Goal: Communication & Community: Ask a question

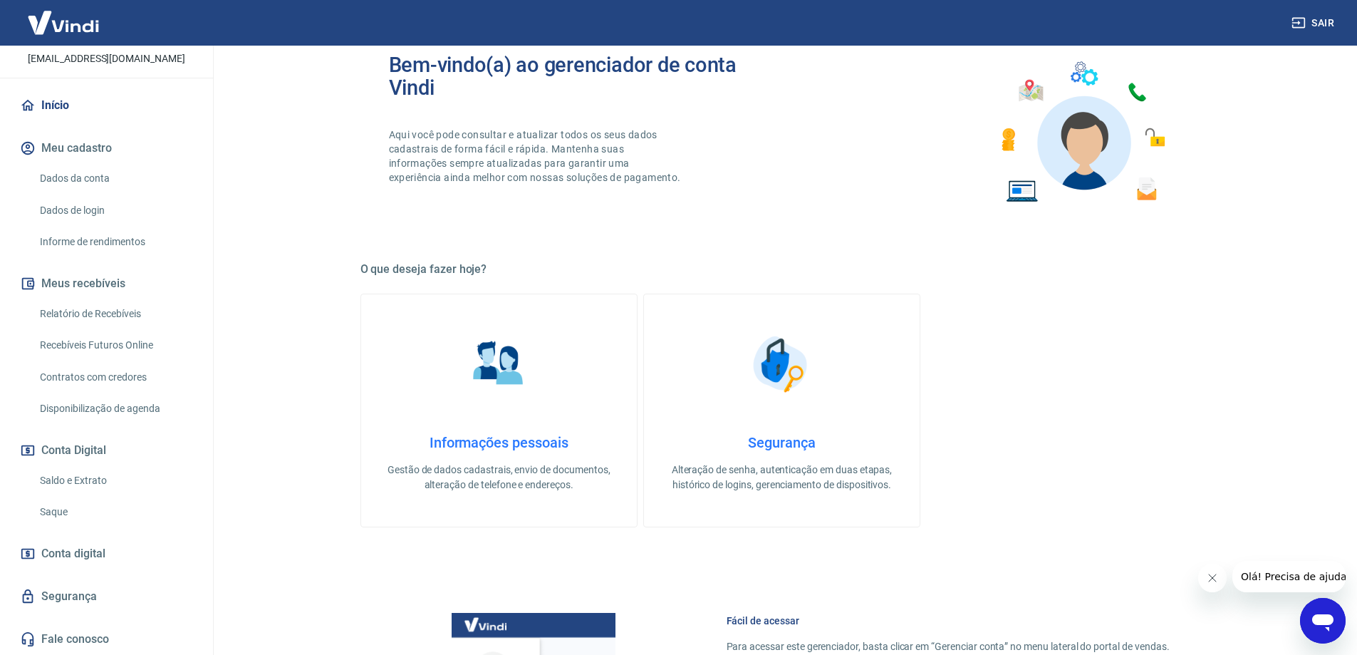
scroll to position [71, 0]
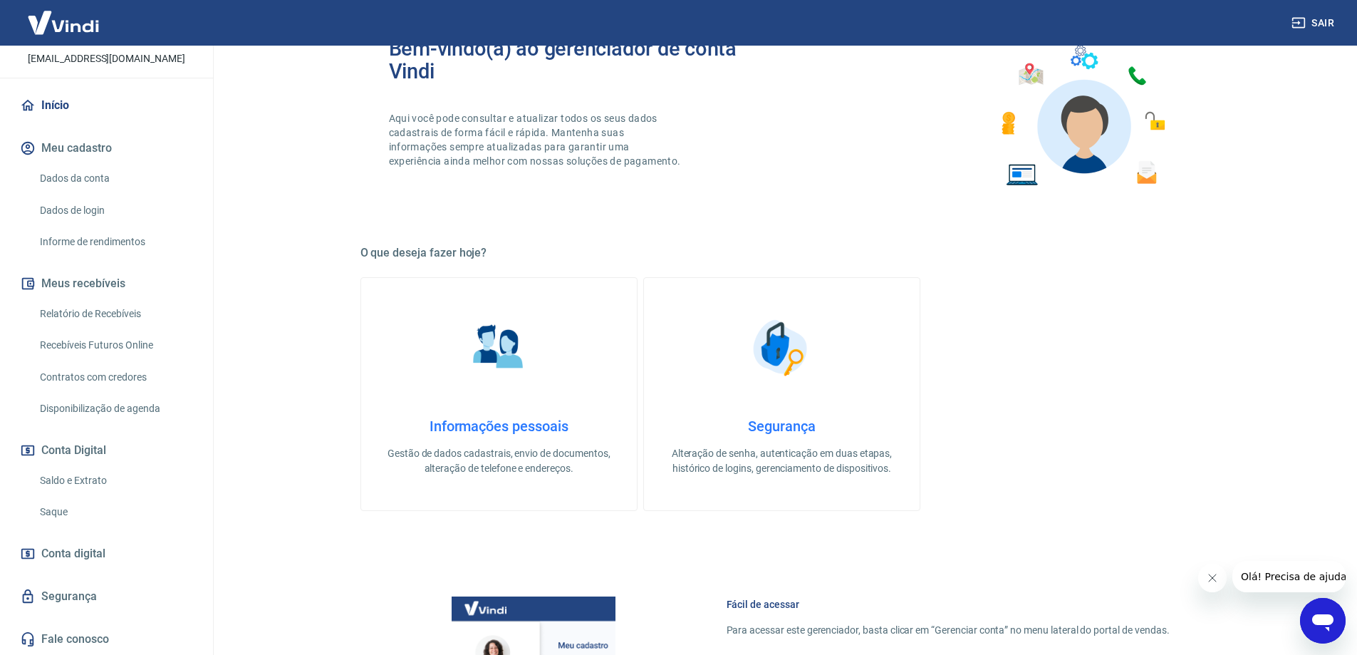
click at [110, 477] on link "Saldo e Extrato" at bounding box center [115, 480] width 162 height 29
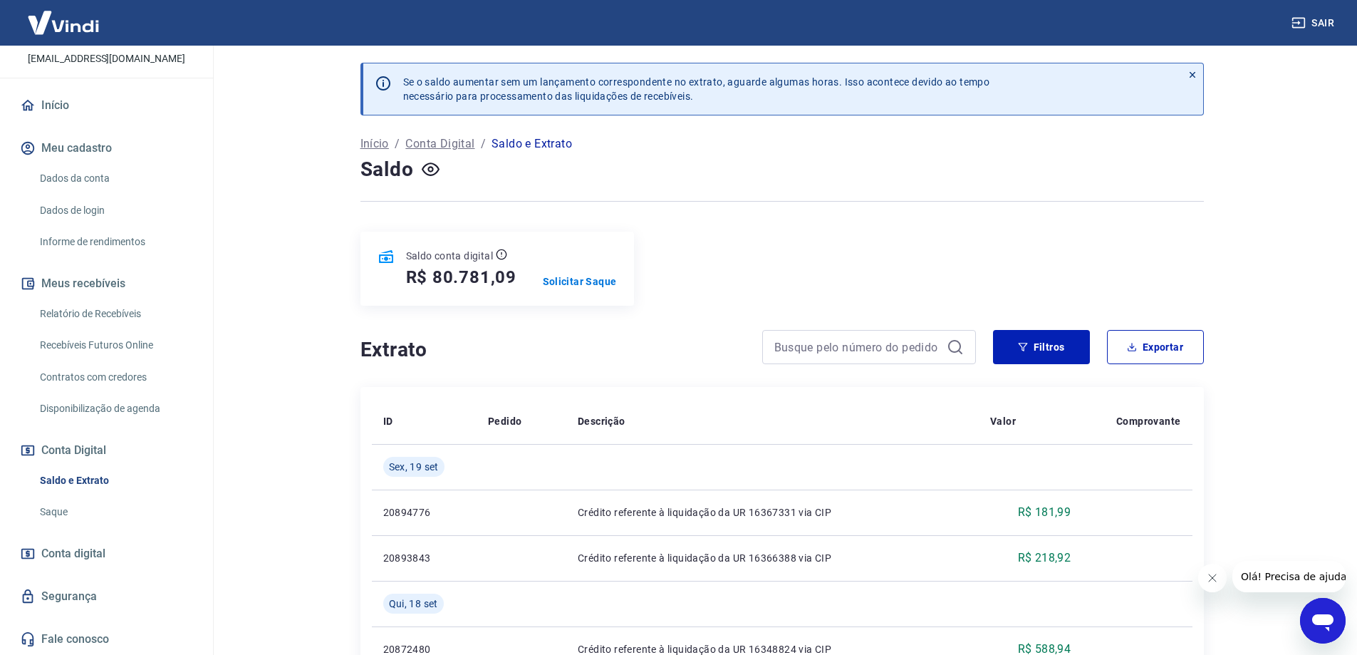
click at [1193, 73] on icon at bounding box center [1193, 75] width 10 height 10
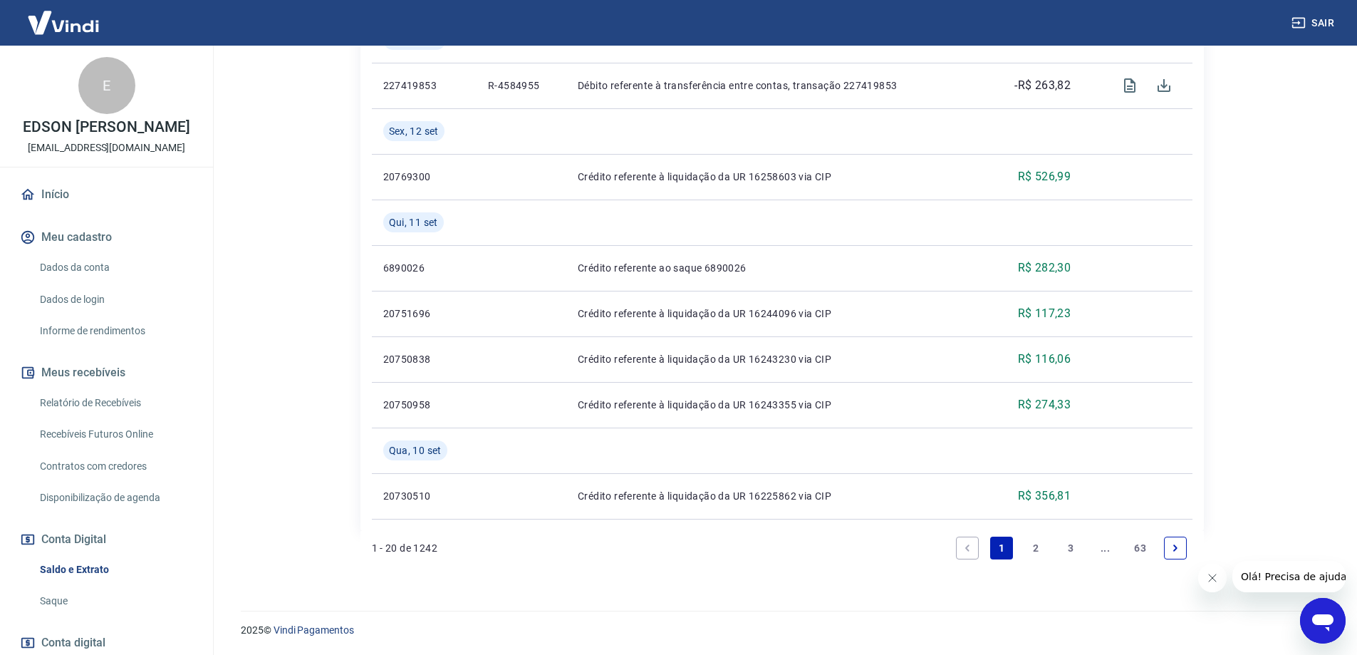
click at [116, 135] on p "EDSON [PERSON_NAME]" at bounding box center [106, 127] width 167 height 15
click at [63, 207] on link "Início" at bounding box center [106, 194] width 179 height 31
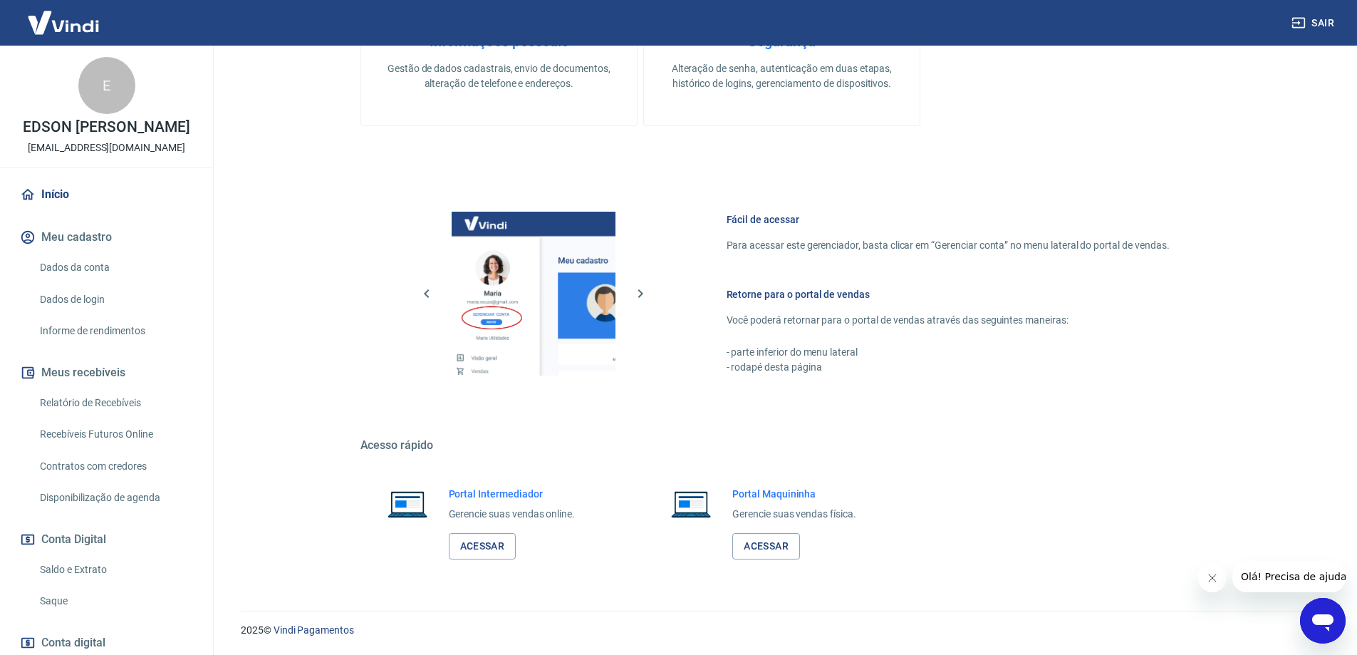
scroll to position [456, 0]
click at [484, 549] on link "Acessar" at bounding box center [483, 546] width 68 height 26
click at [95, 110] on div "E" at bounding box center [106, 85] width 57 height 57
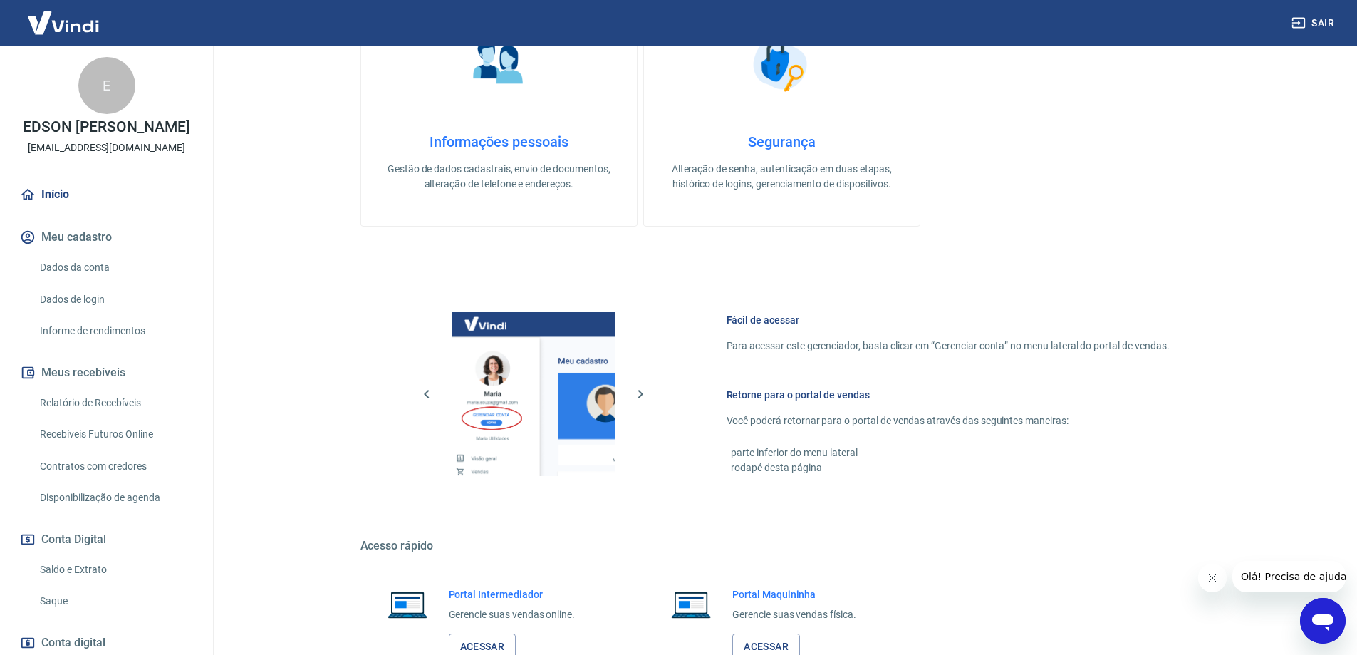
scroll to position [29, 0]
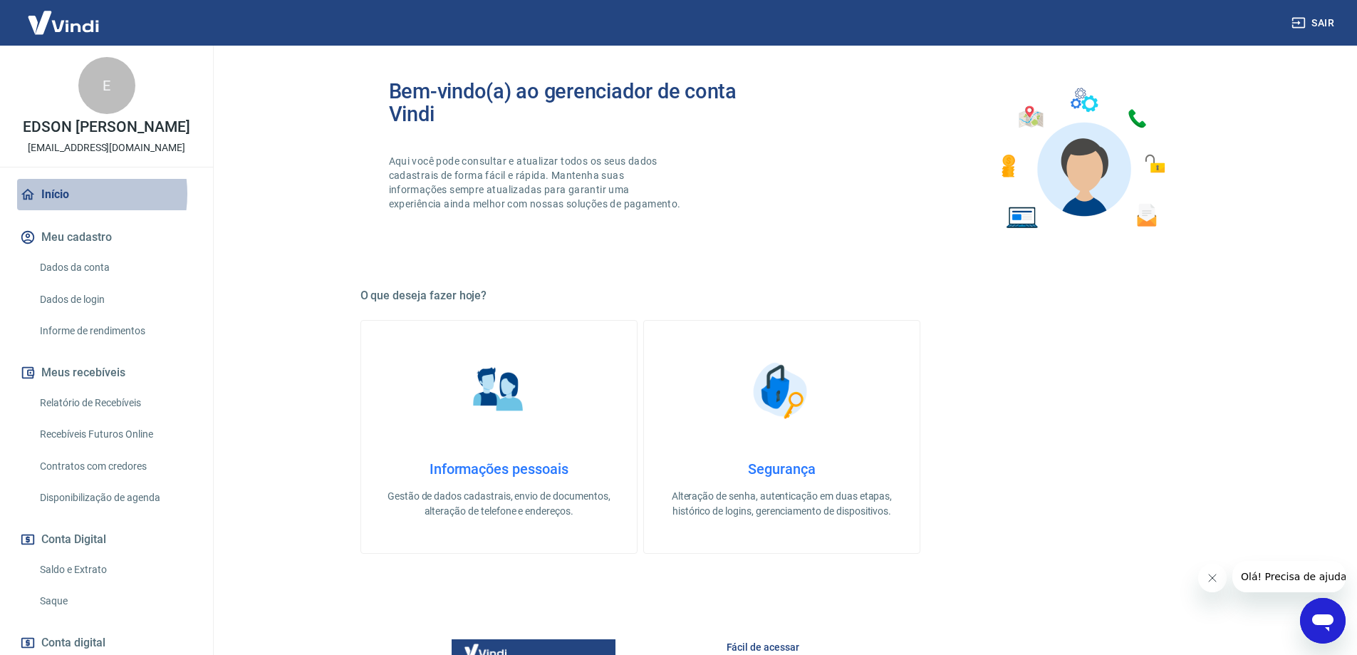
click at [63, 209] on link "Início" at bounding box center [106, 194] width 179 height 31
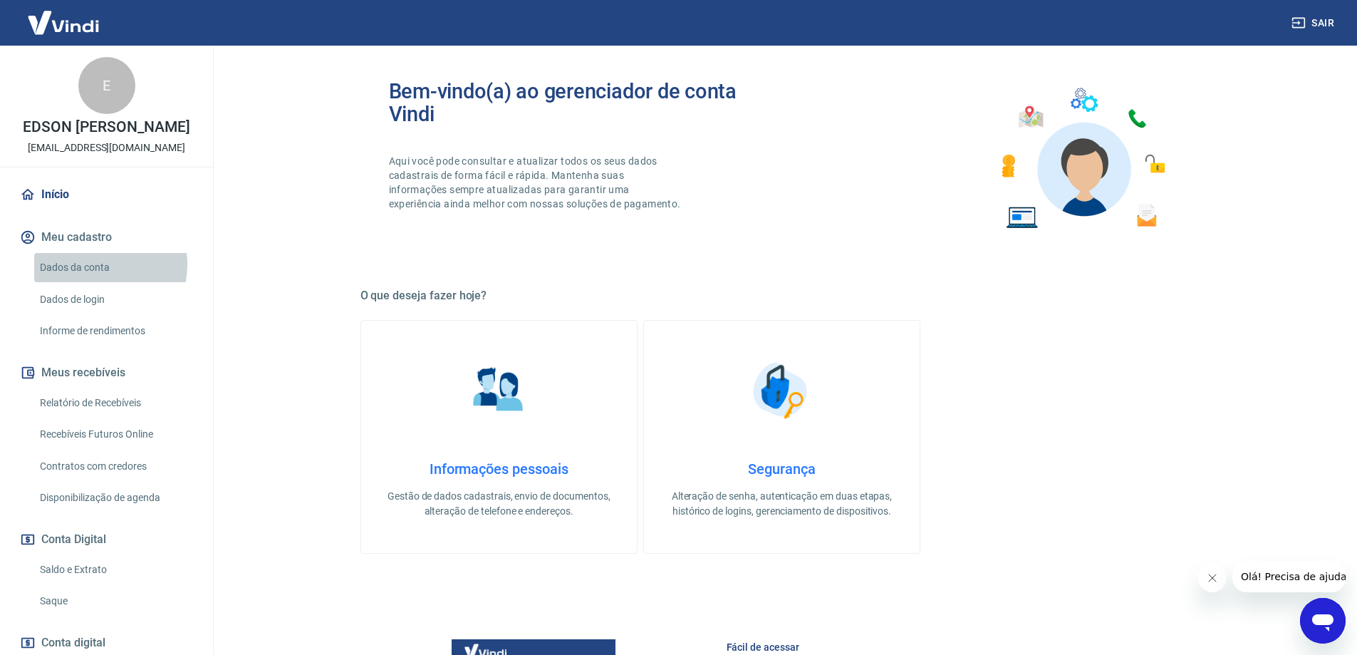
click at [89, 279] on link "Dados da conta" at bounding box center [115, 267] width 162 height 29
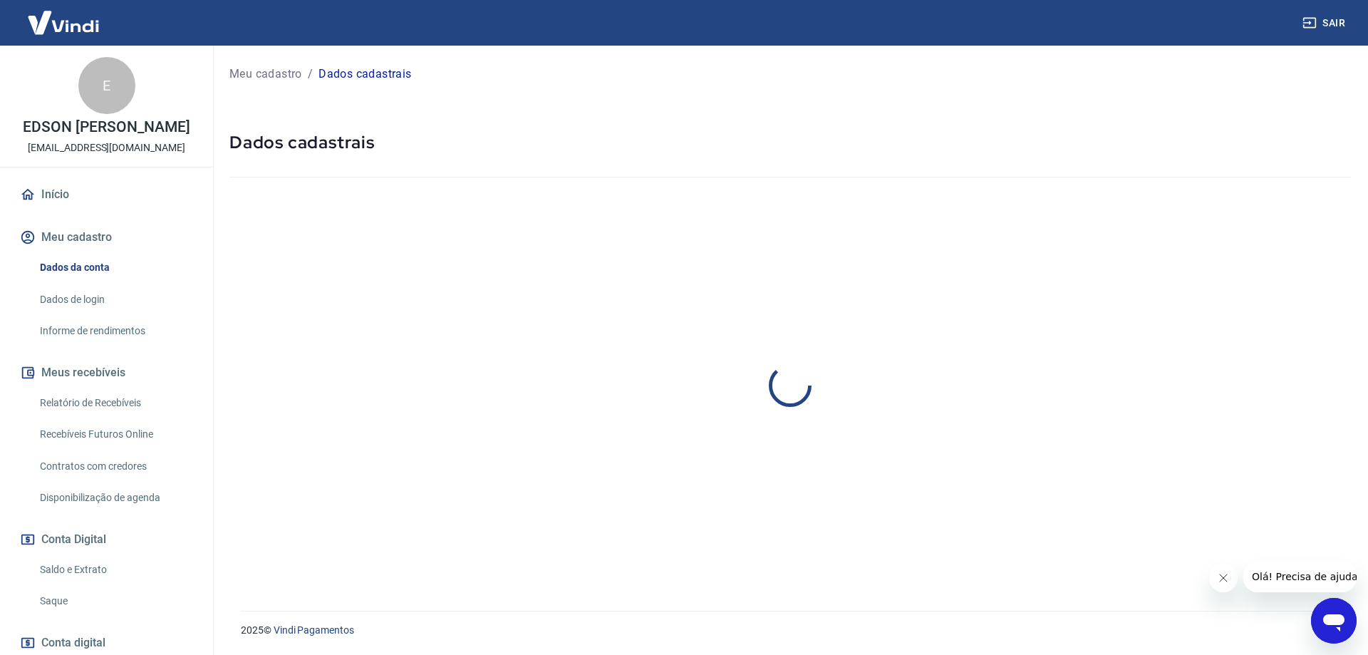
select select "SP"
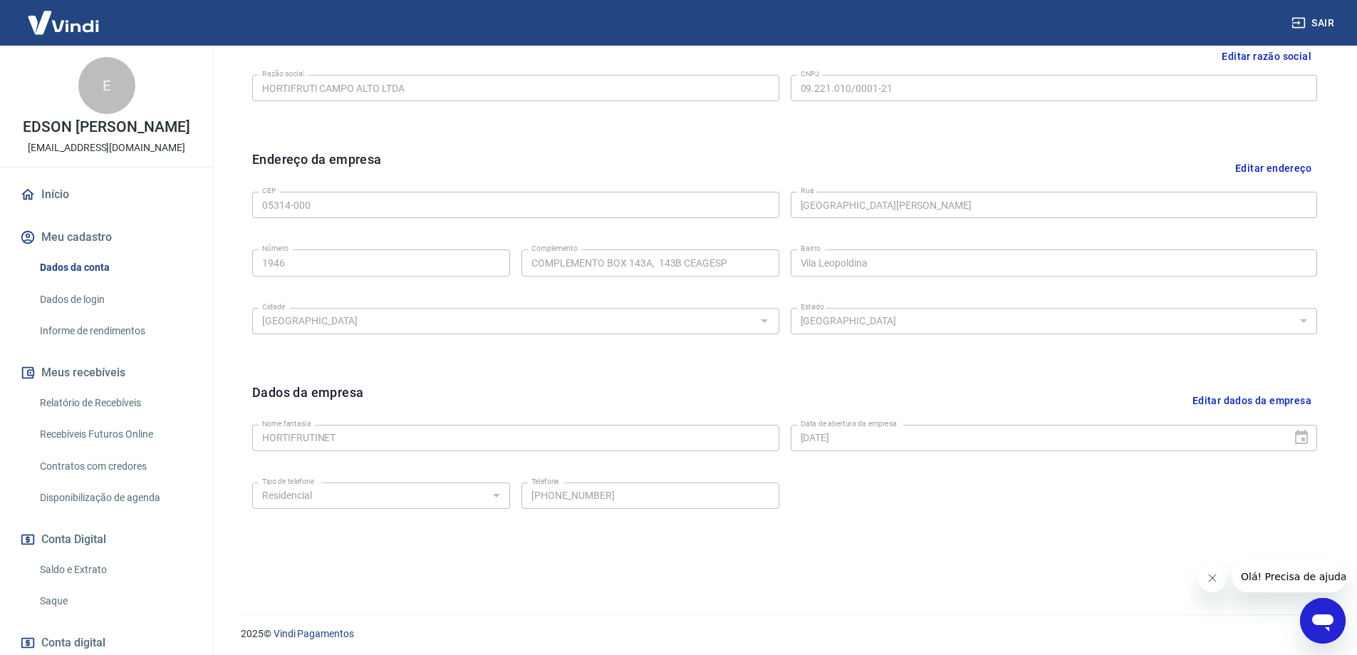
scroll to position [373, 0]
click at [317, 629] on link "Vindi Pagamentos" at bounding box center [314, 629] width 81 height 11
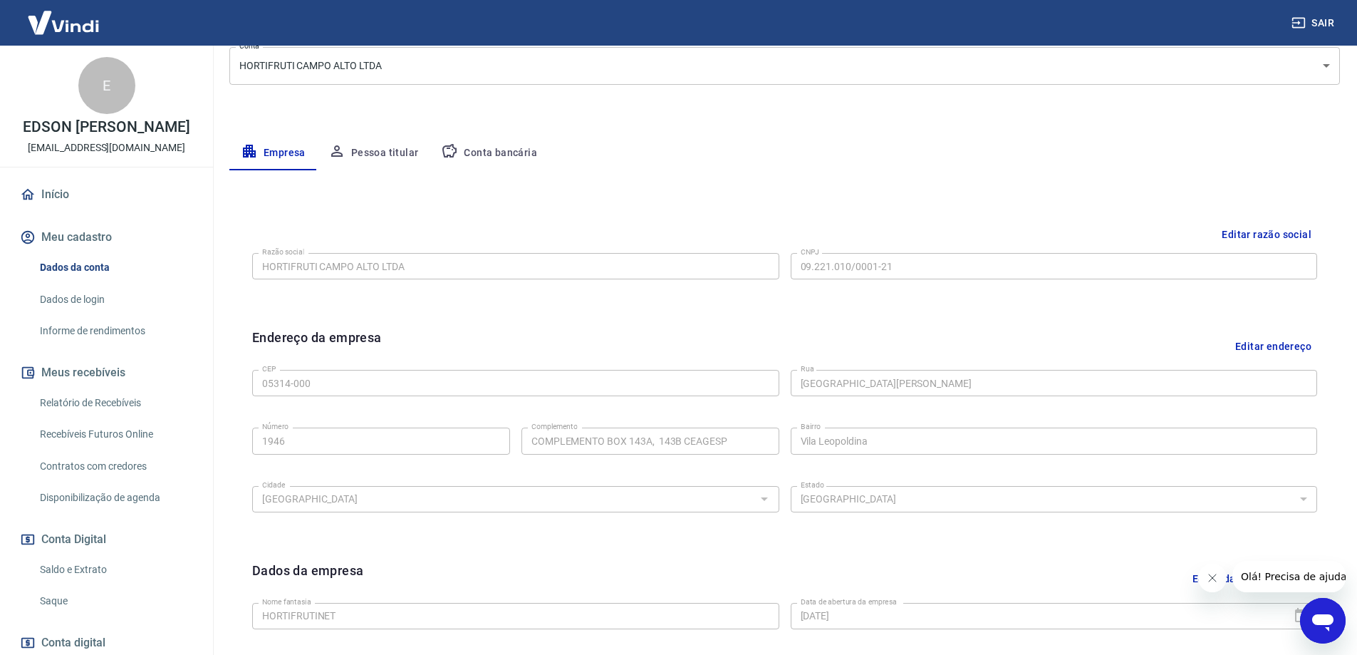
scroll to position [0, 0]
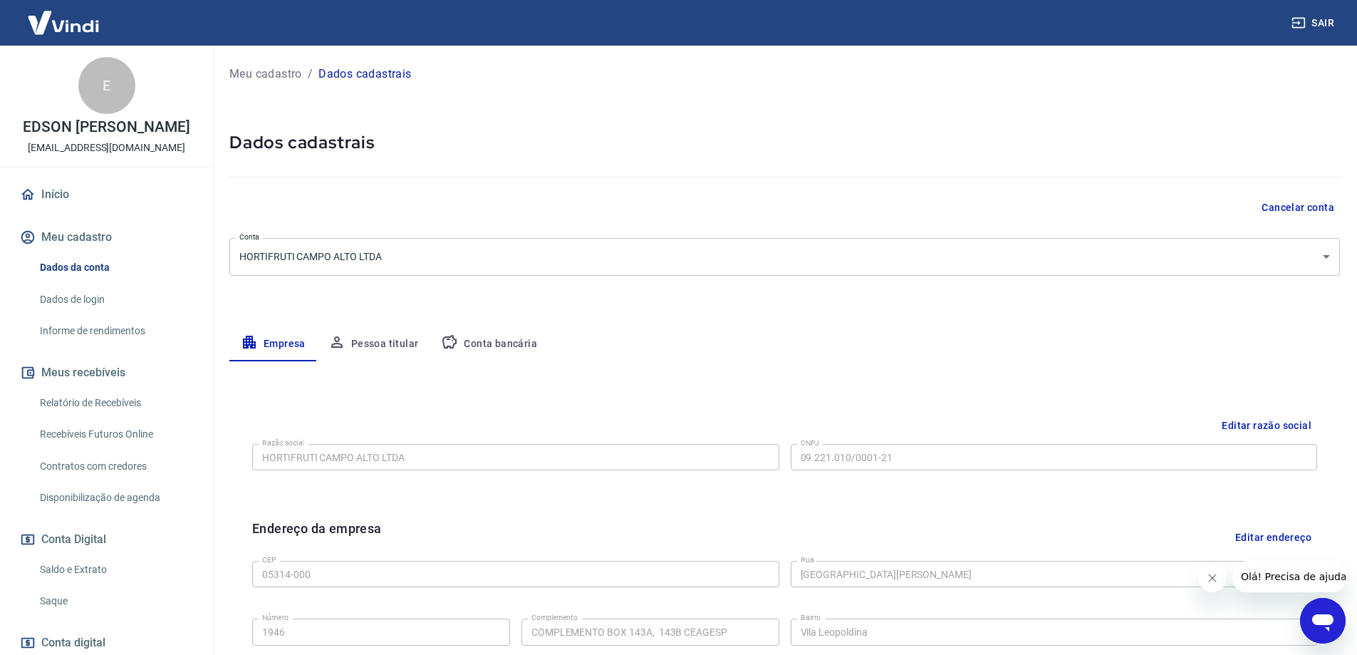
click at [360, 338] on button "Pessoa titular" at bounding box center [373, 344] width 113 height 34
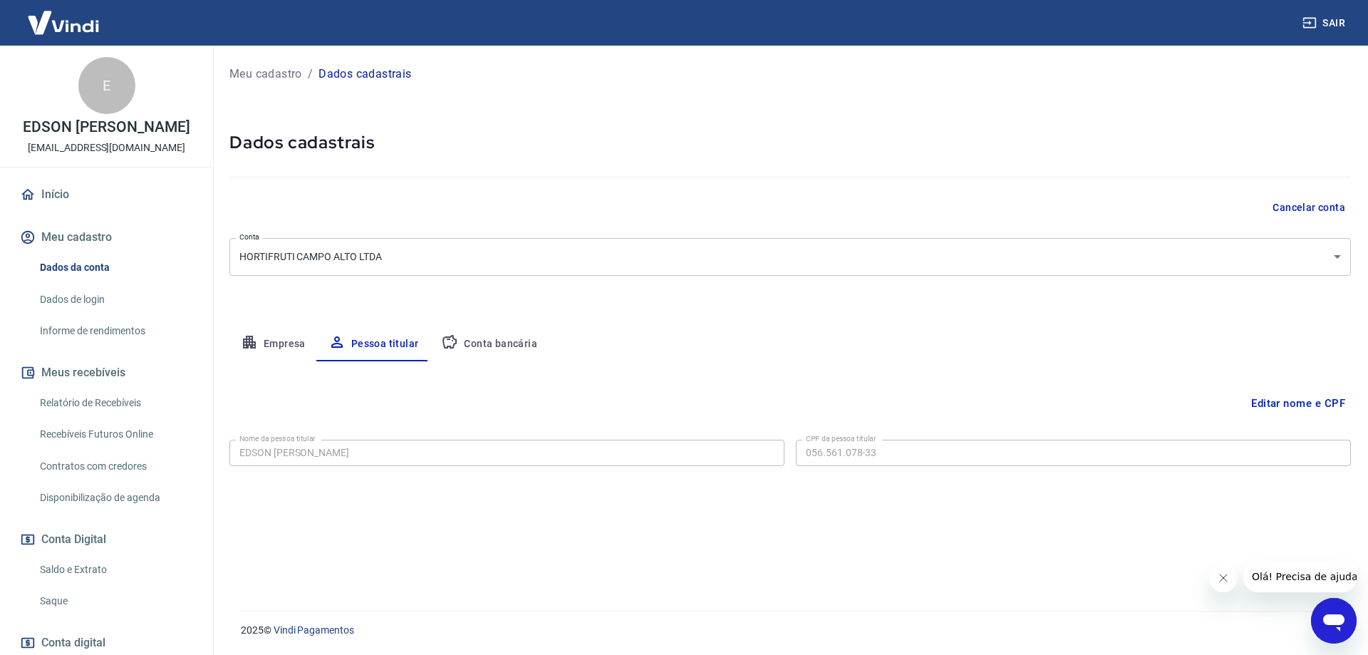
click at [487, 344] on button "Conta bancária" at bounding box center [489, 344] width 119 height 34
select select "1"
click at [1273, 408] on button "Editar conta bancária" at bounding box center [1291, 403] width 119 height 27
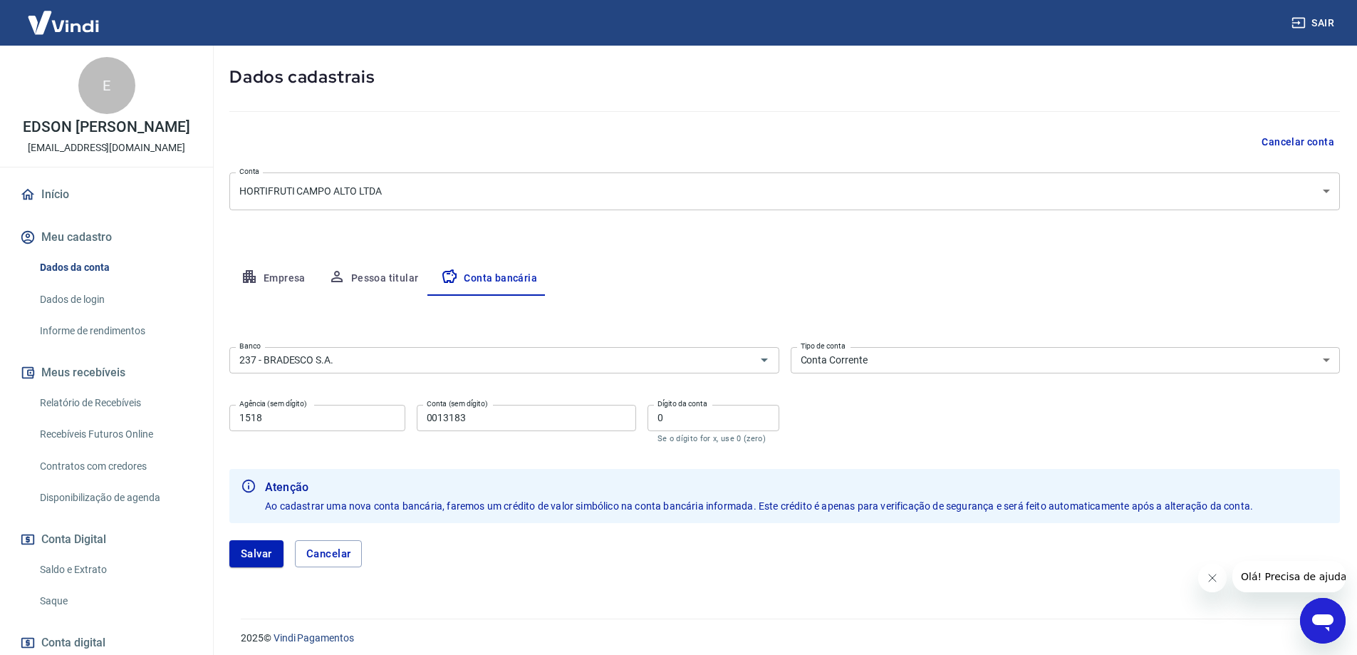
scroll to position [73, 0]
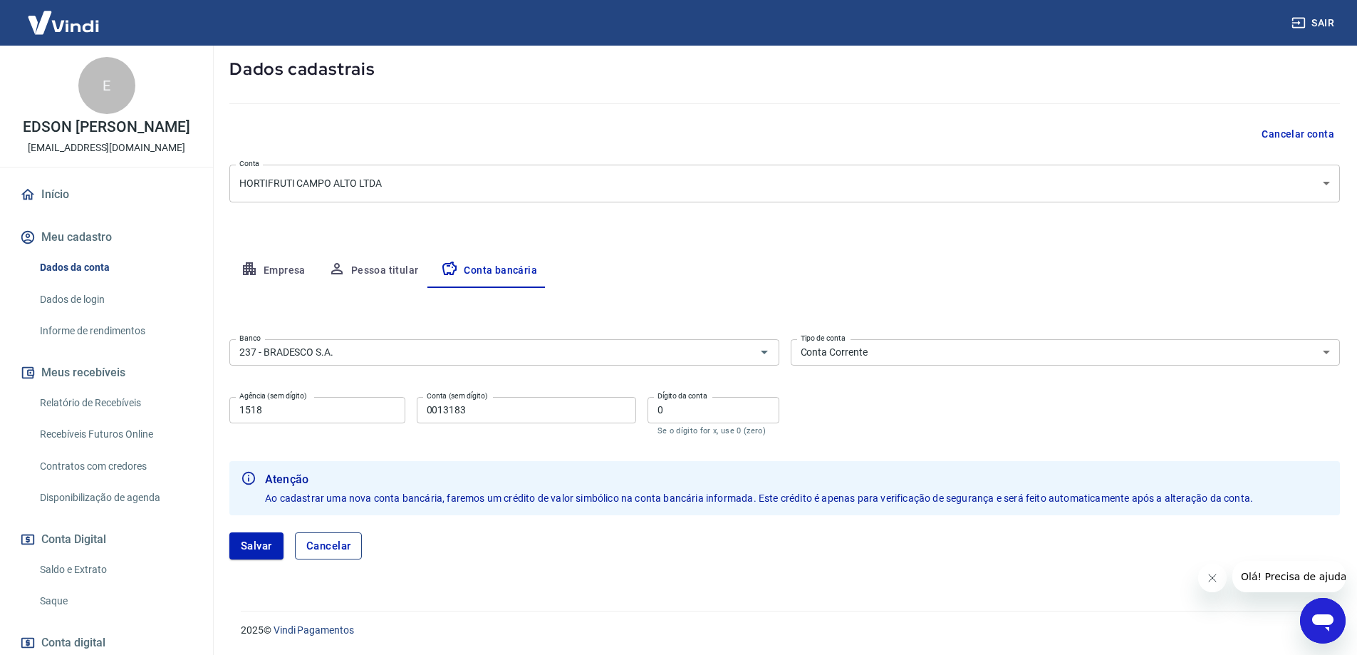
click at [347, 542] on button "Cancelar" at bounding box center [329, 545] width 68 height 27
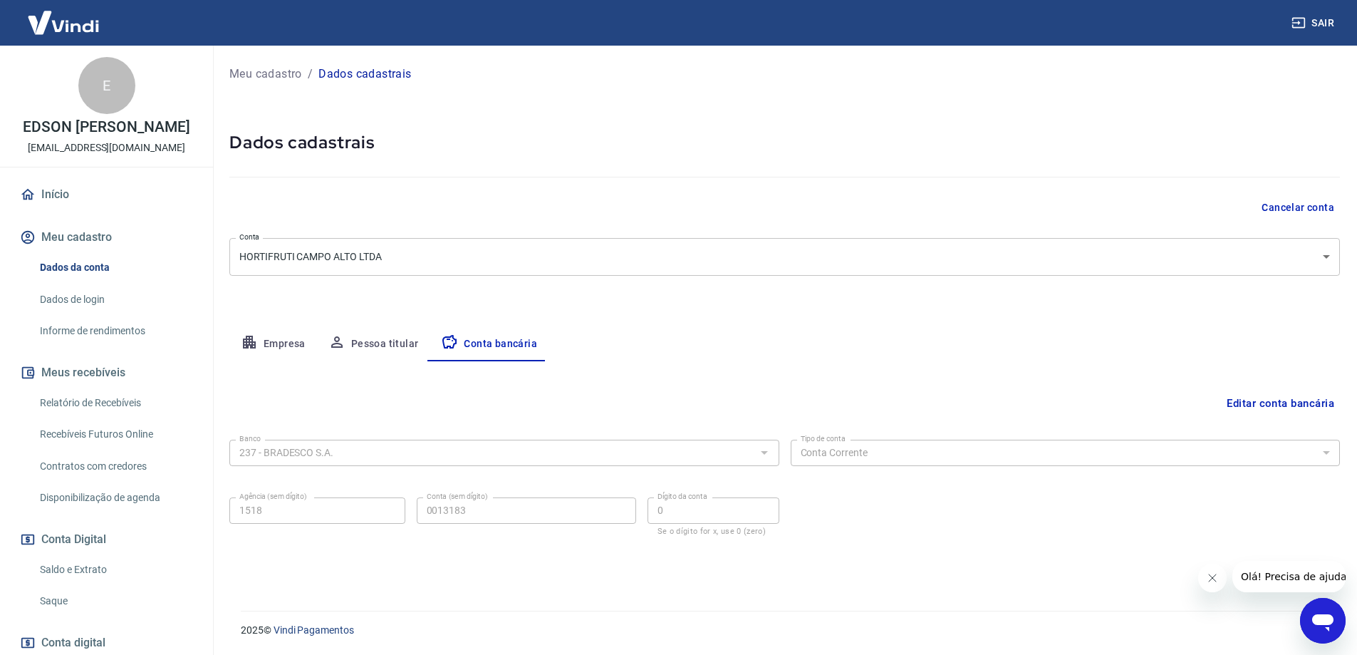
scroll to position [0, 0]
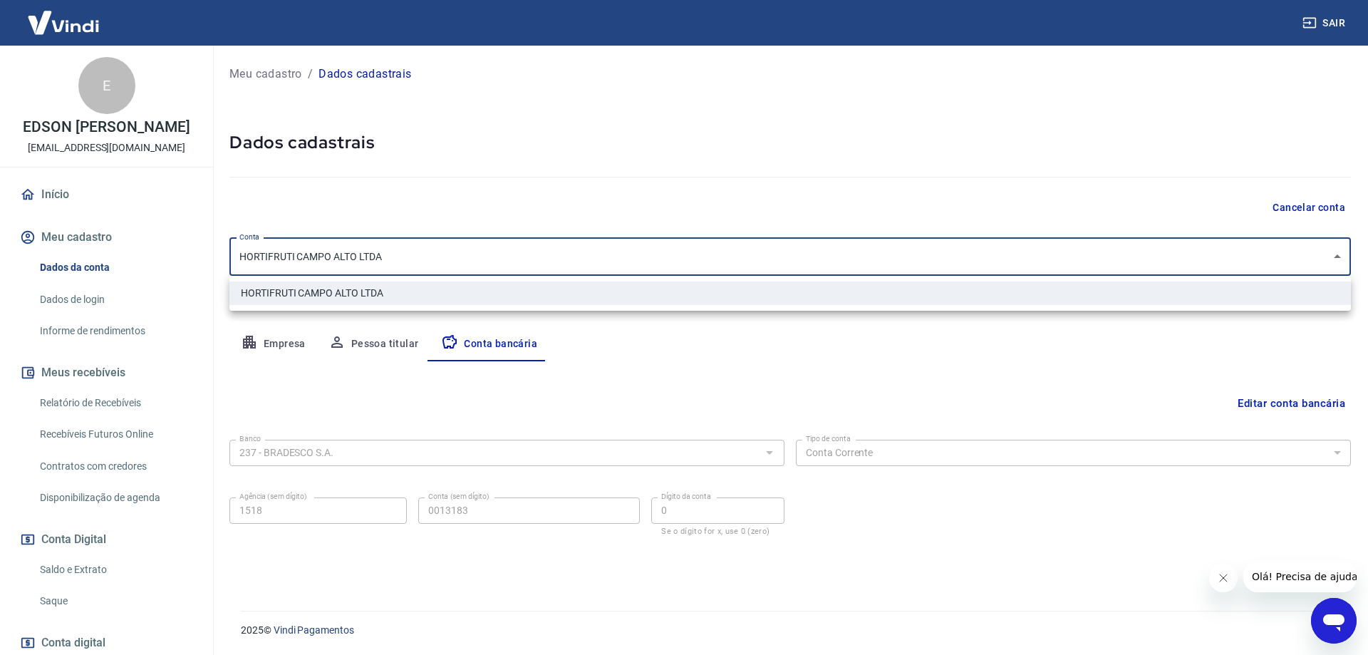
click at [1298, 239] on body "Sair E EDSON [PERSON_NAME] [EMAIL_ADDRESS][DOMAIN_NAME] Início Meu cadastro Dad…" at bounding box center [684, 327] width 1368 height 655
click at [1298, 242] on div at bounding box center [684, 327] width 1368 height 655
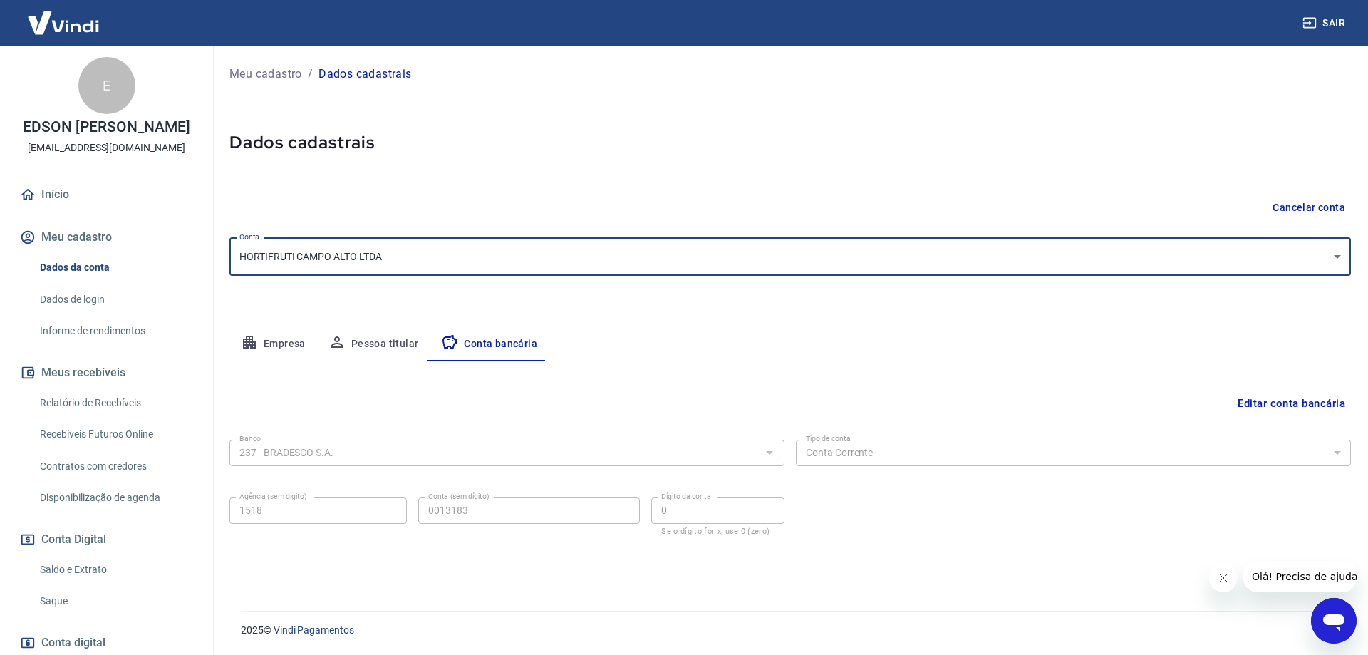
click at [76, 314] on link "Dados de login" at bounding box center [115, 299] width 162 height 29
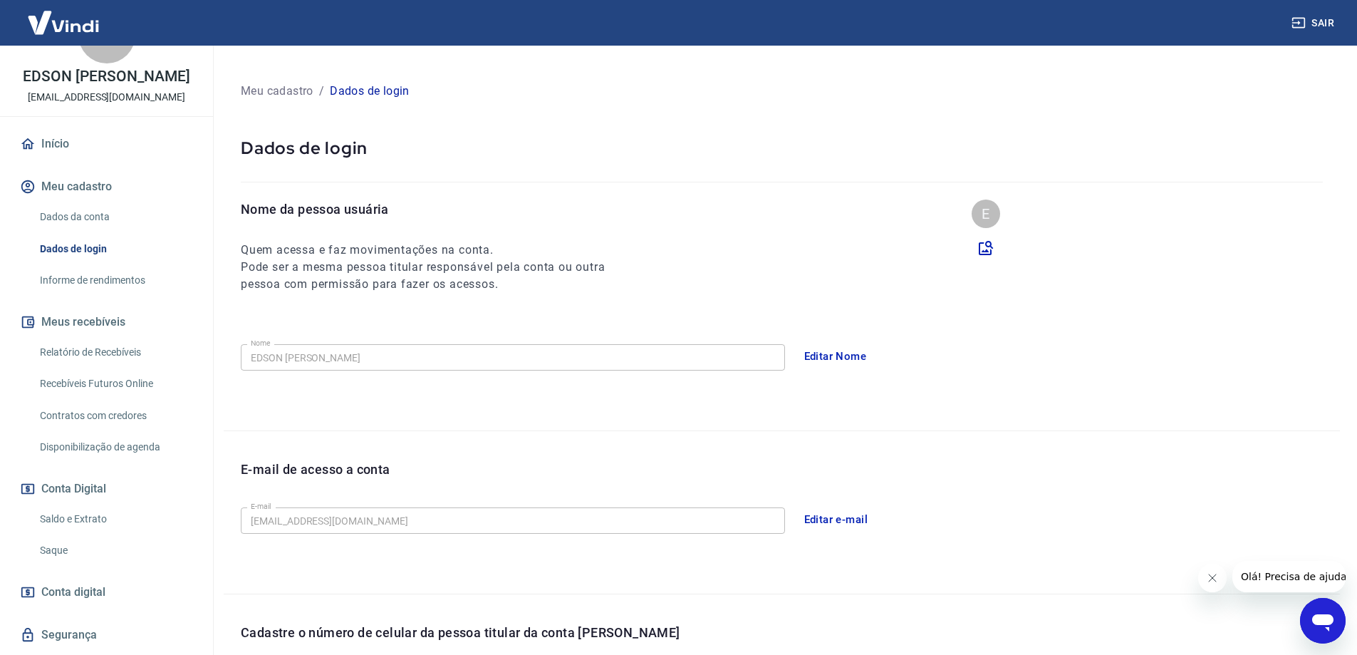
scroll to position [104, 0]
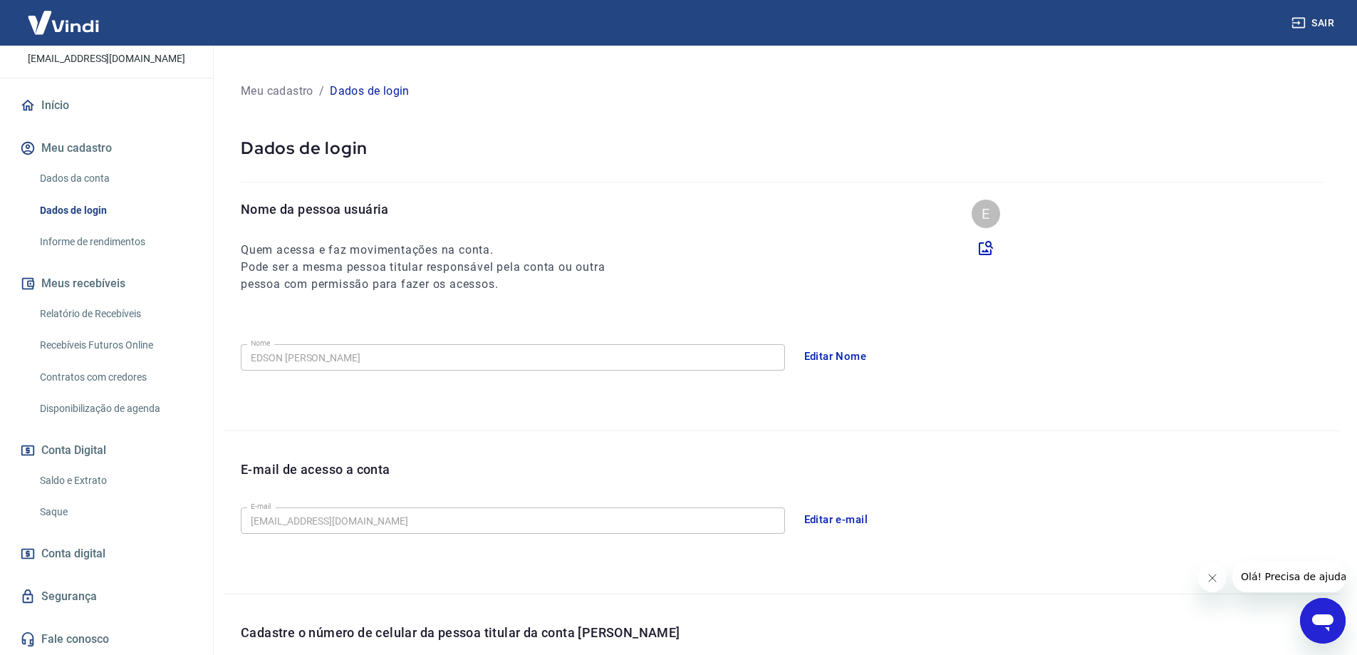
click at [61, 512] on link "Saque" at bounding box center [115, 511] width 162 height 29
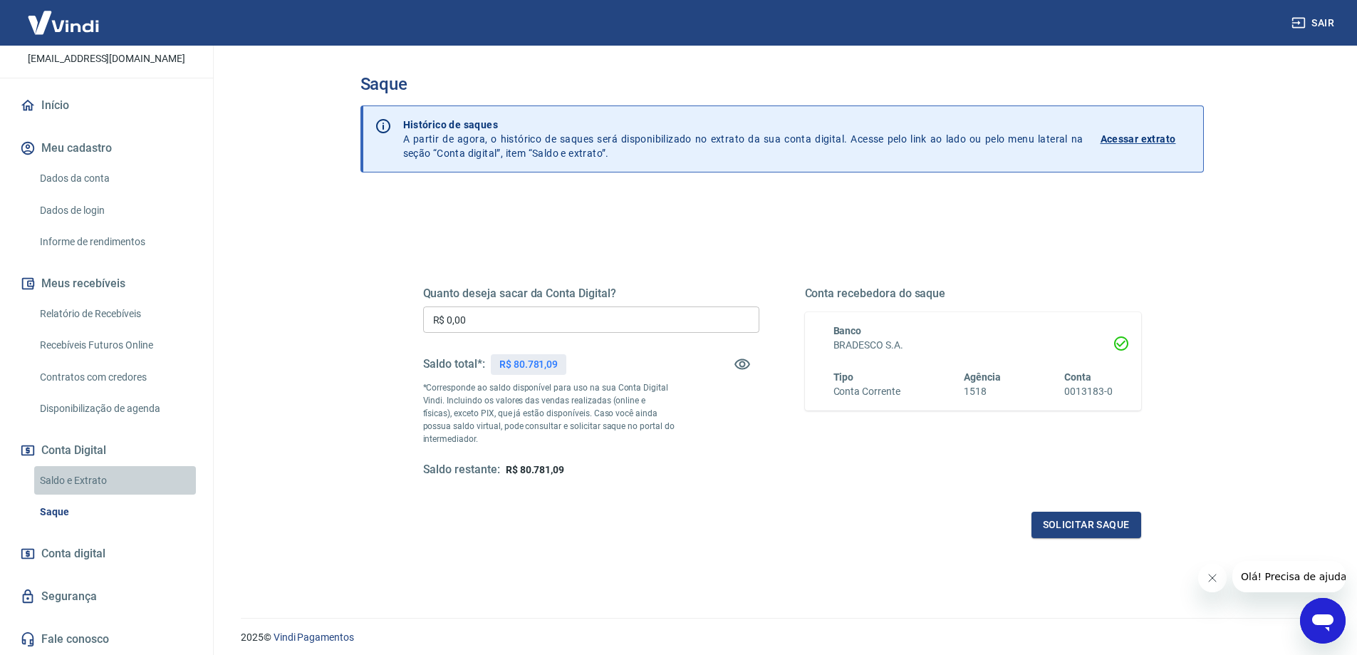
click at [118, 471] on link "Saldo e Extrato" at bounding box center [115, 480] width 162 height 29
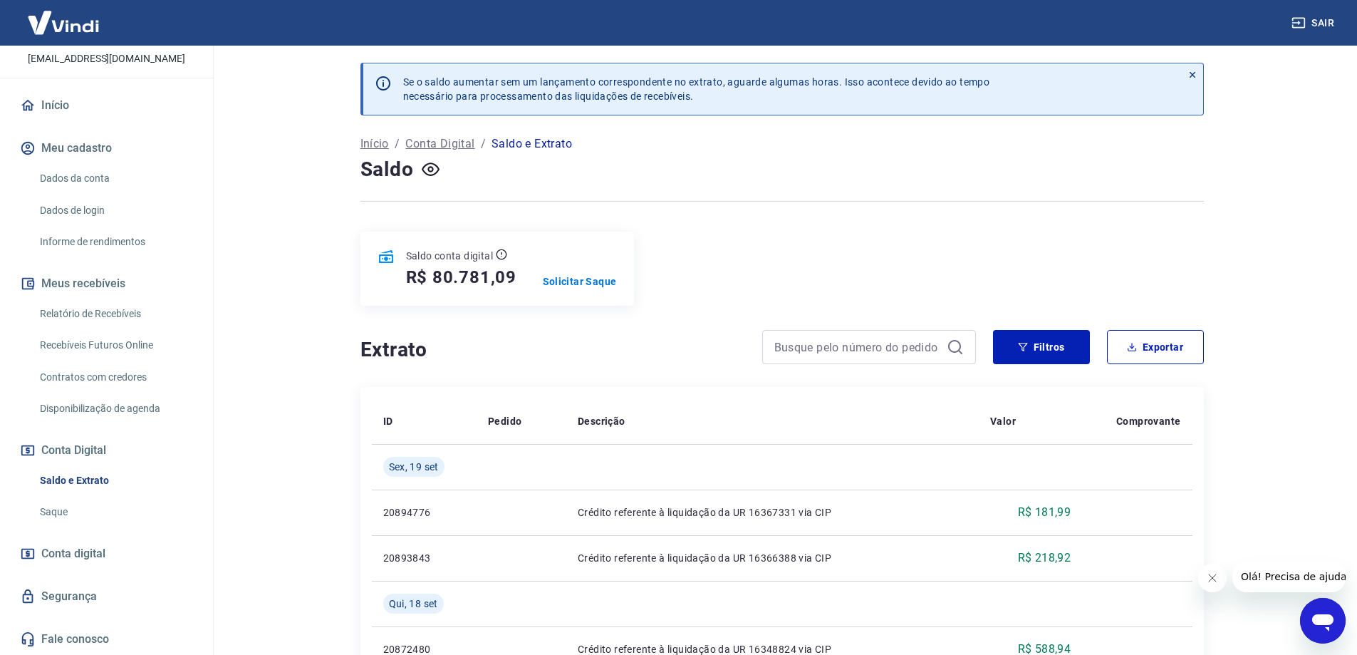
click at [121, 309] on link "Relatório de Recebíveis" at bounding box center [115, 313] width 162 height 29
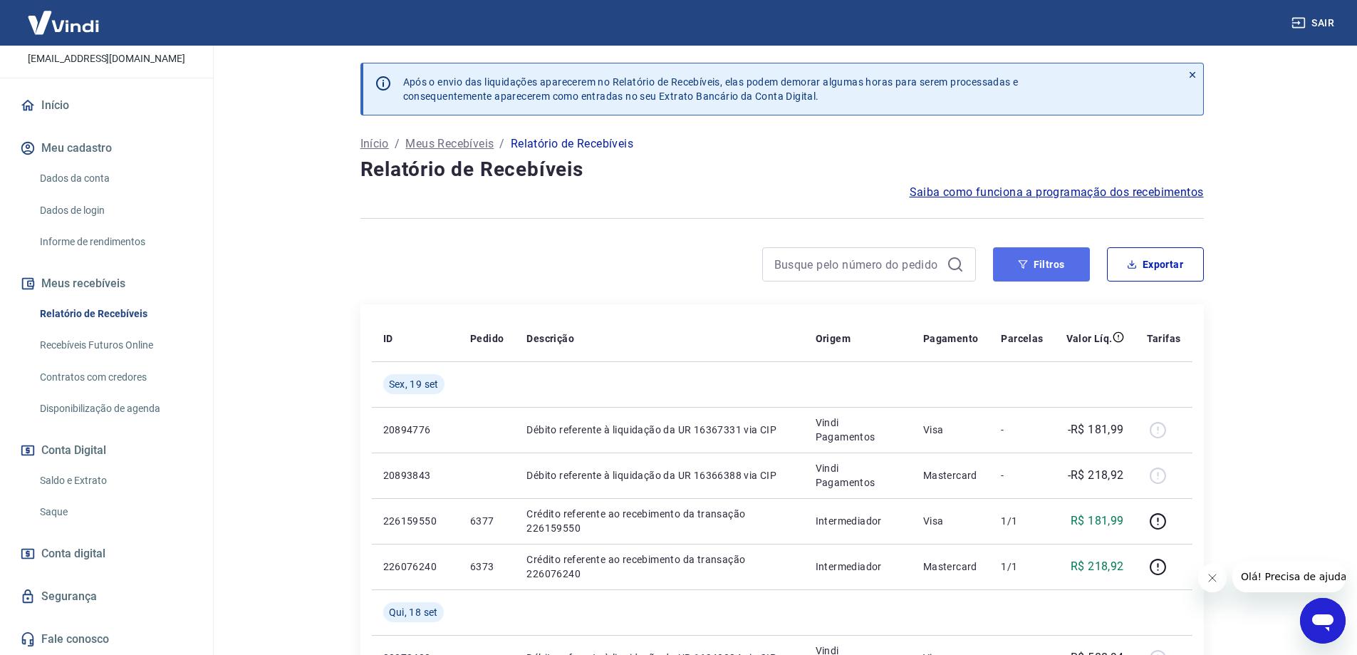
click at [1070, 271] on button "Filtros" at bounding box center [1041, 264] width 97 height 34
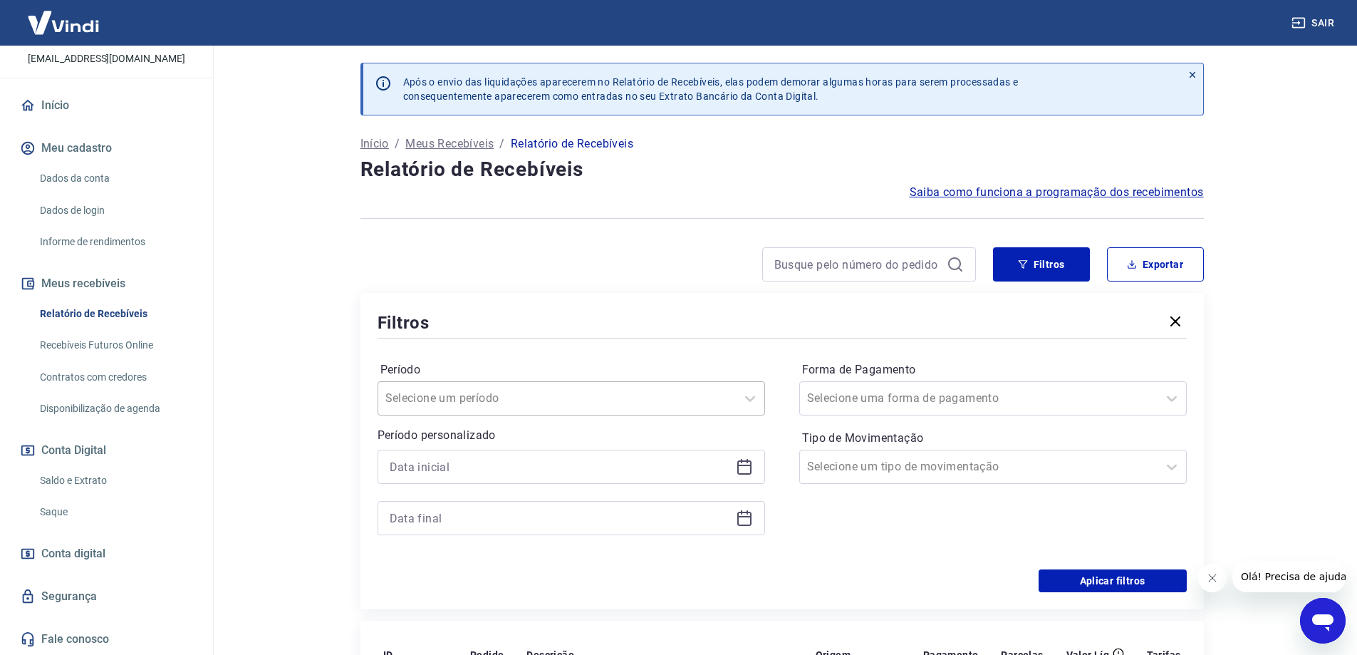
click at [457, 398] on input "Período" at bounding box center [458, 398] width 144 height 17
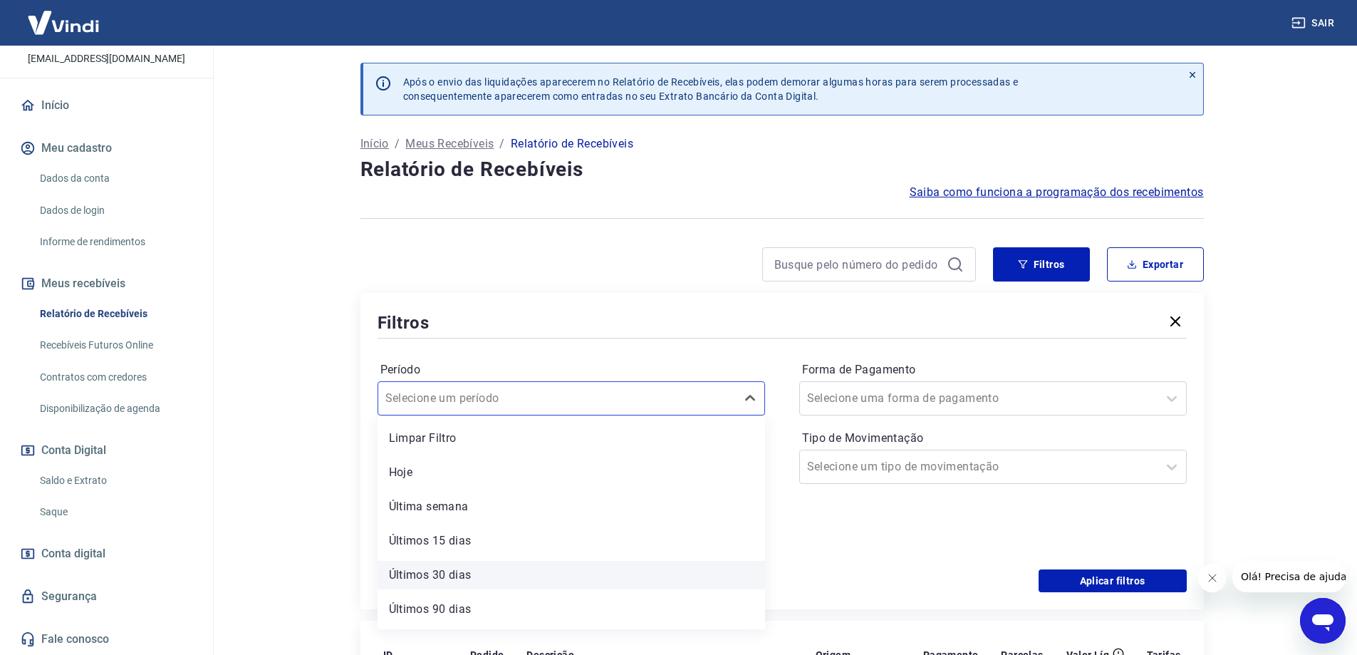
scroll to position [31, 0]
click at [446, 610] on div "Últimos 6 meses" at bounding box center [572, 612] width 388 height 29
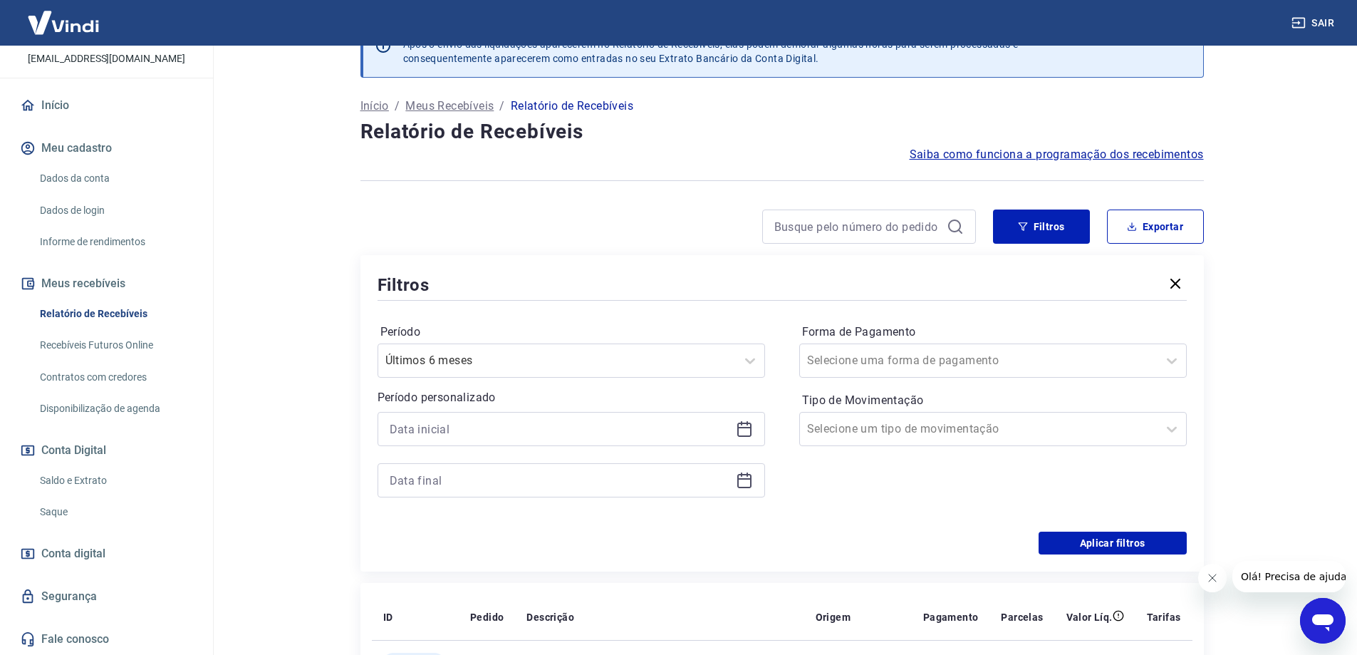
scroll to position [71, 0]
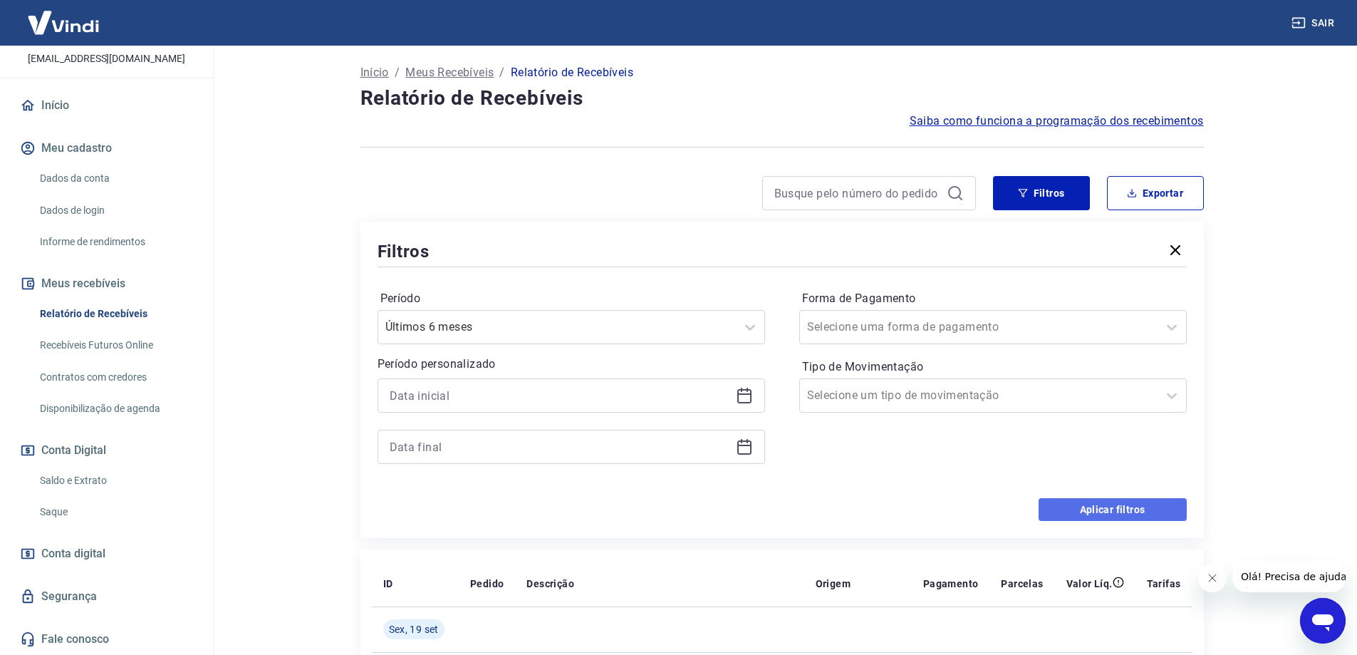
click at [1077, 512] on button "Aplicar filtros" at bounding box center [1113, 509] width 148 height 23
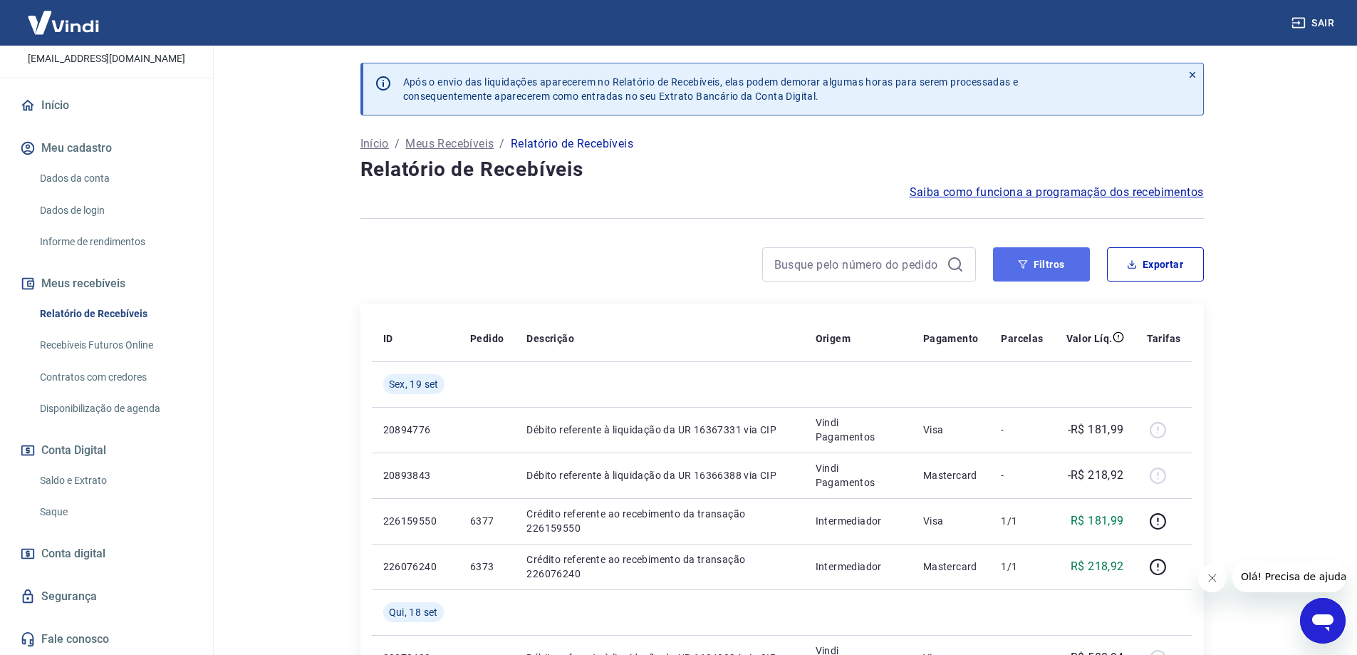
click at [1033, 266] on button "Filtros" at bounding box center [1041, 264] width 97 height 34
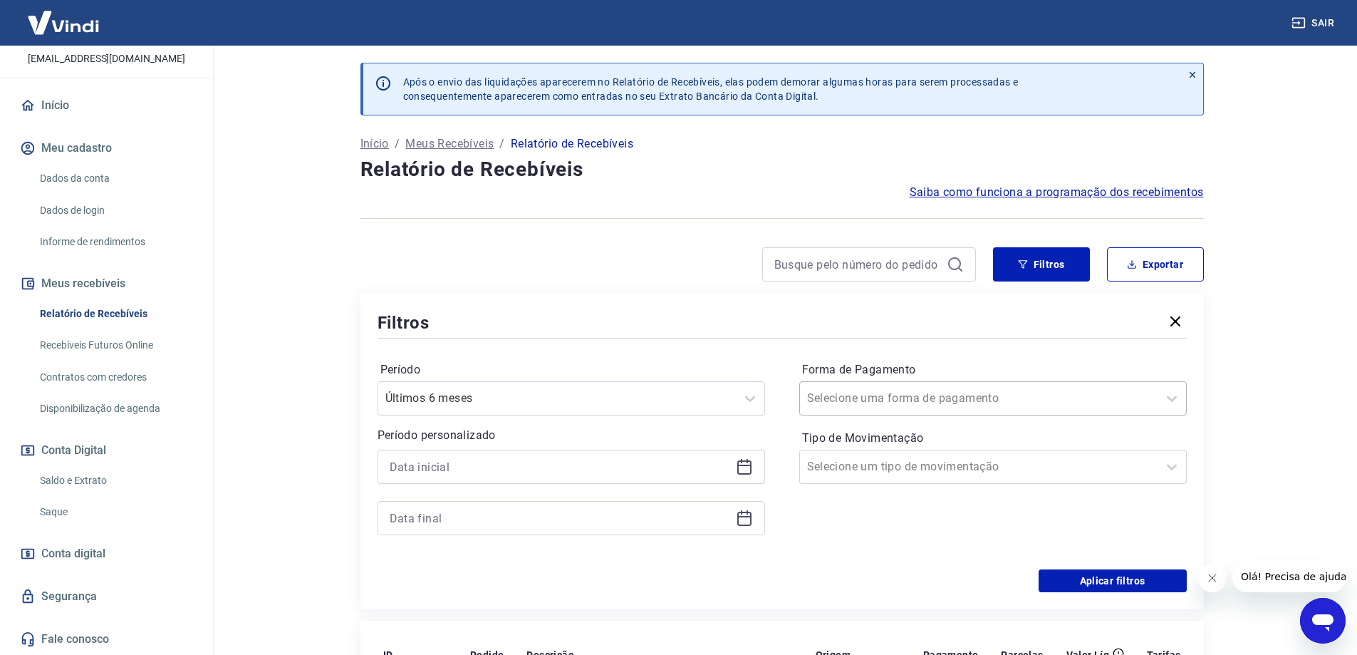
click at [1028, 393] on div at bounding box center [978, 398] width 343 height 20
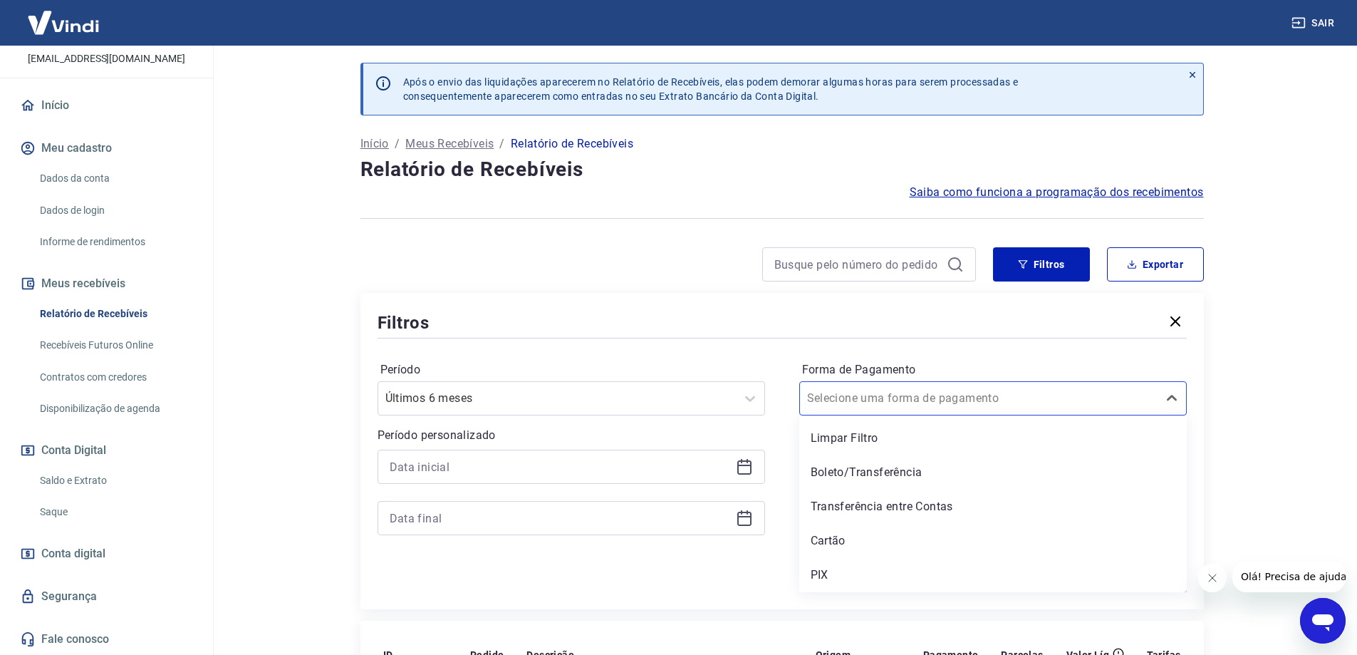
drag, startPoint x: 866, startPoint y: 562, endPoint x: 842, endPoint y: 572, distance: 26.5
click at [864, 564] on div "PIX" at bounding box center [994, 575] width 388 height 29
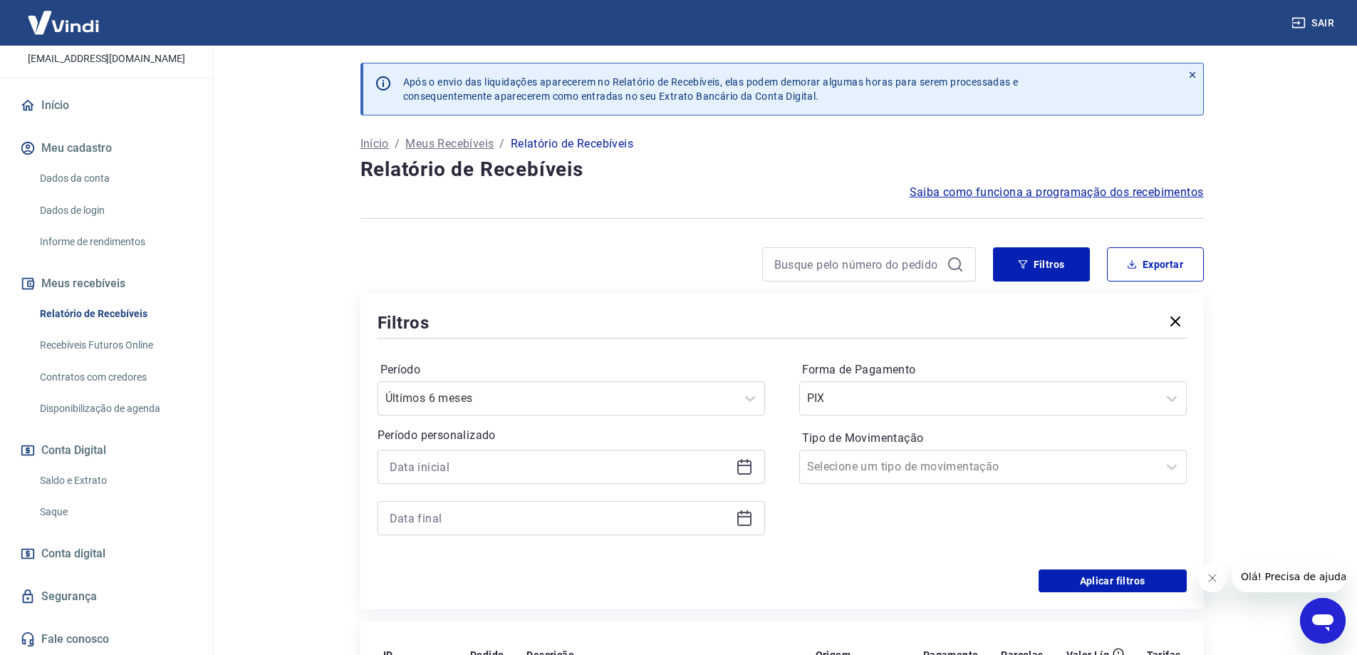
click at [834, 571] on div "Aplicar filtros" at bounding box center [782, 580] width 809 height 23
click at [1067, 578] on button "Aplicar filtros" at bounding box center [1113, 580] width 148 height 23
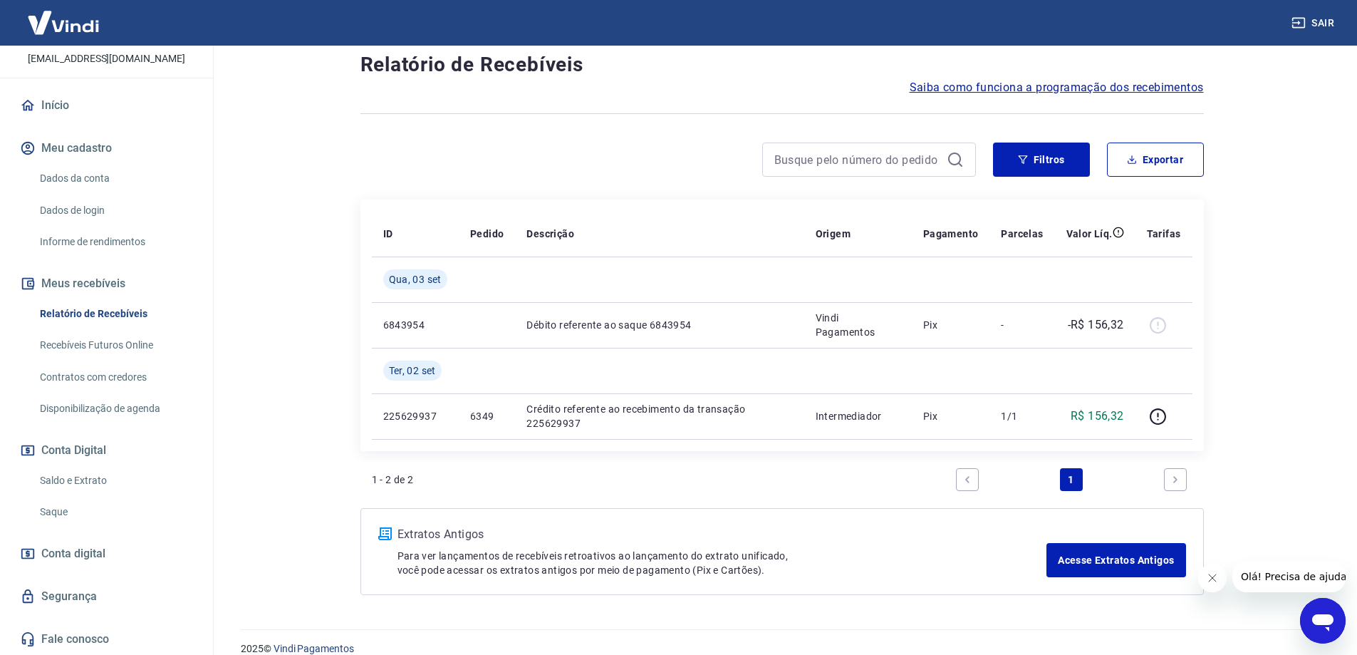
scroll to position [123, 0]
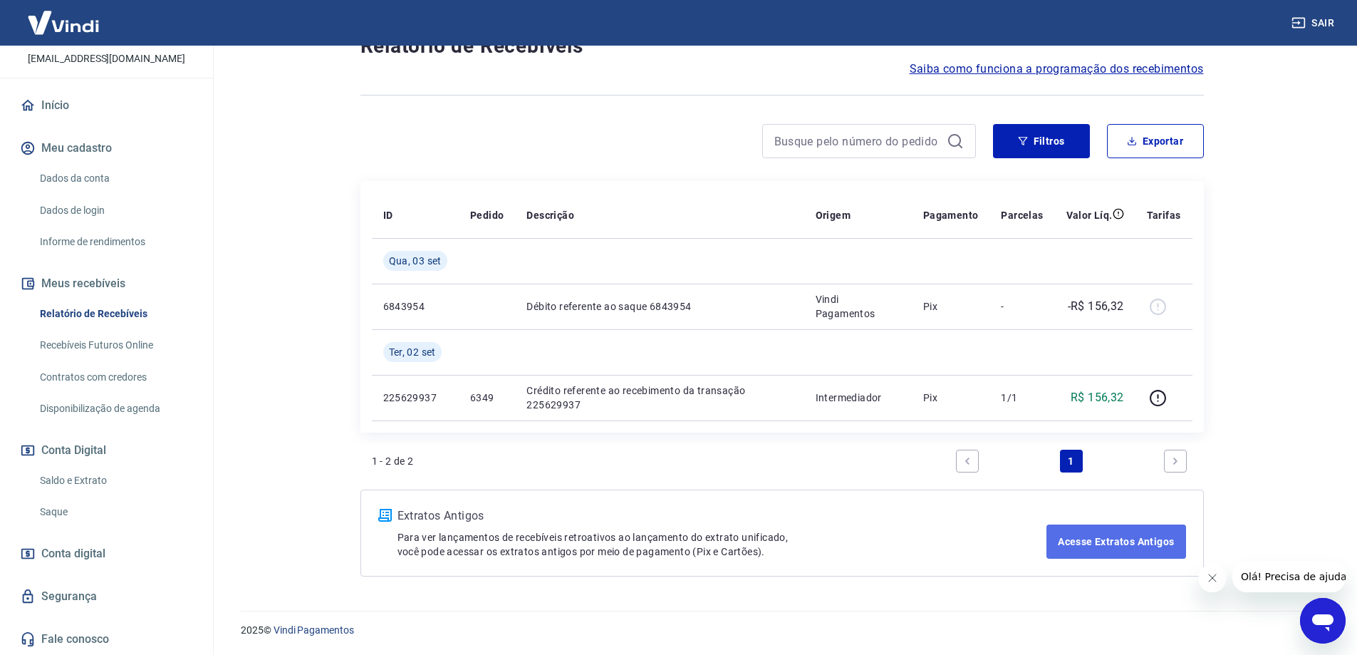
click at [1113, 540] on link "Acesse Extratos Antigos" at bounding box center [1116, 541] width 139 height 34
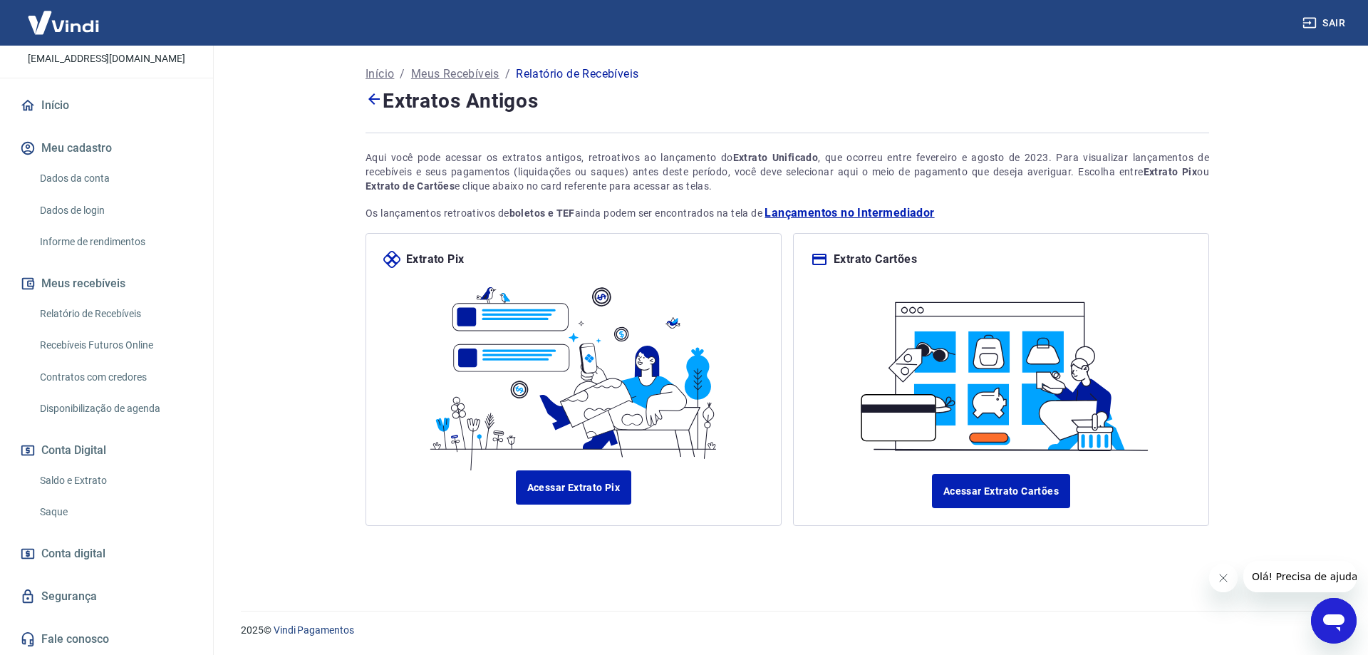
click at [859, 211] on span "Lançamentos no Intermediador" at bounding box center [850, 213] width 170 height 17
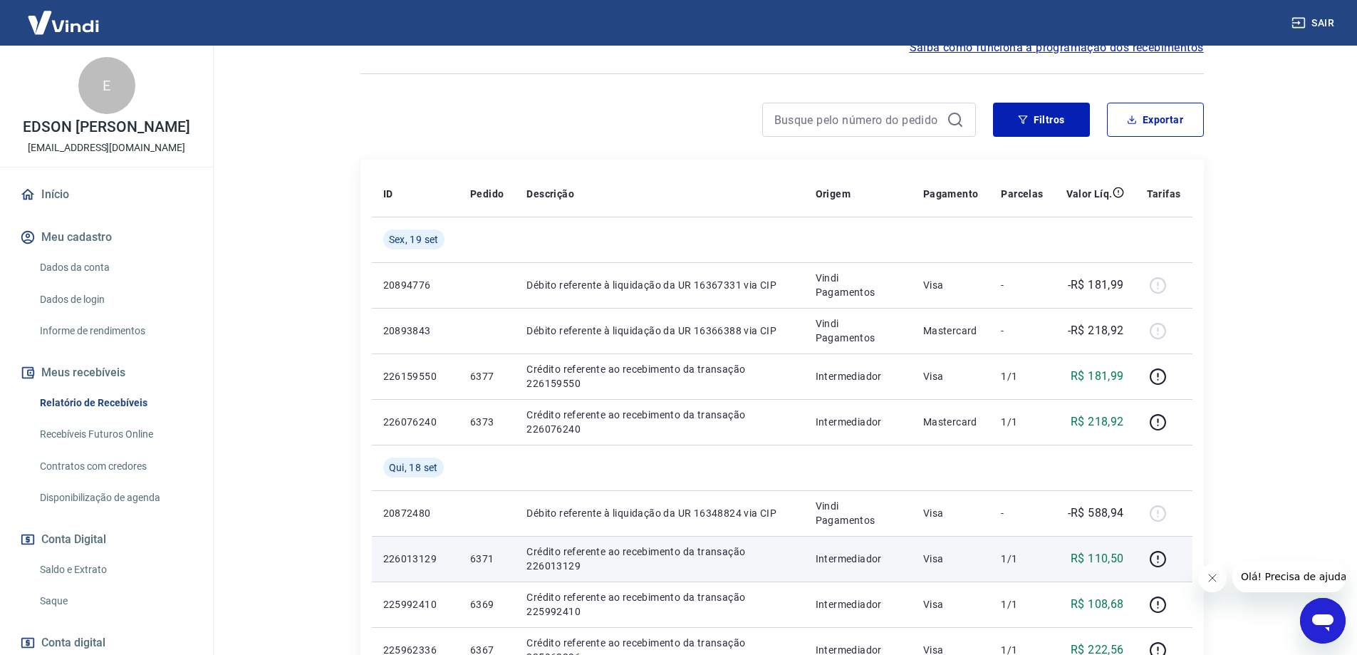
scroll to position [252, 0]
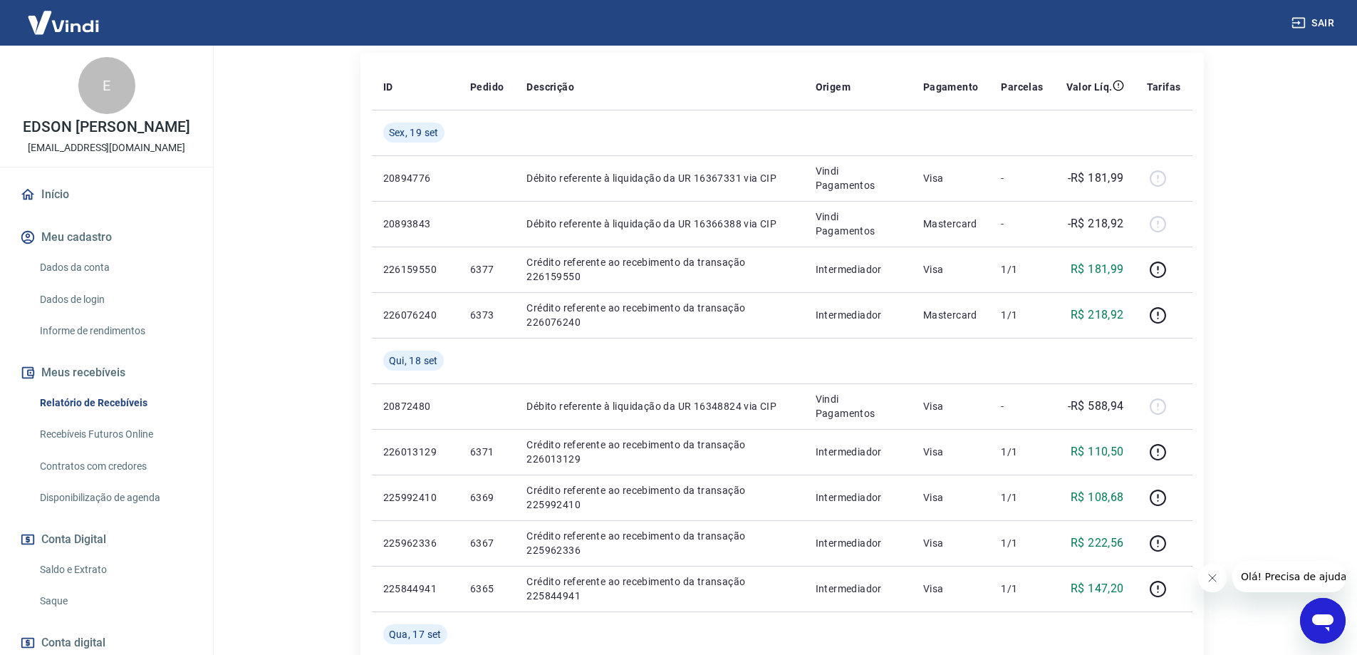
click at [1281, 579] on span "Olá! Precisa de ajuda?" at bounding box center [1296, 576] width 111 height 11
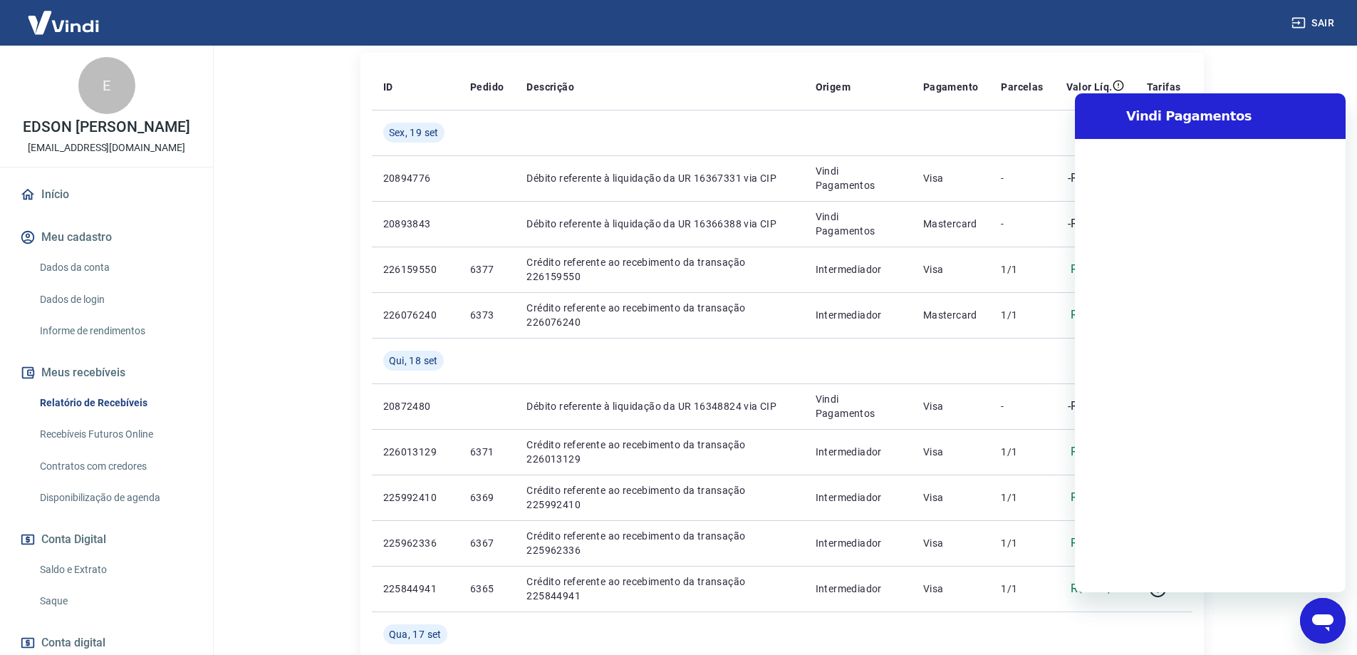
scroll to position [0, 0]
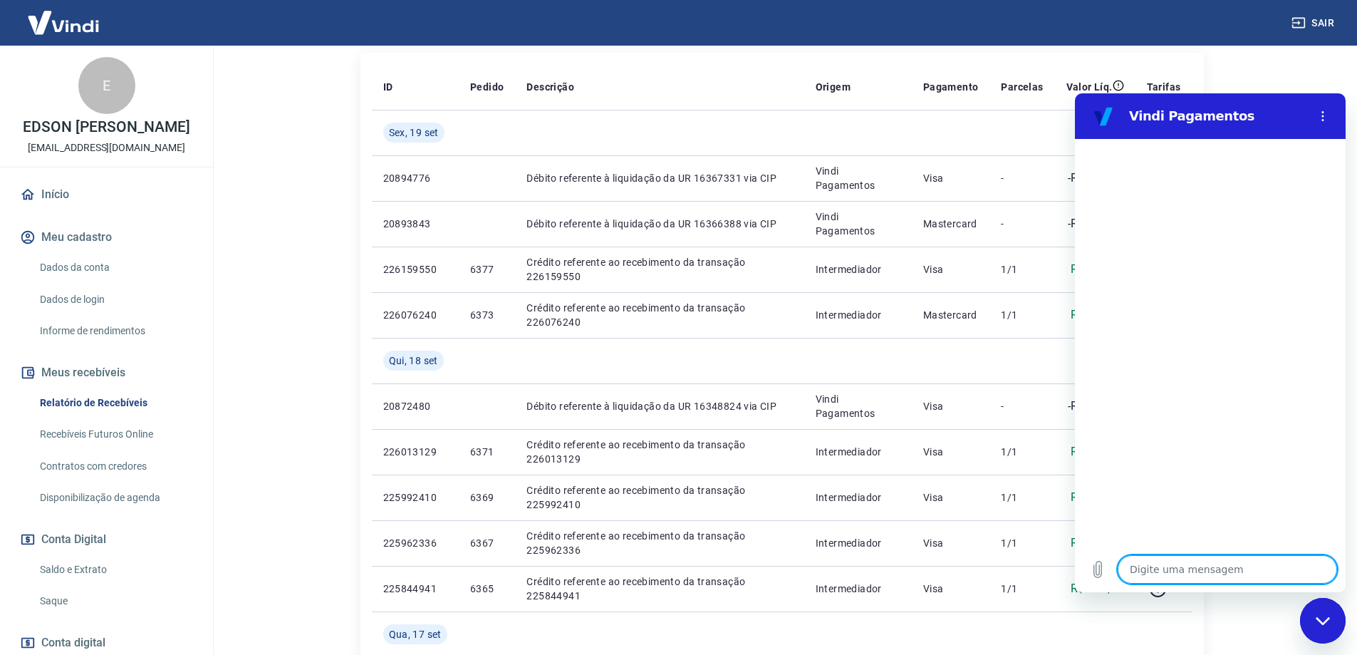
click at [1294, 76] on main "Após o envio das liquidações aparecerem no Relatório de Recebíveis, elas podem …" at bounding box center [782, 98] width 1151 height 609
click at [1320, 115] on icon "Menu de opções" at bounding box center [1323, 115] width 11 height 11
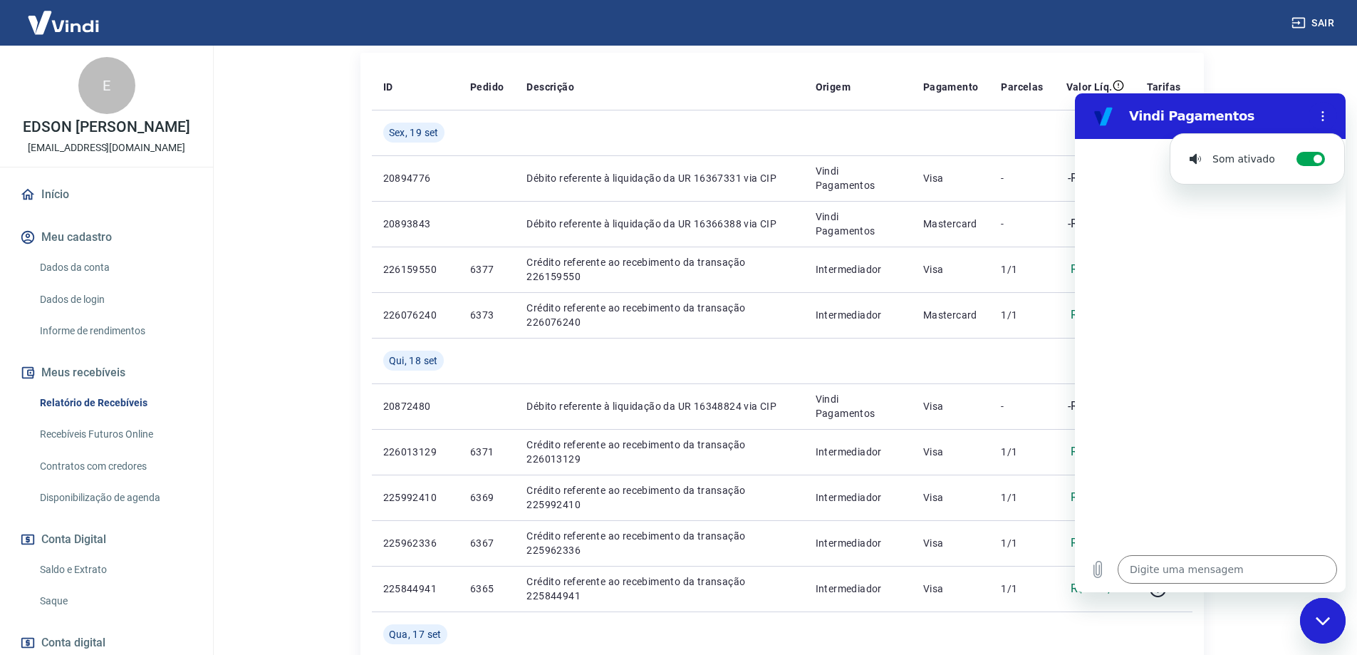
click at [1289, 60] on main "Após o envio das liquidações aparecerem no Relatório de Recebíveis, elas podem …" at bounding box center [782, 98] width 1151 height 609
click at [1315, 623] on div "Fechar janela de mensagens" at bounding box center [1323, 620] width 43 height 43
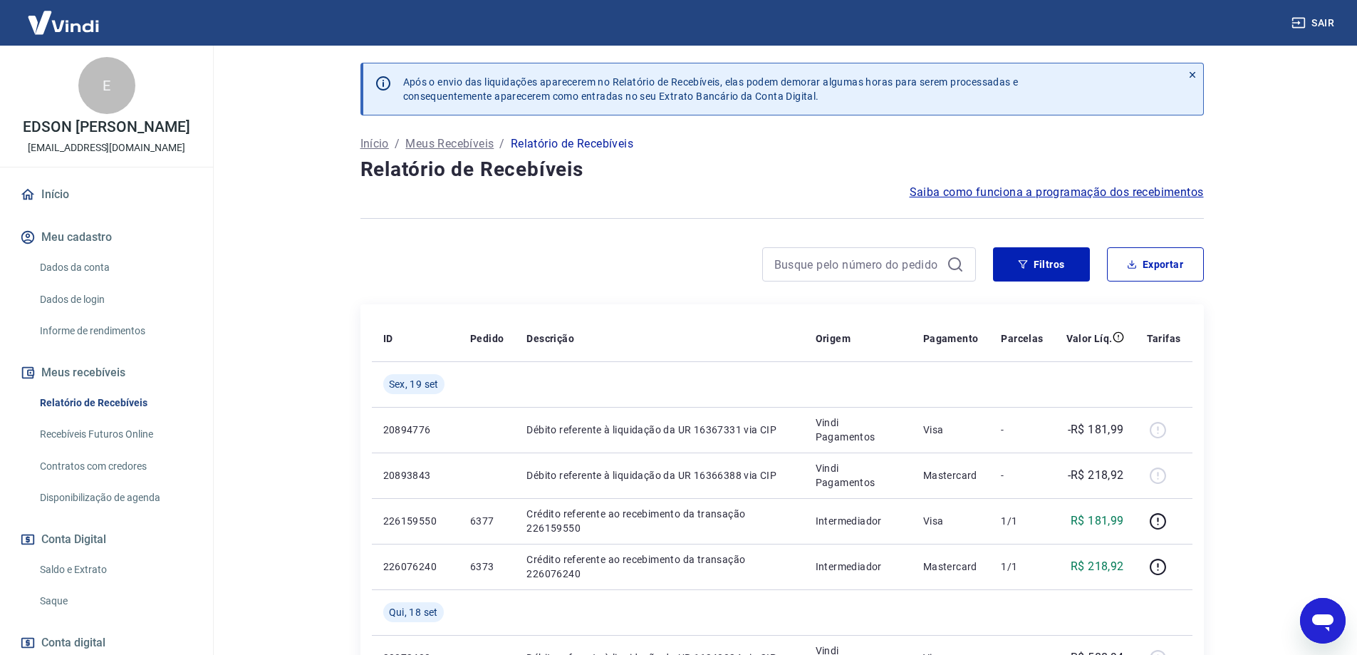
click at [1314, 630] on icon "Abrir janela de mensagens" at bounding box center [1323, 621] width 26 height 26
type textarea "x"
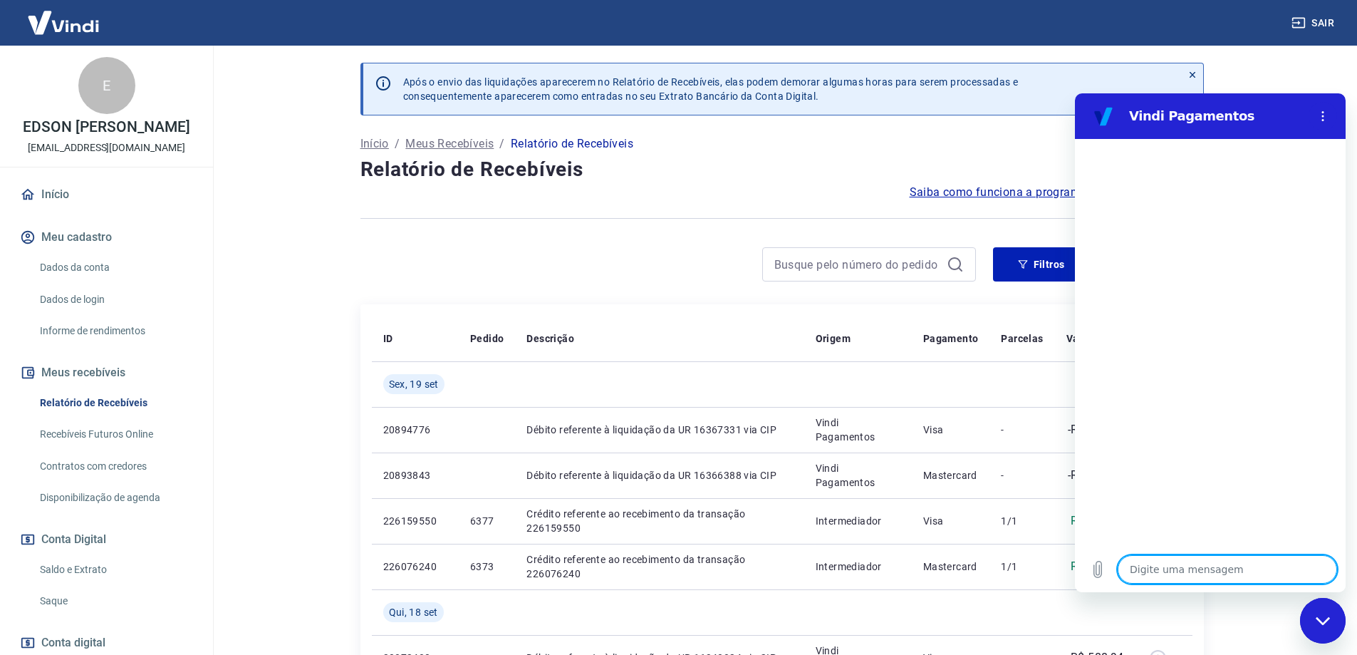
type textarea "o"
type textarea "x"
type textarea "oi"
type textarea "x"
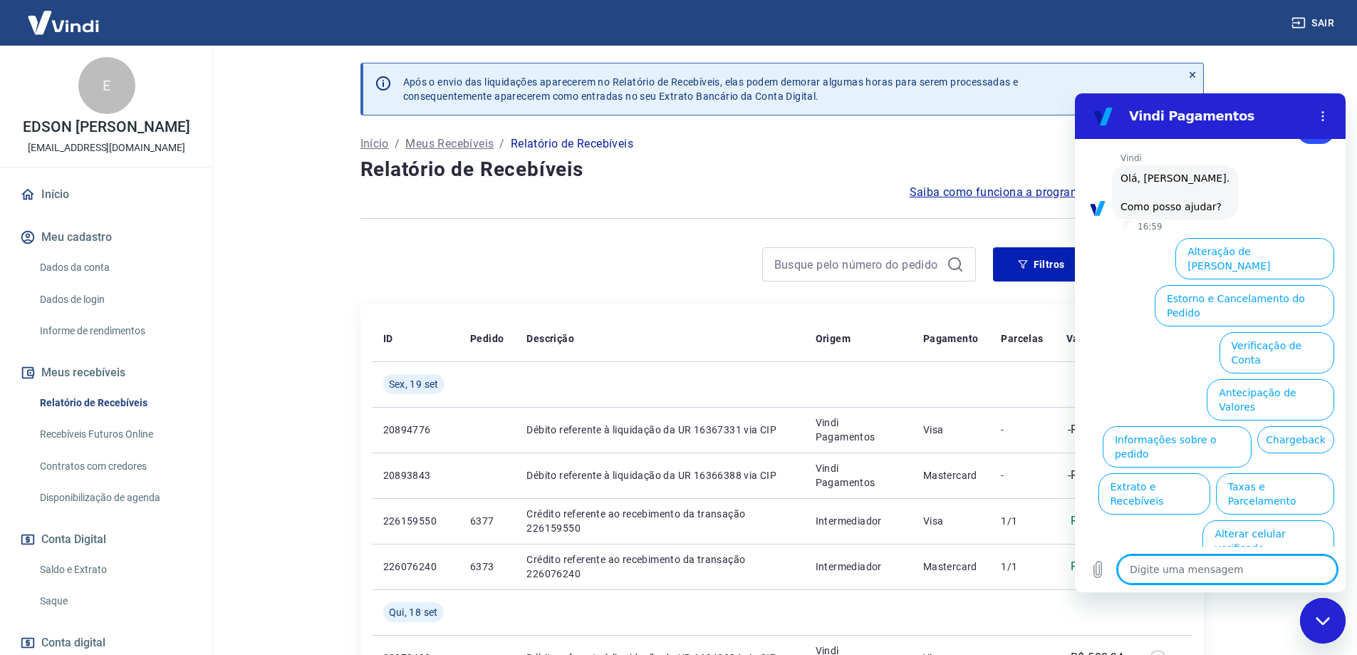
scroll to position [48, 0]
click at [1267, 334] on button "Verificação de Conta" at bounding box center [1277, 353] width 115 height 41
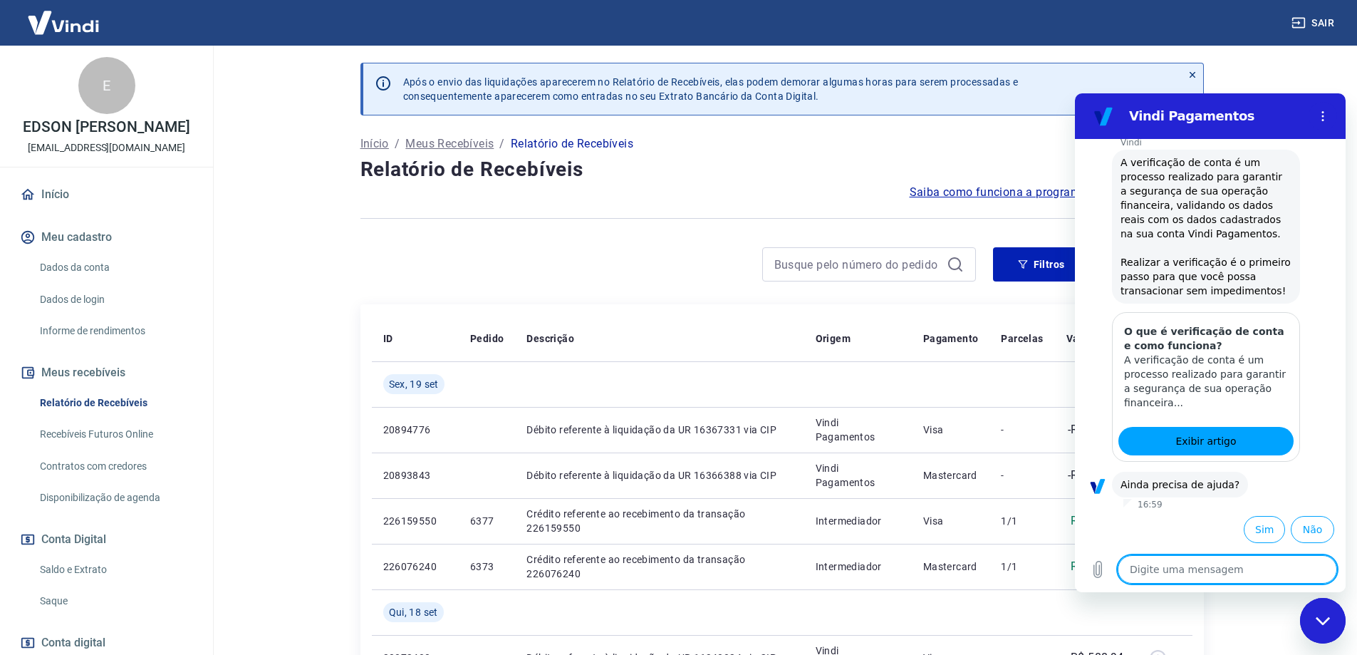
scroll to position [189, 0]
click at [1255, 526] on button "Sim" at bounding box center [1264, 529] width 41 height 27
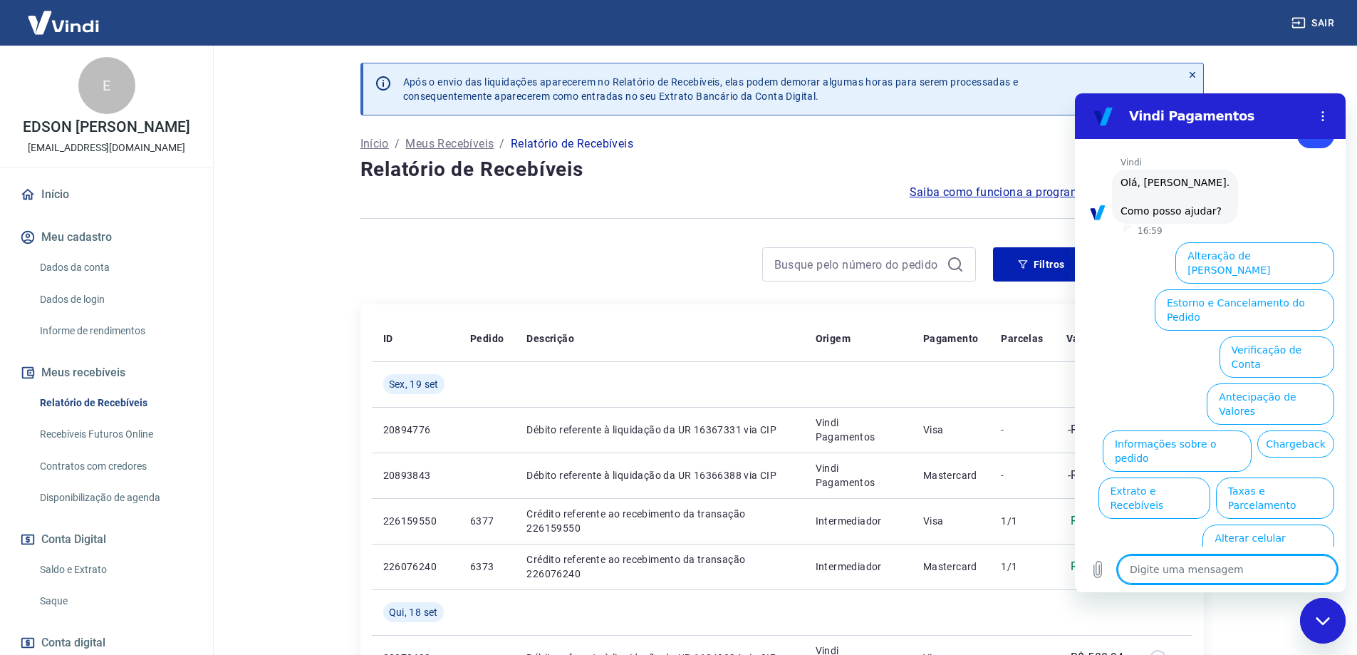
scroll to position [575, 0]
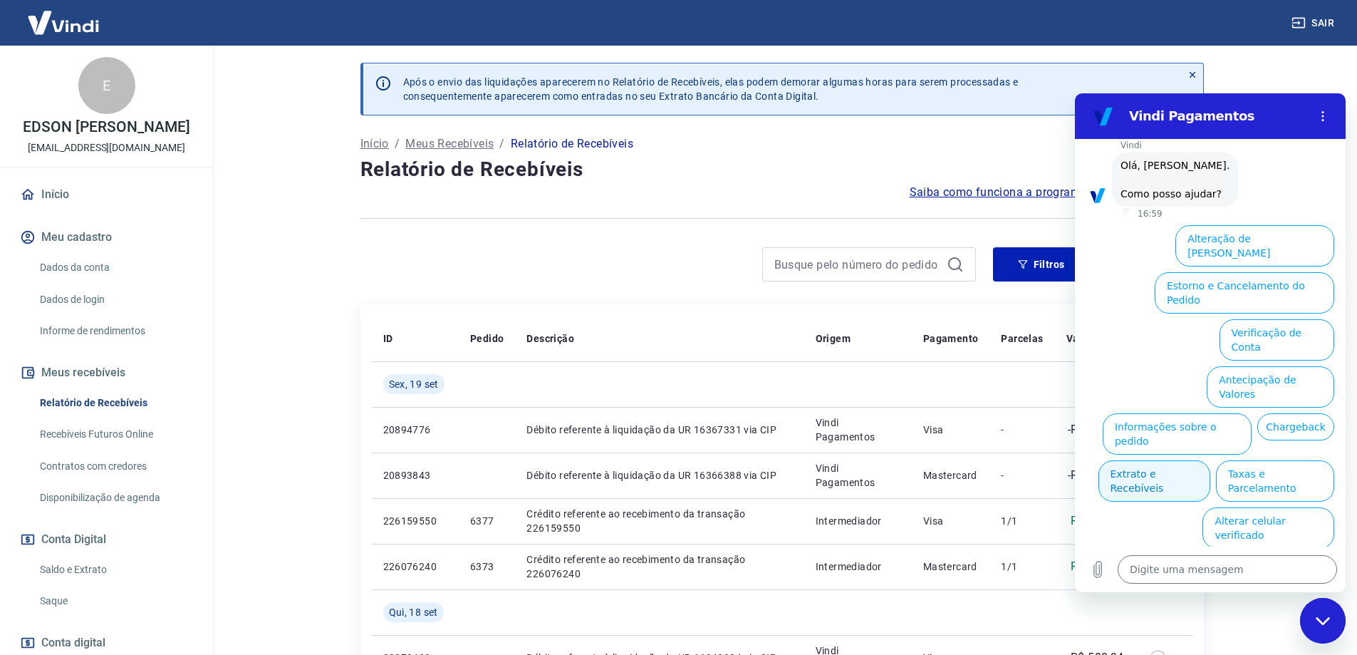
click at [1211, 460] on button "Extrato e Recebíveis" at bounding box center [1155, 480] width 112 height 41
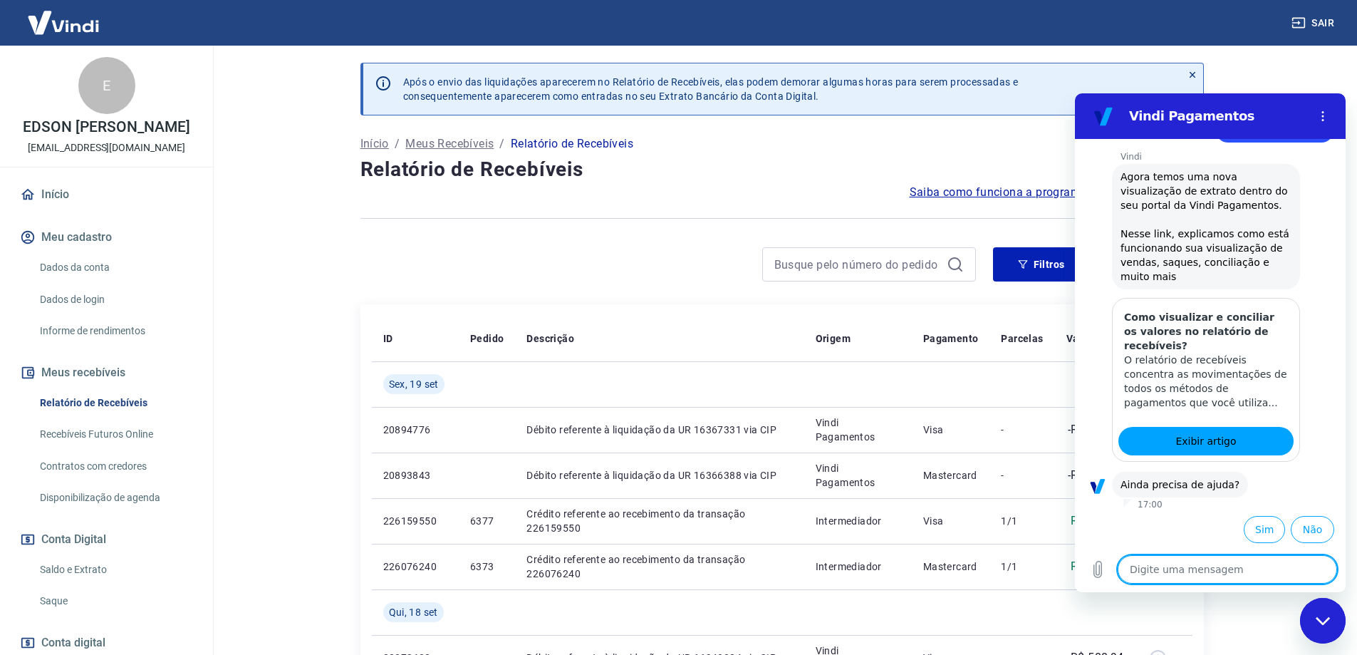
scroll to position [702, 0]
click at [1266, 529] on button "Sim" at bounding box center [1264, 529] width 41 height 27
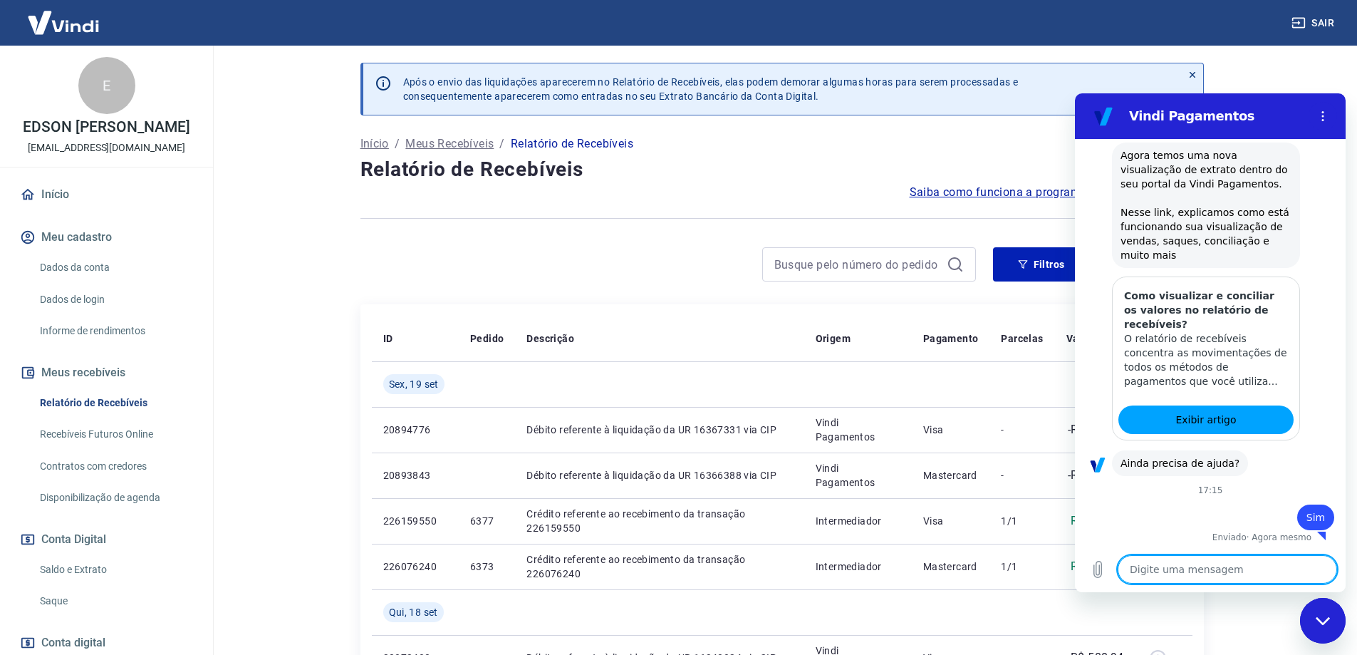
type textarea "x"
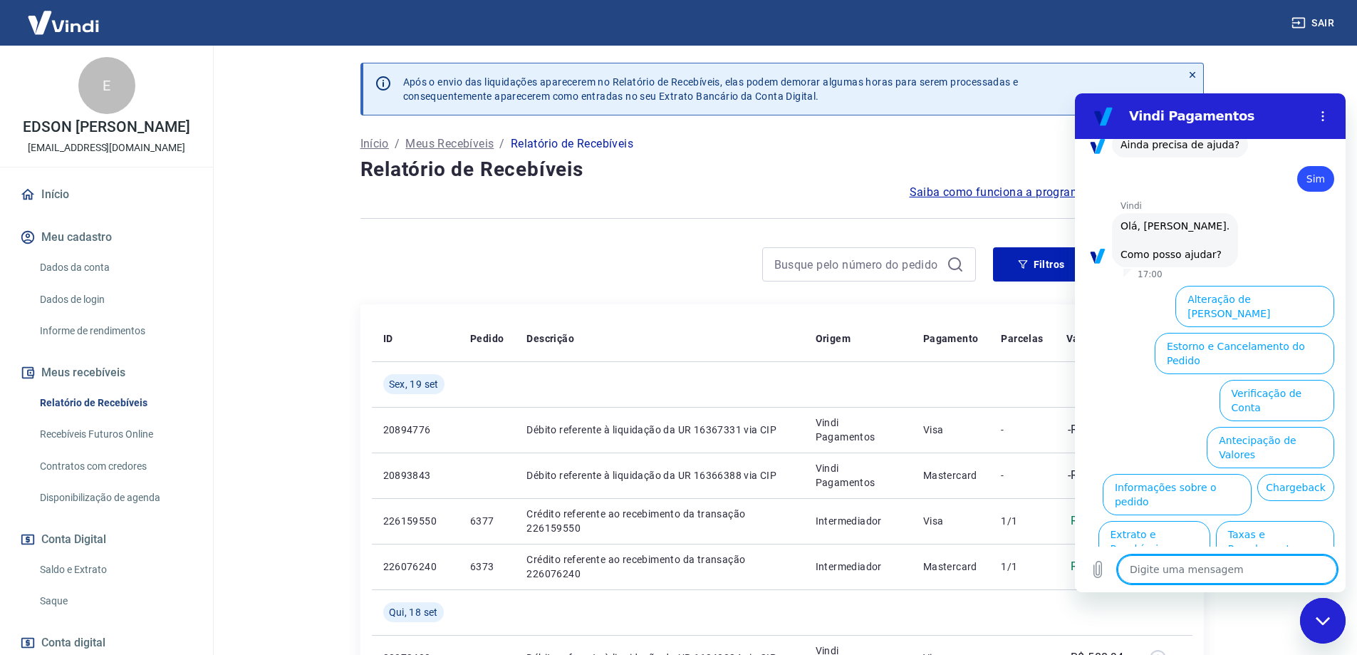
scroll to position [1088, 0]
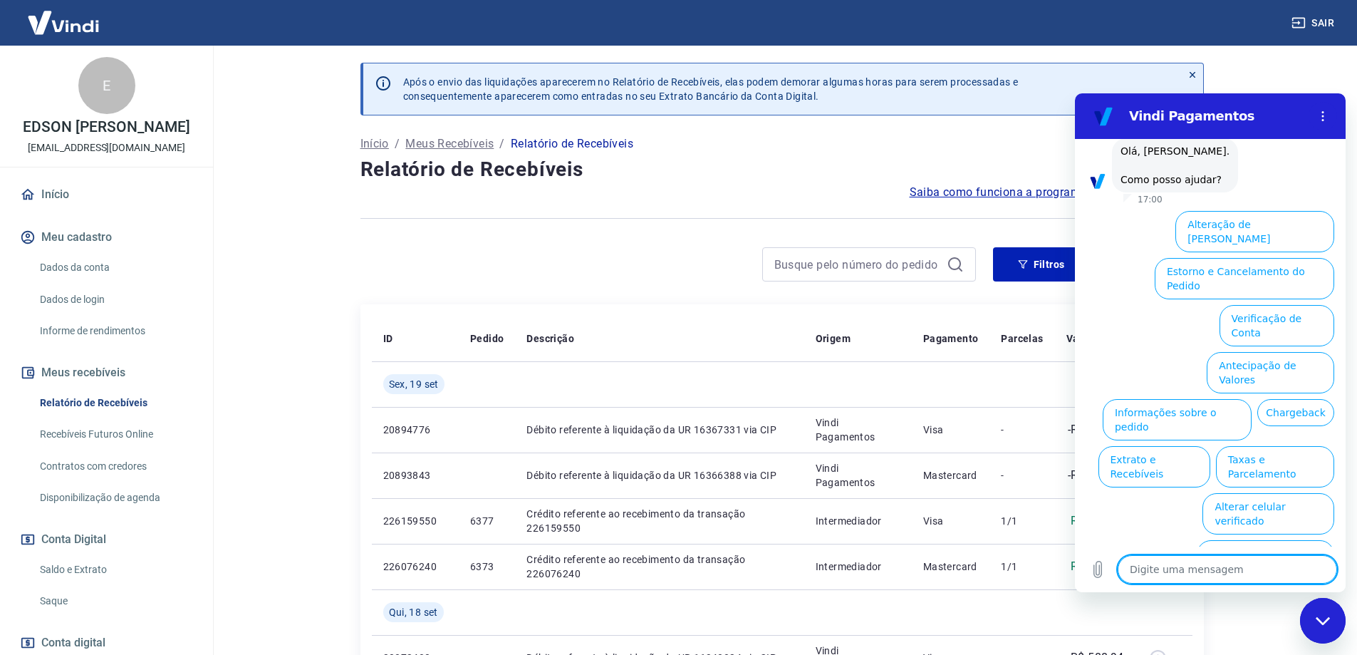
click at [1167, 571] on textarea at bounding box center [1227, 569] width 219 height 29
type textarea "O"
type textarea "x"
type textarea "Ol"
type textarea "x"
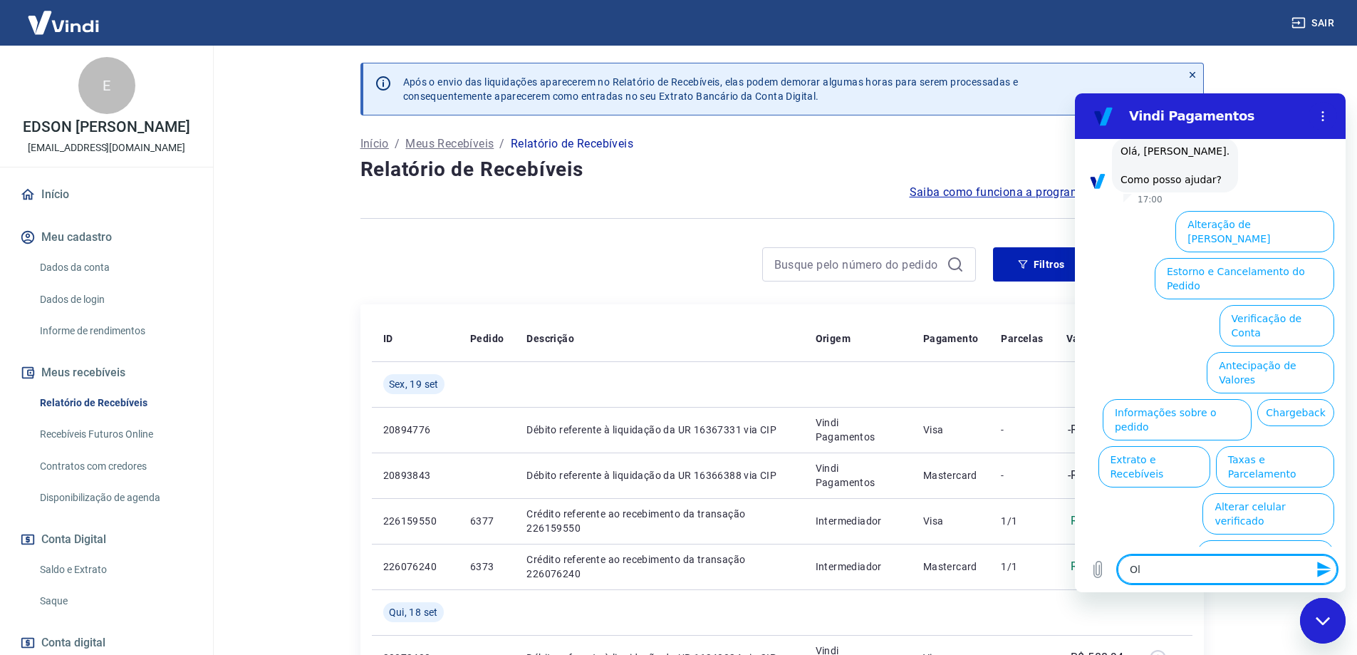
type textarea "Olá"
type textarea "x"
type textarea "Olá."
type textarea "x"
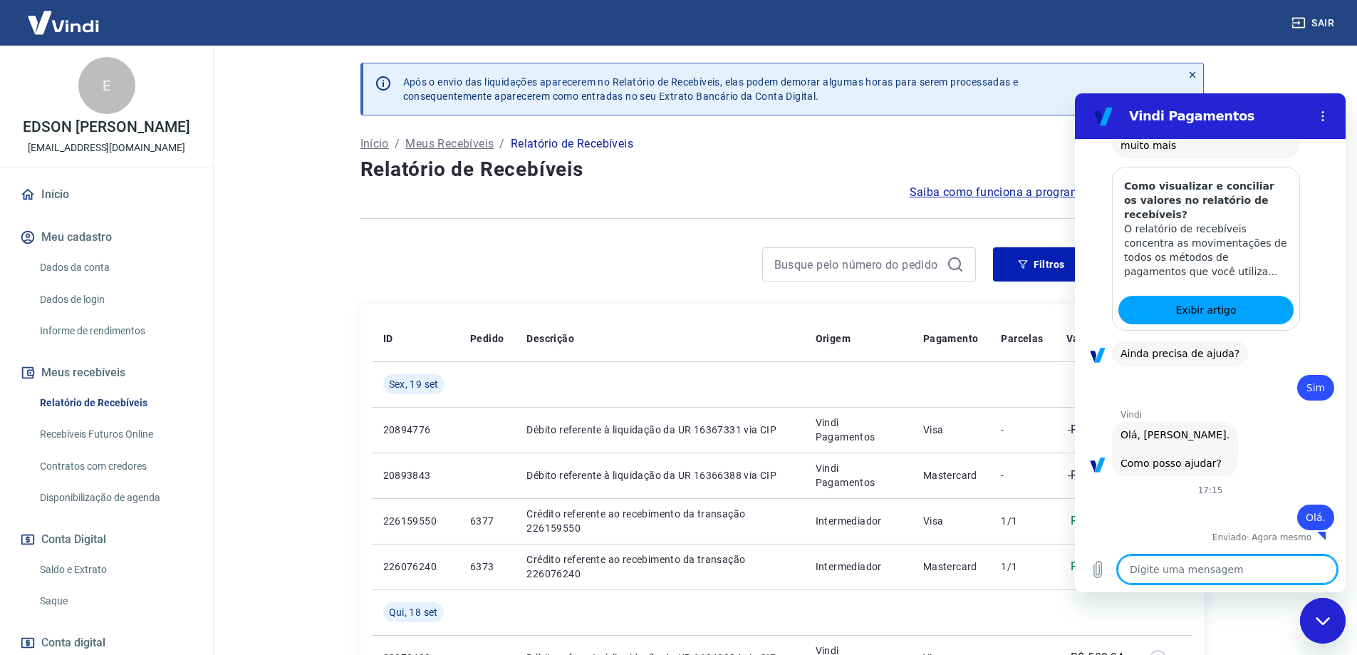
type textarea "x"
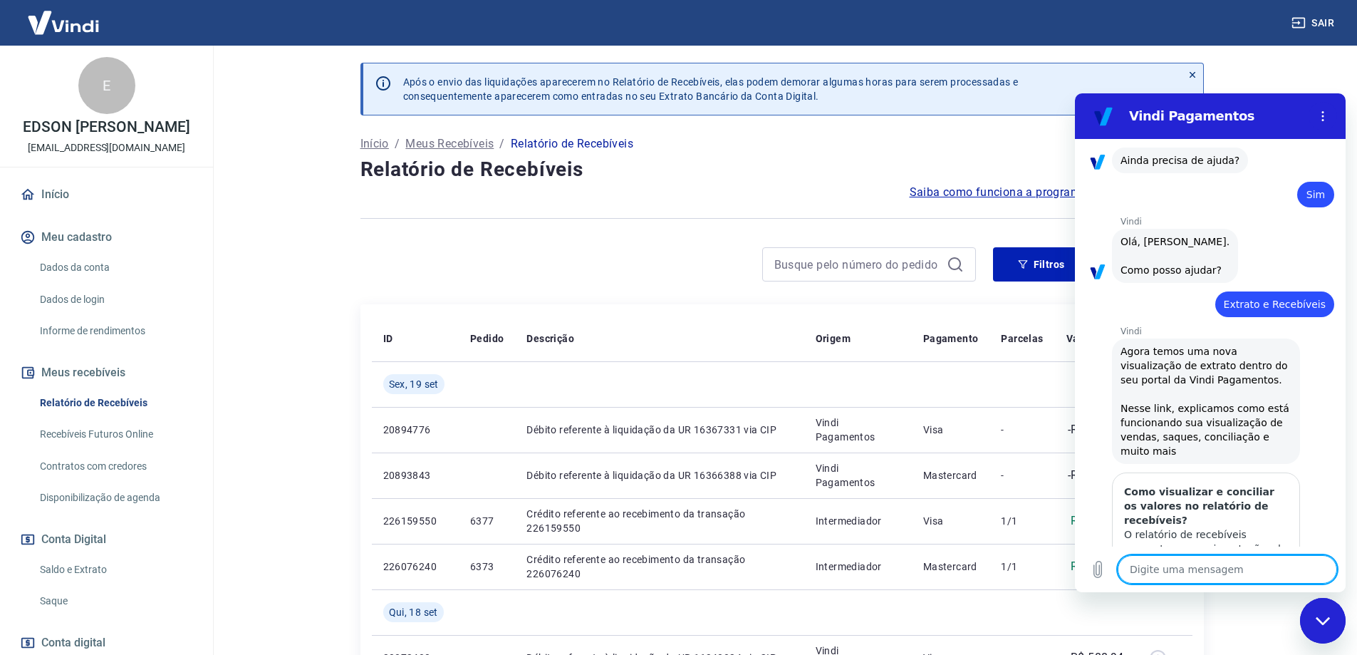
scroll to position [903, 0]
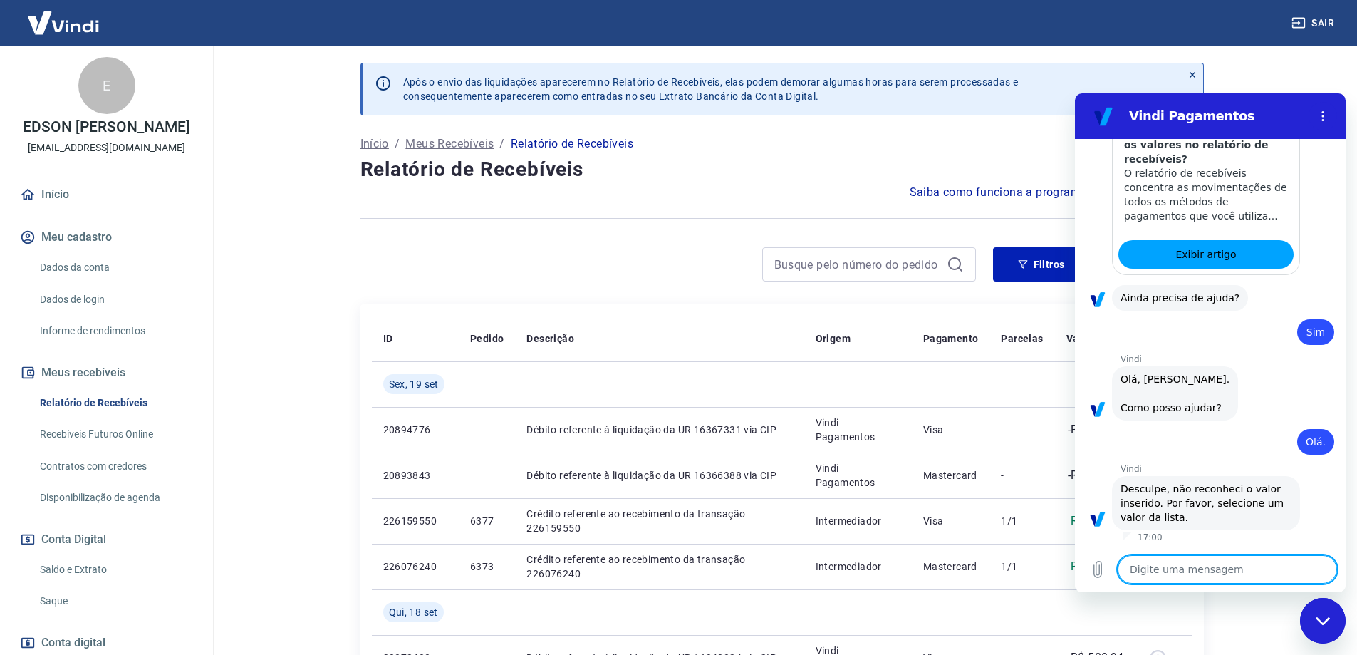
type textarea "p"
type textarea "x"
type textarea "pr"
type textarea "x"
type textarea "pre"
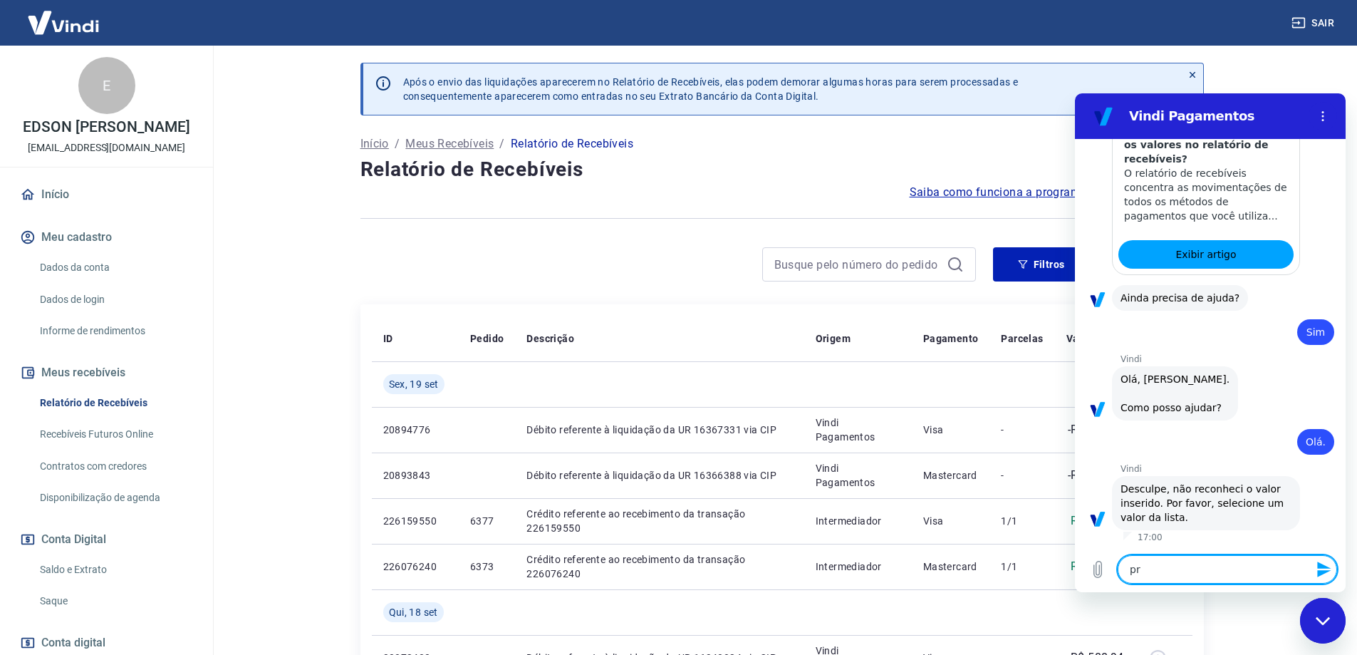
type textarea "x"
type textarea "pr"
type textarea "x"
type textarea "p"
type textarea "x"
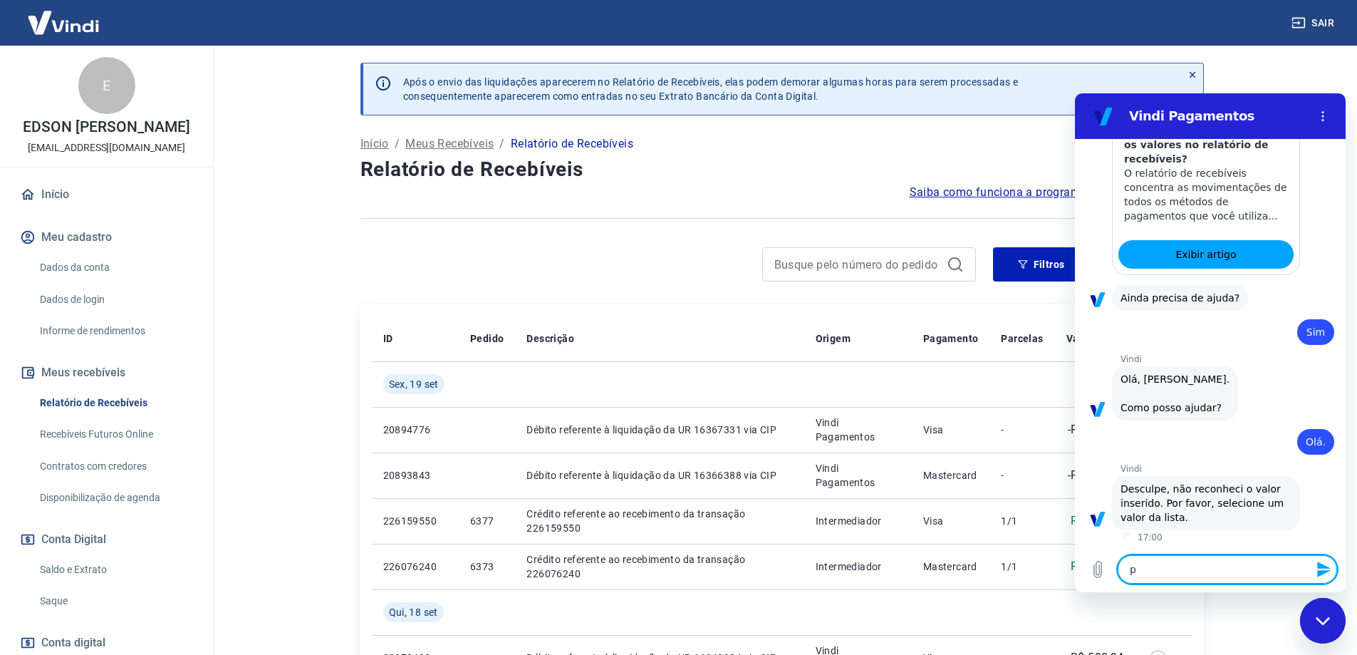
type textarea "x"
type textarea "a"
type textarea "x"
type textarea "at"
type textarea "x"
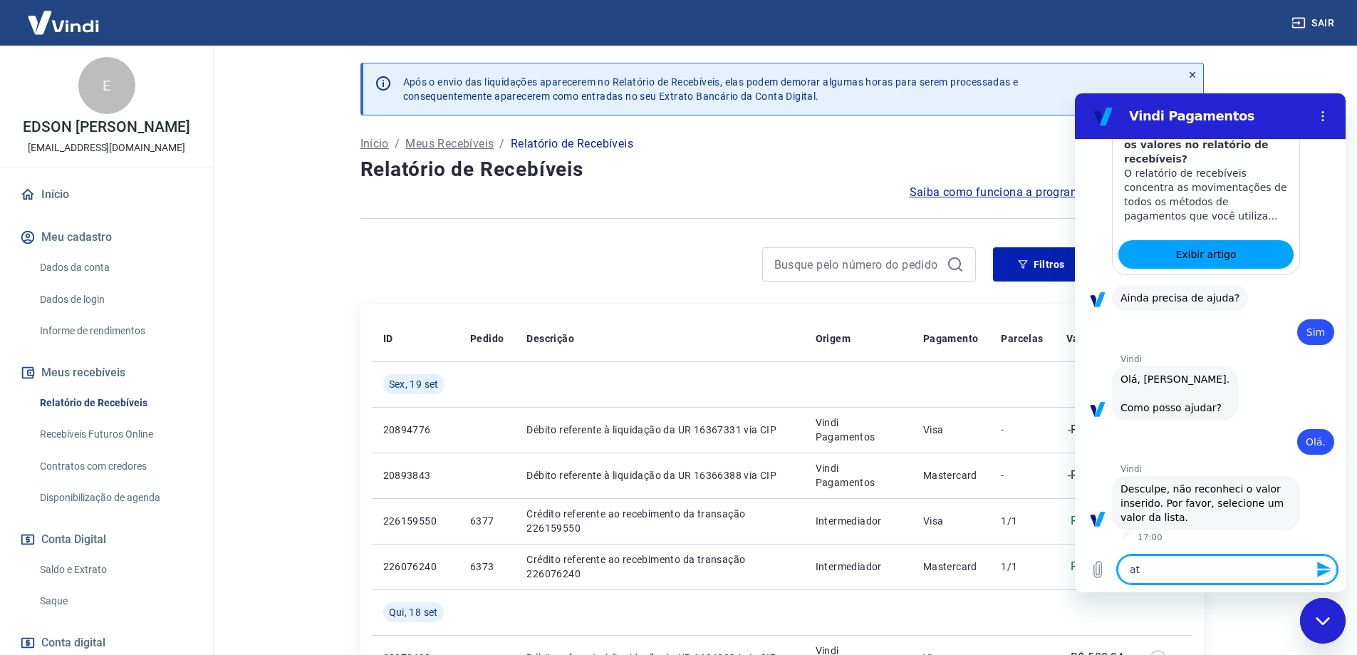
type textarea "ate"
type textarea "x"
type textarea "aten"
type textarea "x"
type textarea "atend"
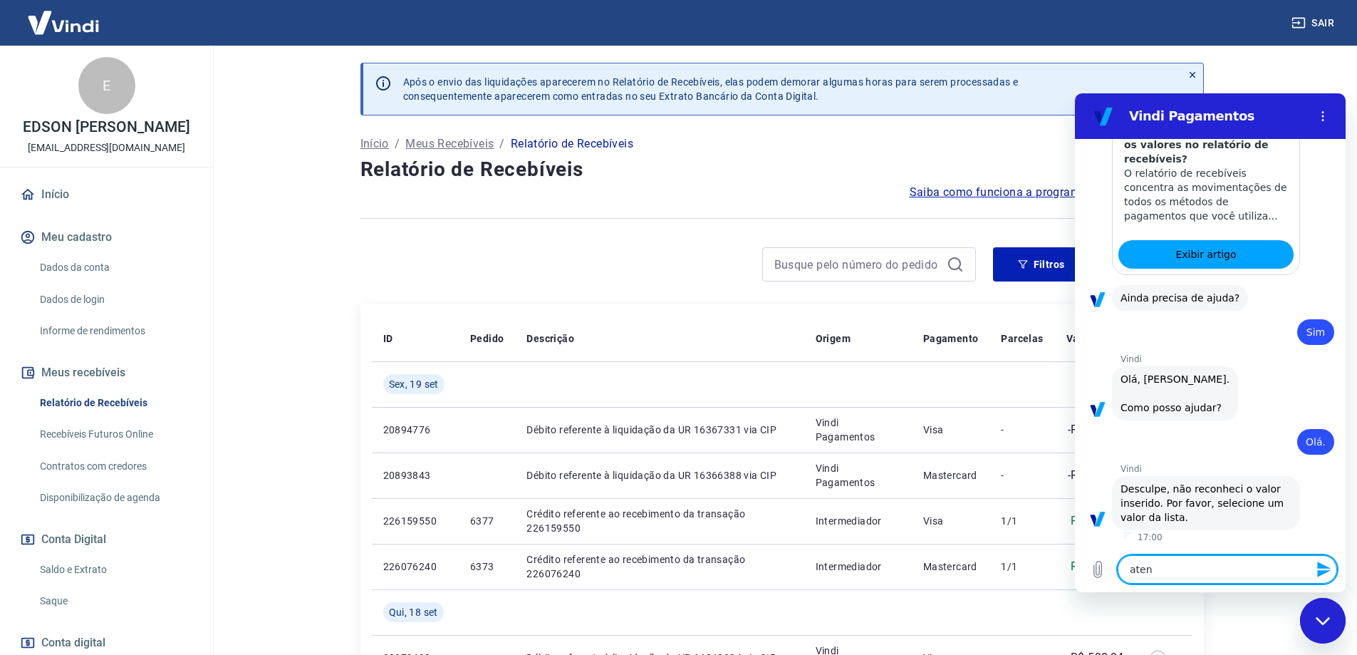
type textarea "x"
type textarea "atende"
type textarea "x"
type textarea "atenden"
type textarea "x"
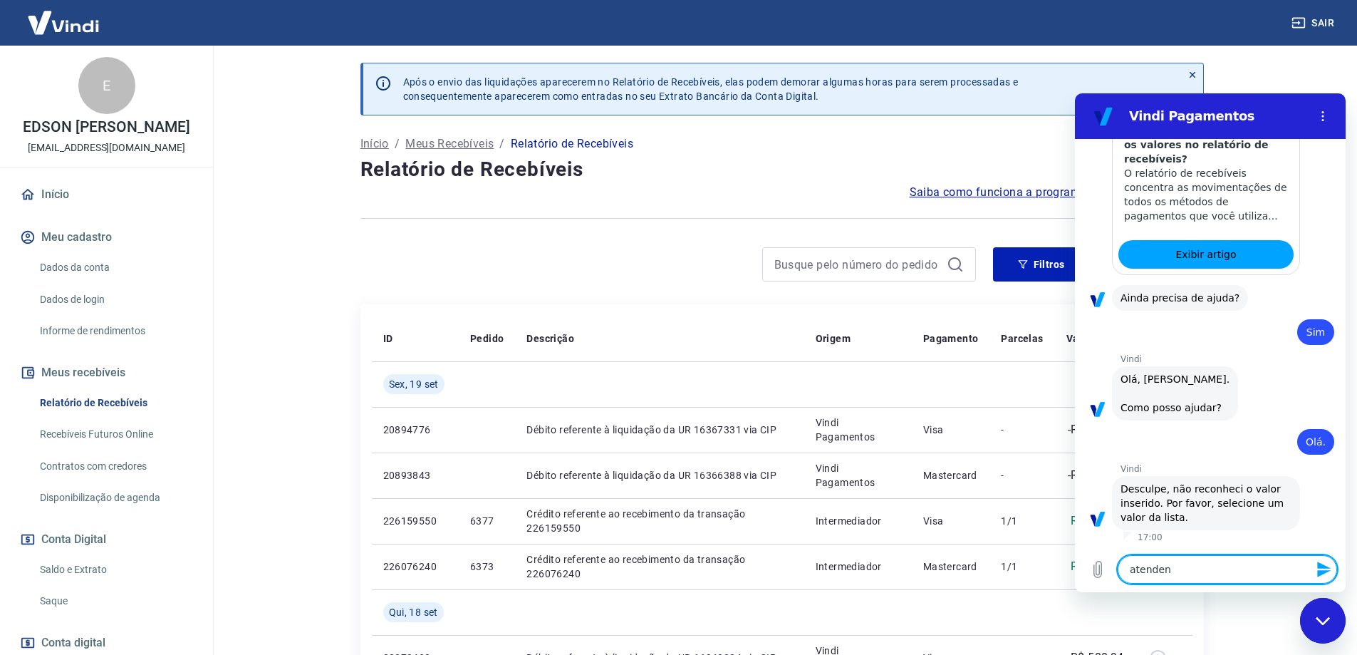
type textarea "atendent"
type textarea "x"
type textarea "atendente"
type textarea "x"
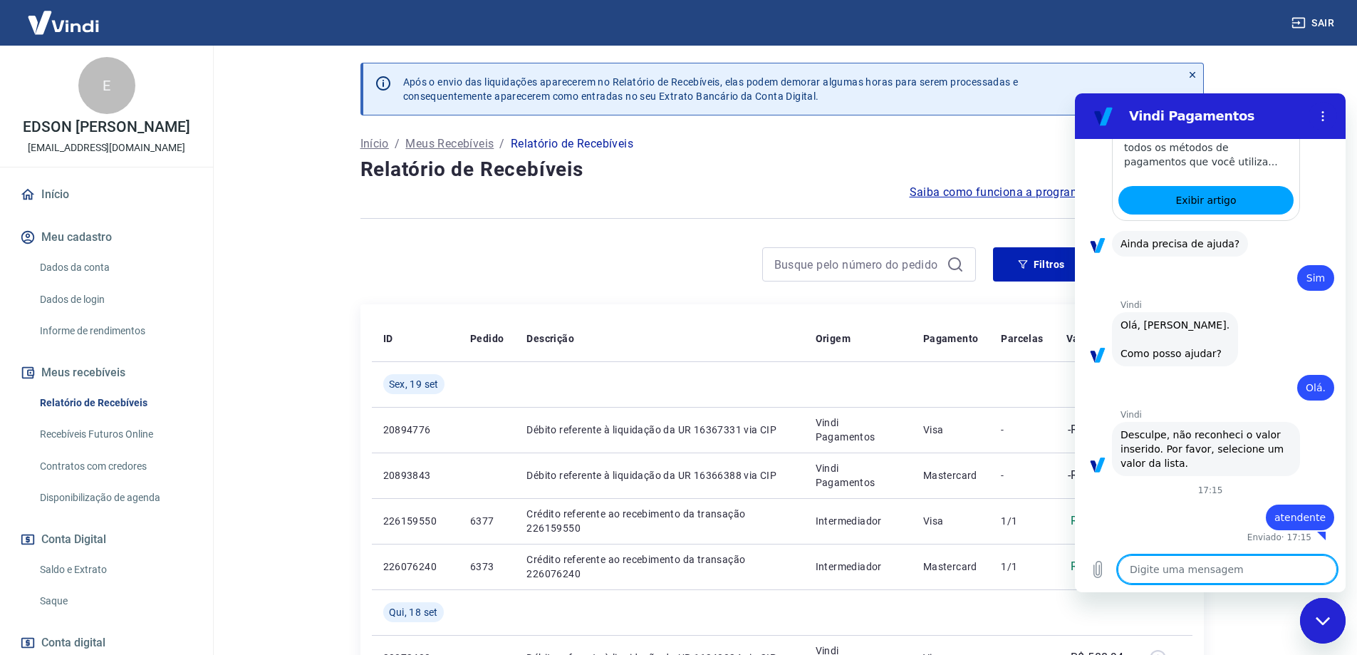
type textarea "x"
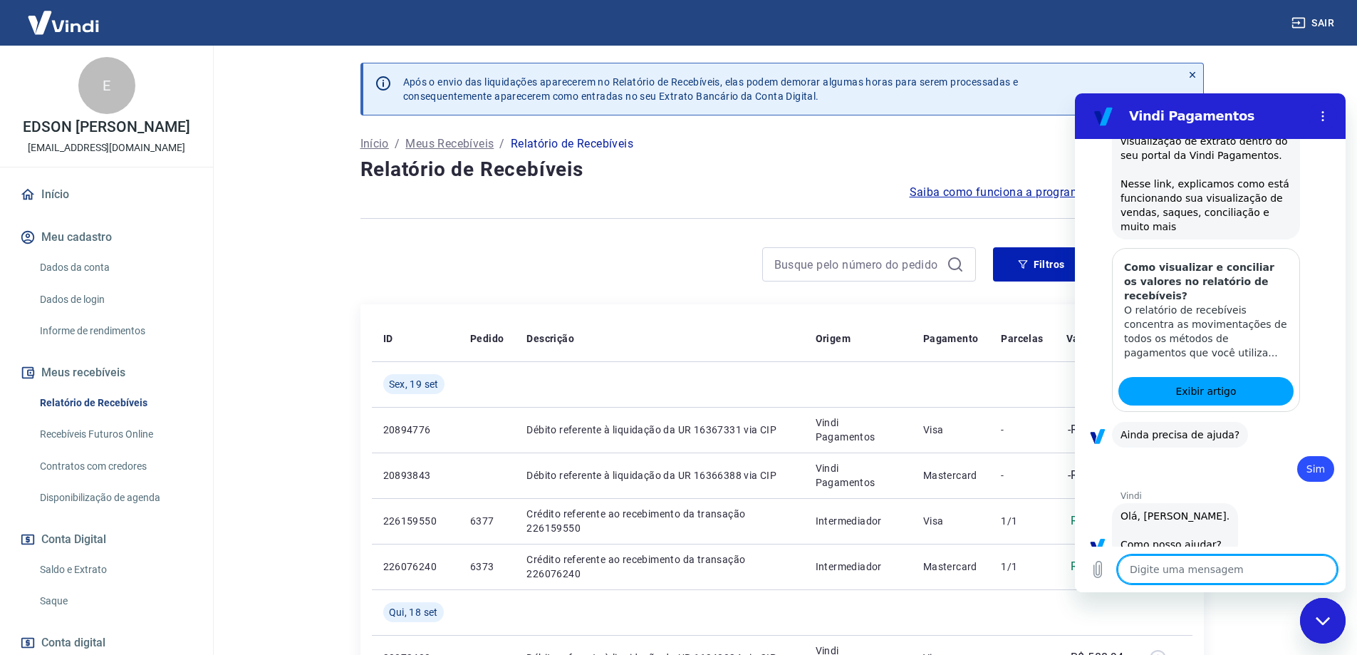
scroll to position [1013, 0]
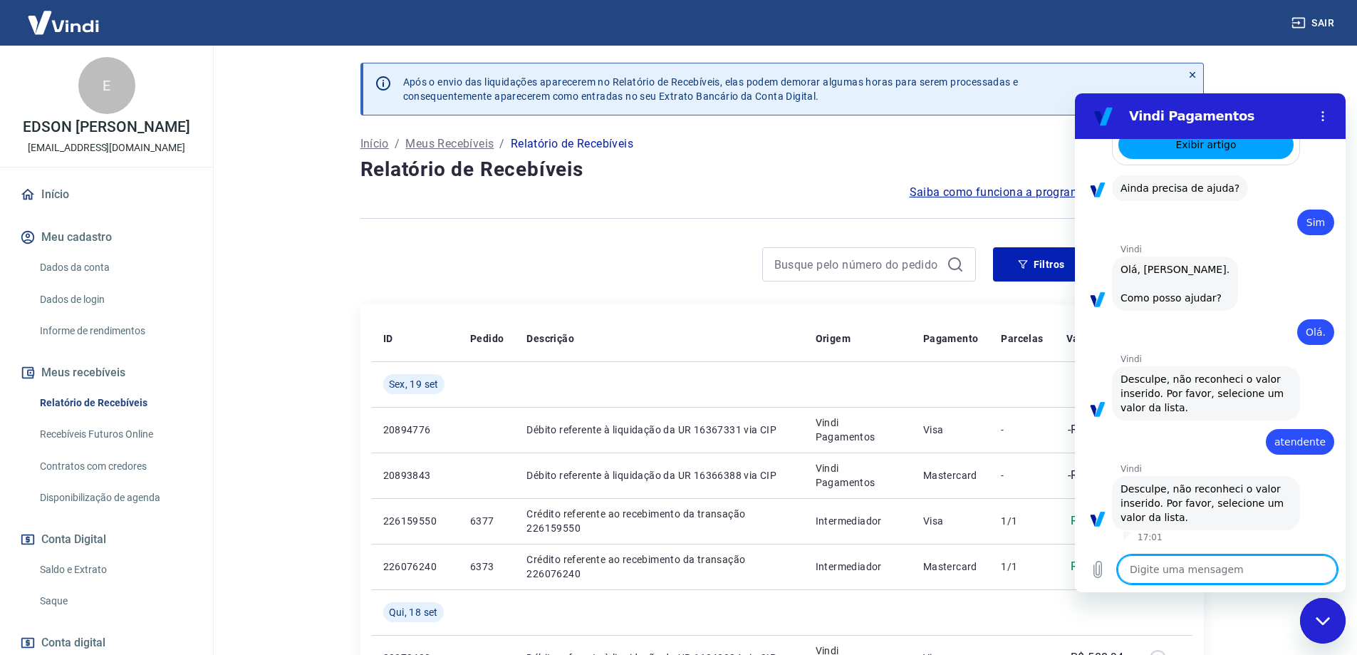
type textarea "1"
type textarea "x"
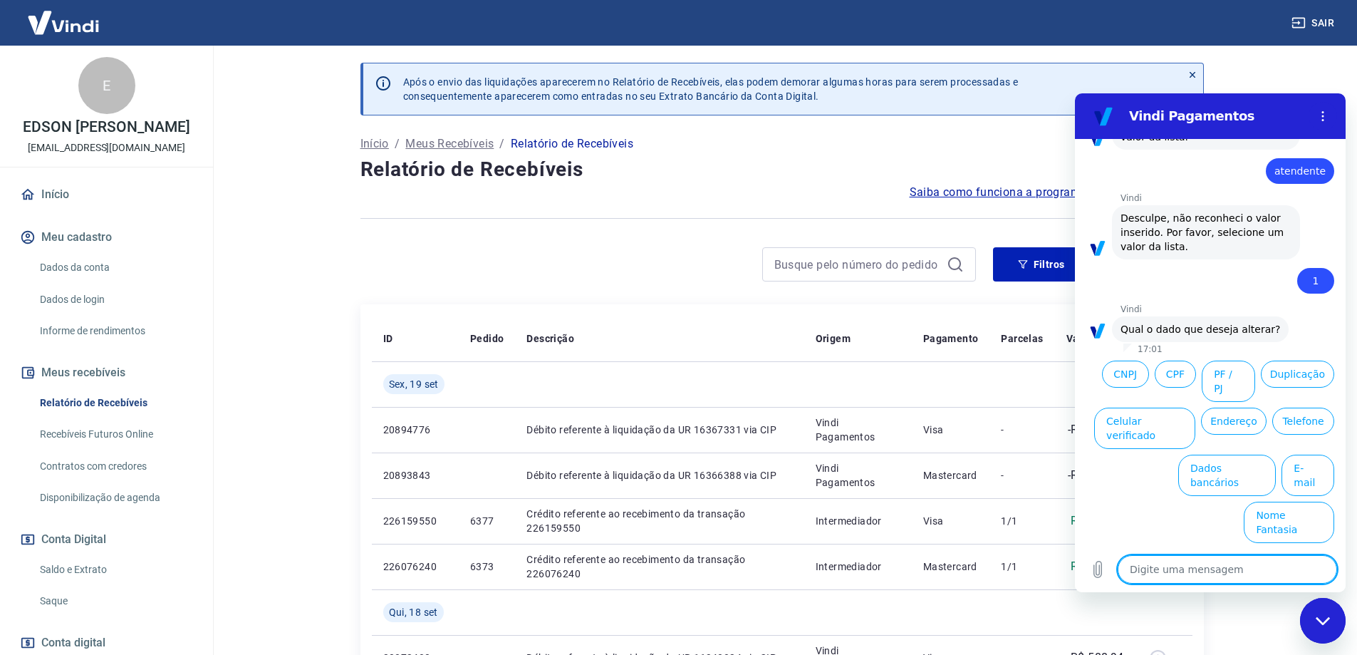
scroll to position [1258, 0]
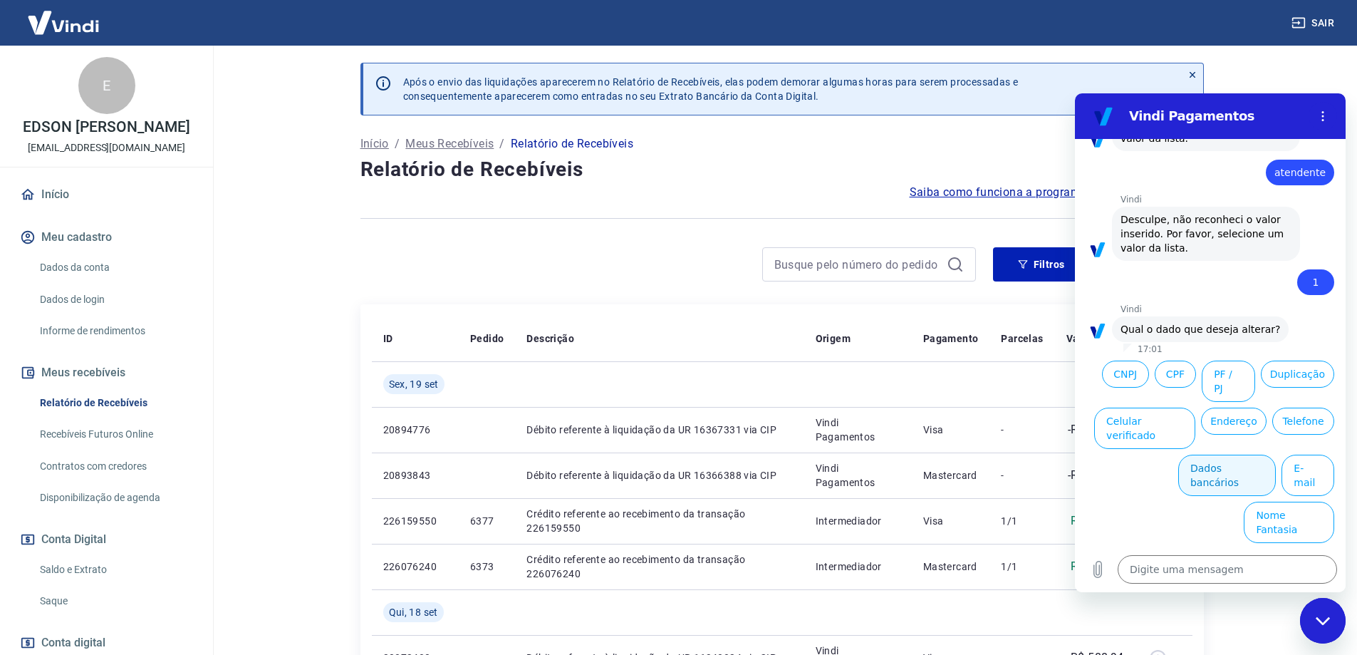
click at [1226, 494] on button "Dados bancários" at bounding box center [1228, 475] width 98 height 41
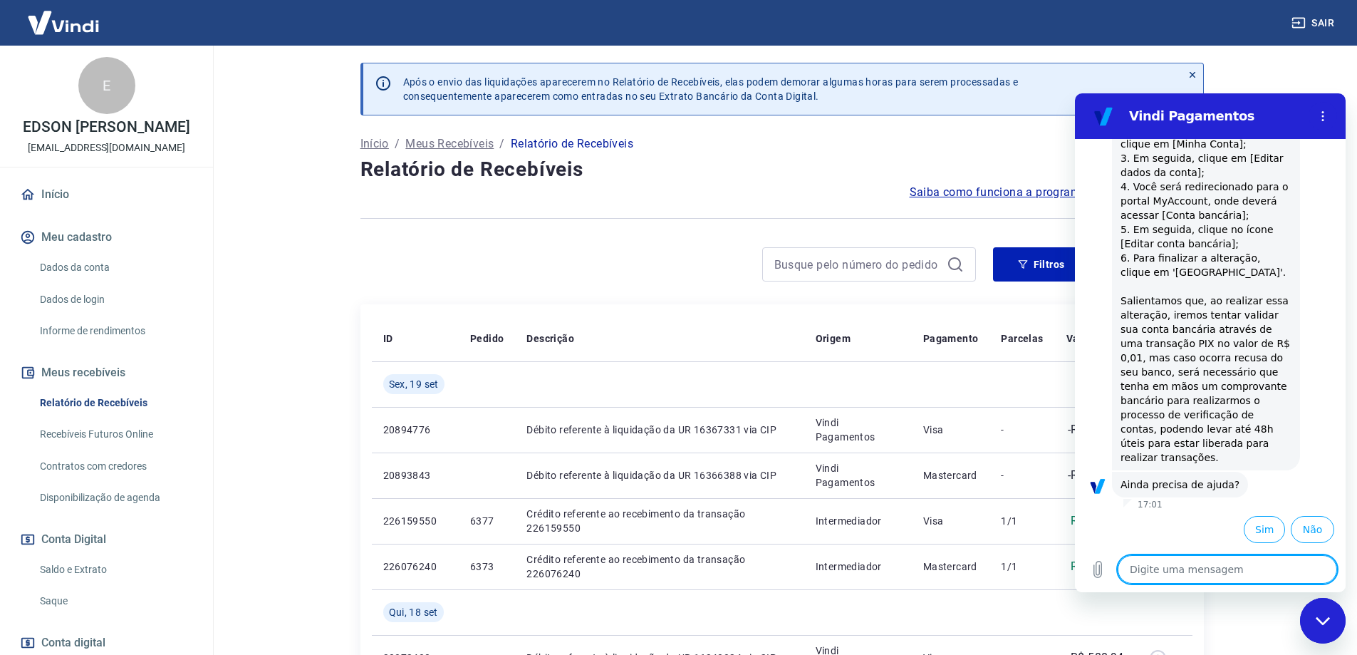
scroll to position [1620, 0]
click at [1258, 529] on button "Sim" at bounding box center [1264, 529] width 41 height 27
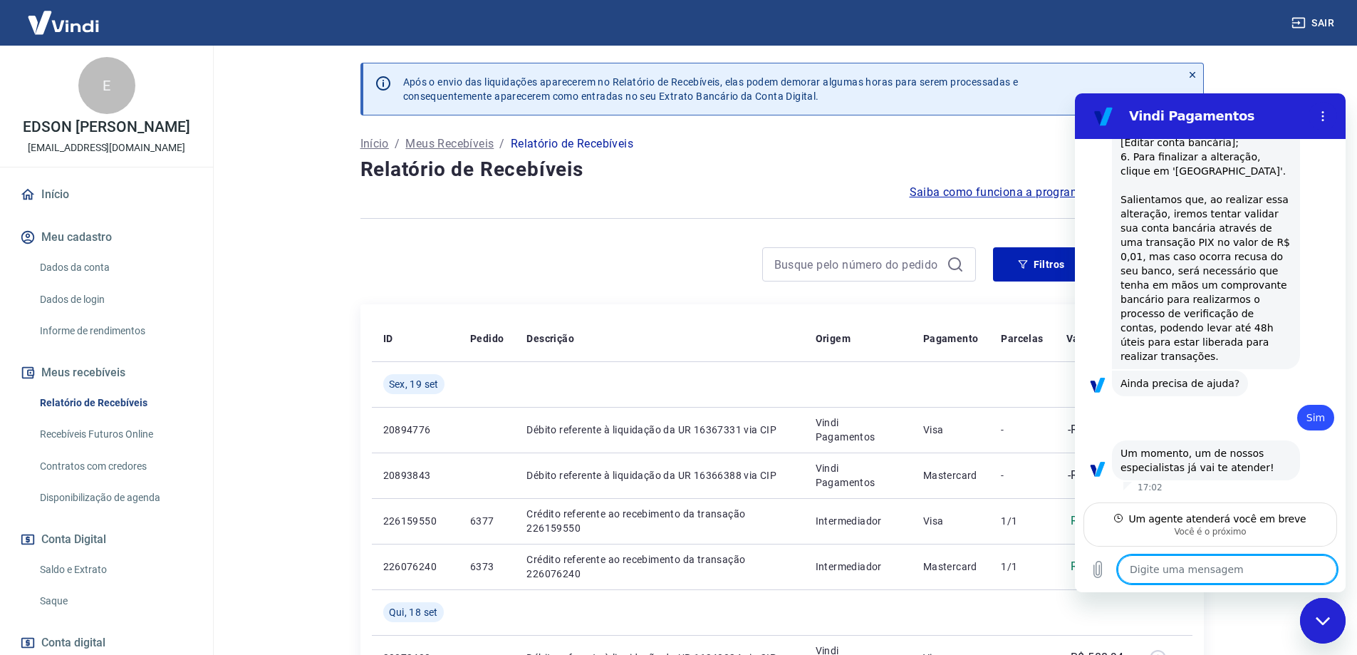
scroll to position [1721, 0]
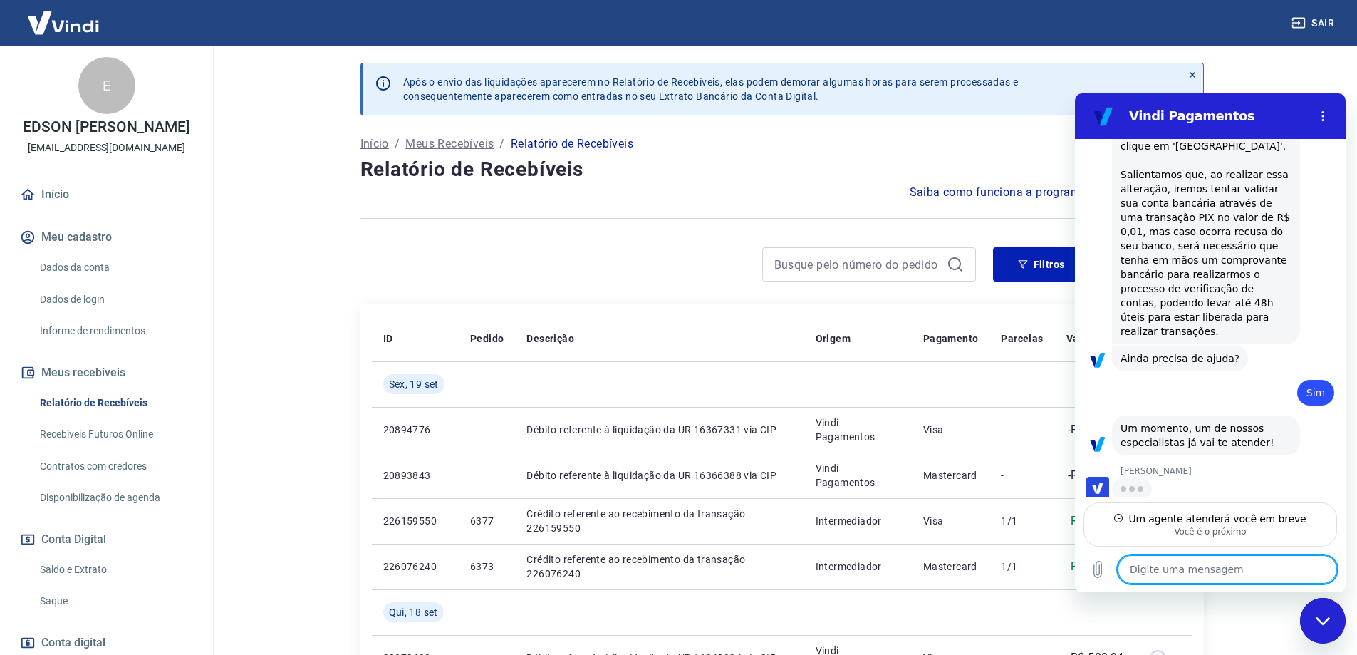
type textarea "x"
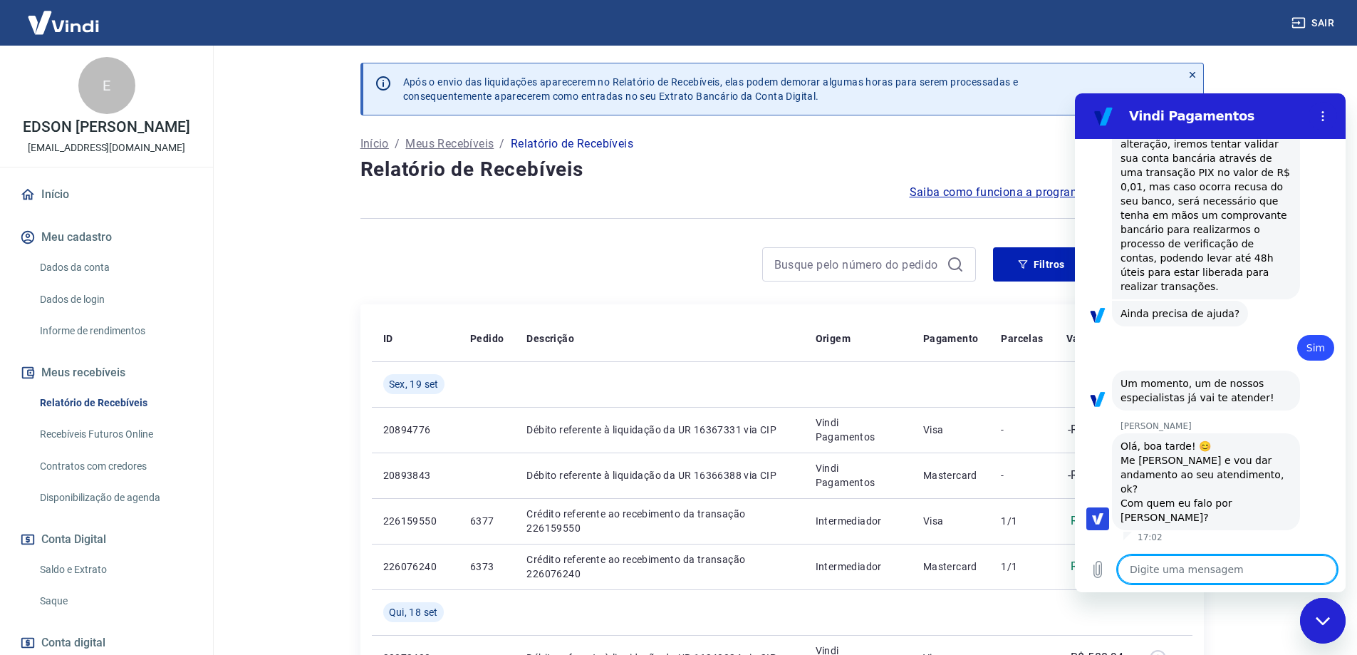
scroll to position [1775, 0]
type textarea "E"
type textarea "x"
type textarea "Ed"
type textarea "x"
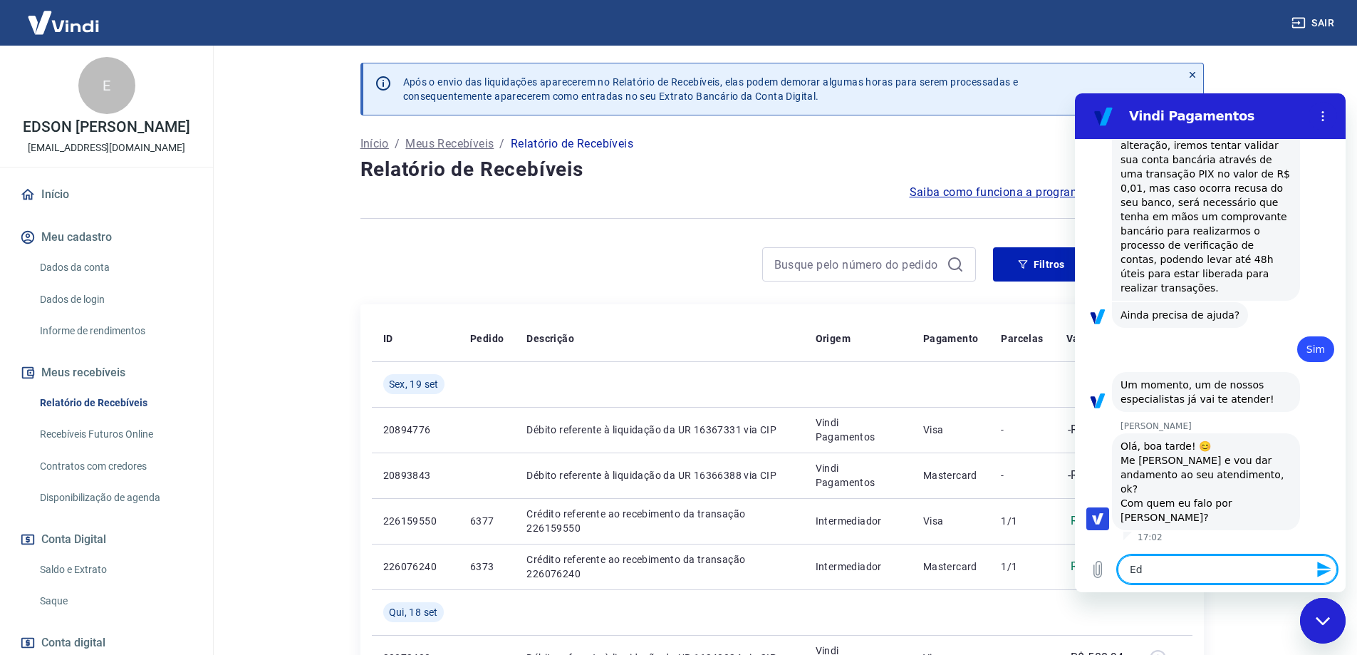
type textarea "Eds"
type textarea "x"
type textarea "Edso"
type textarea "x"
type textarea "Edson"
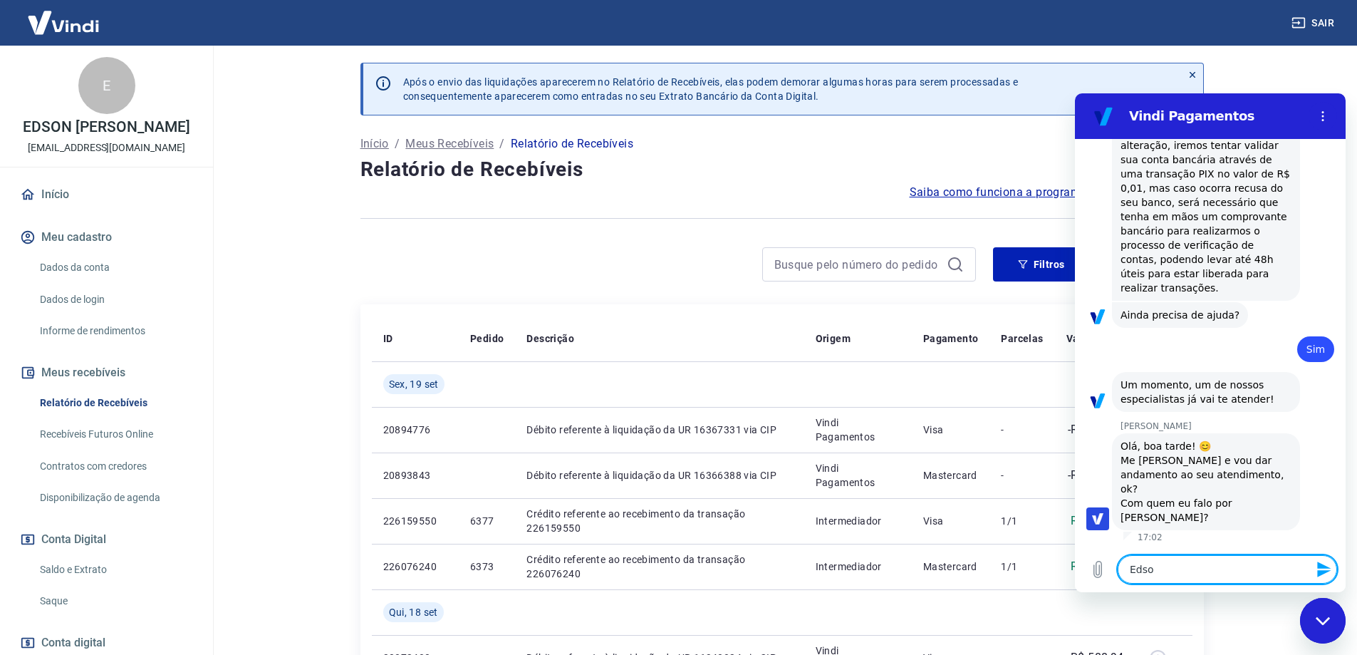
type textarea "x"
type textarea "Edson"
type textarea "x"
type textarea "Edson J"
type textarea "x"
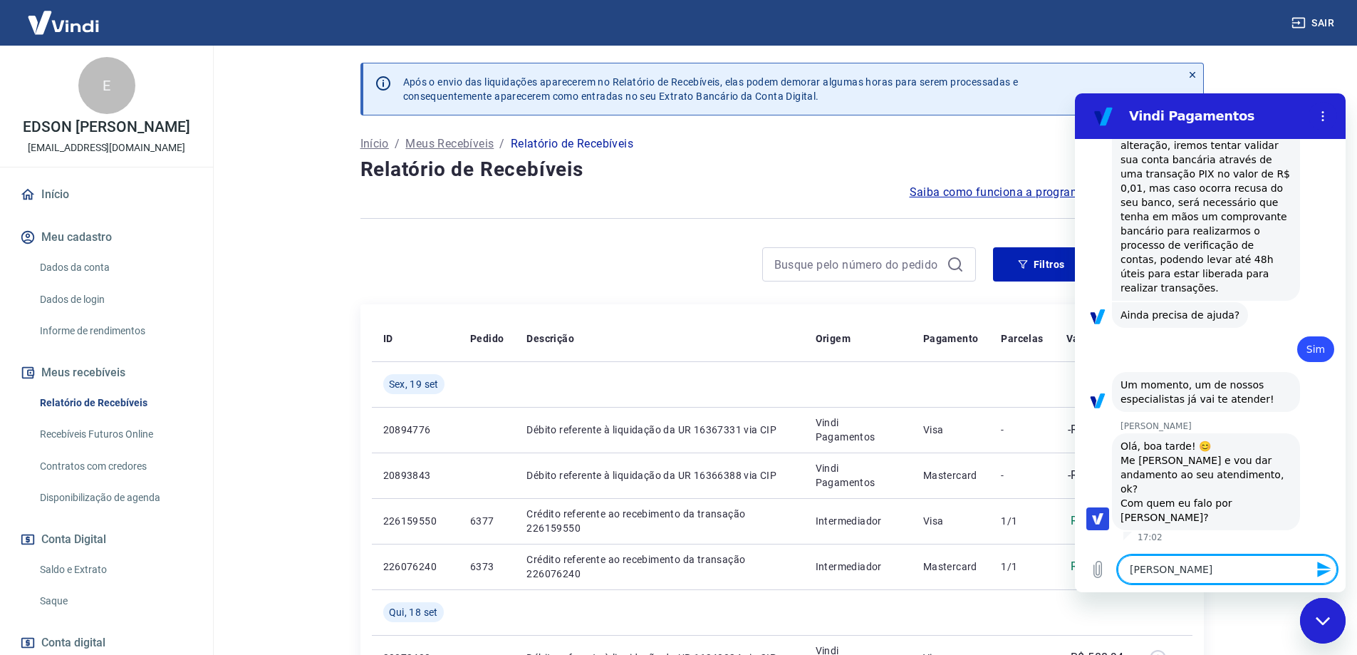
type textarea "Edson Jo"
type textarea "x"
type textarea "Edson Joa"
type textarea "x"
type textarea "Edson Joao"
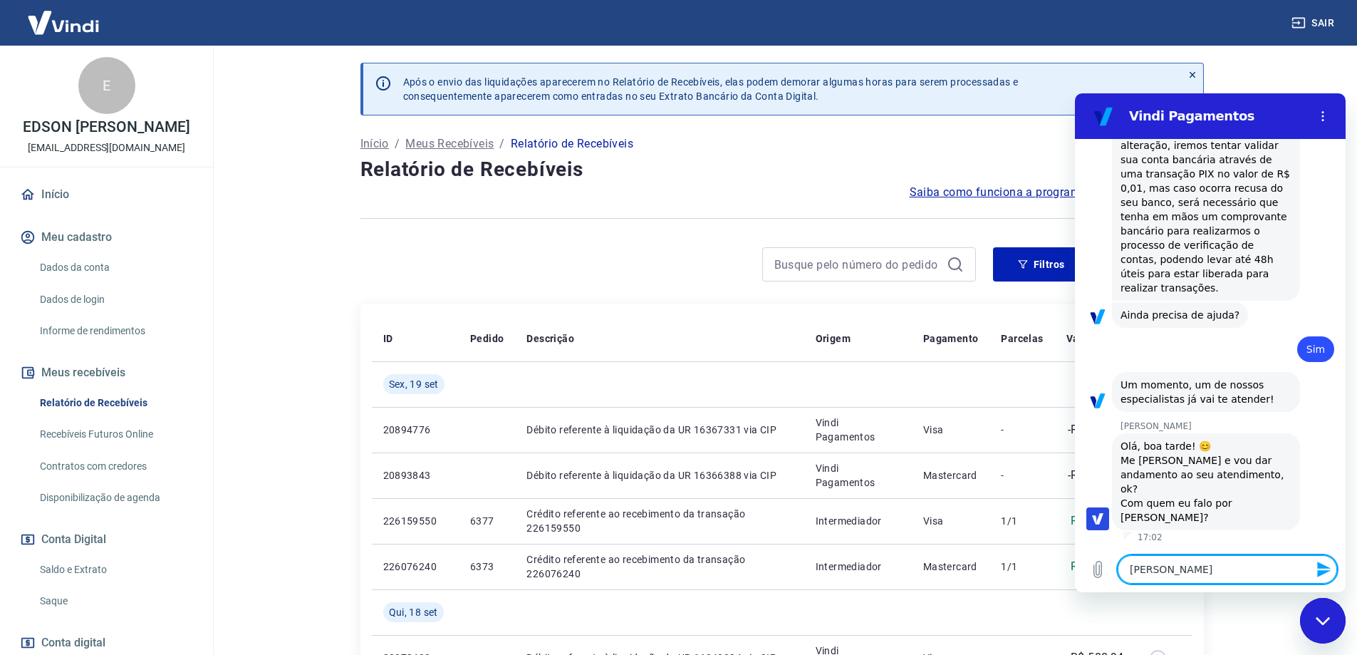
type textarea "x"
type textarea "Edson Joao"
type textarea "x"
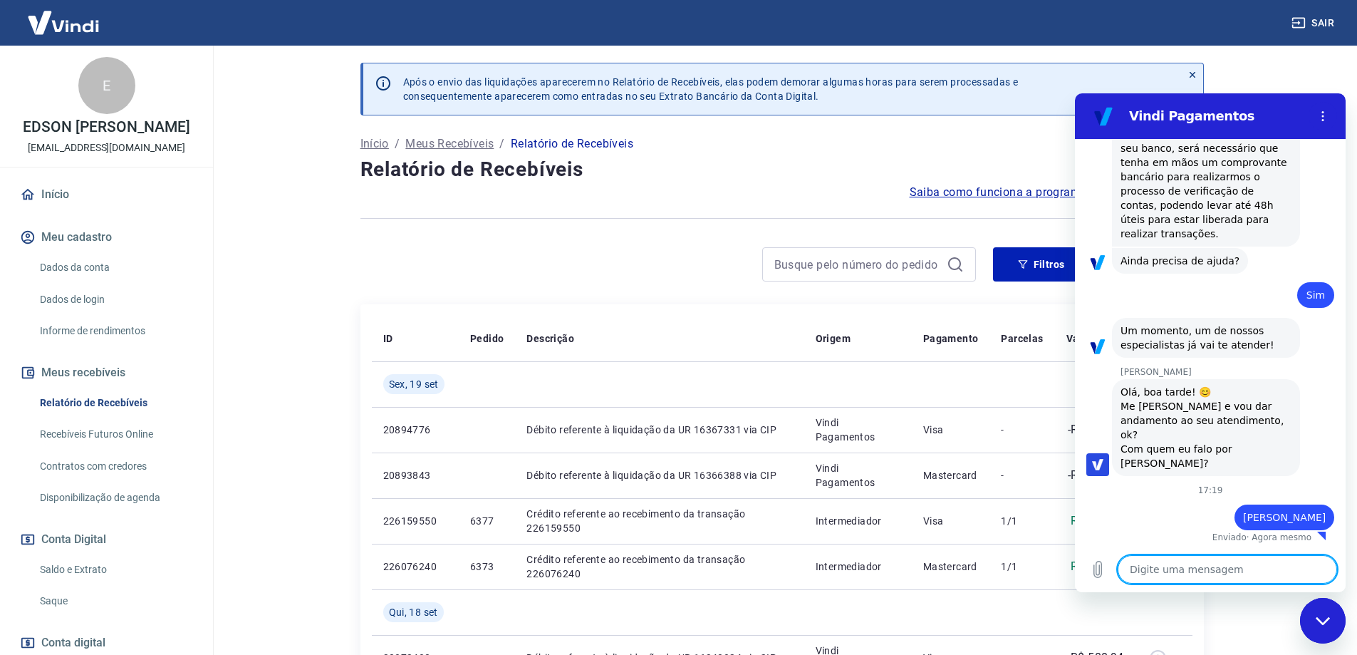
scroll to position [1829, 0]
type textarea "x"
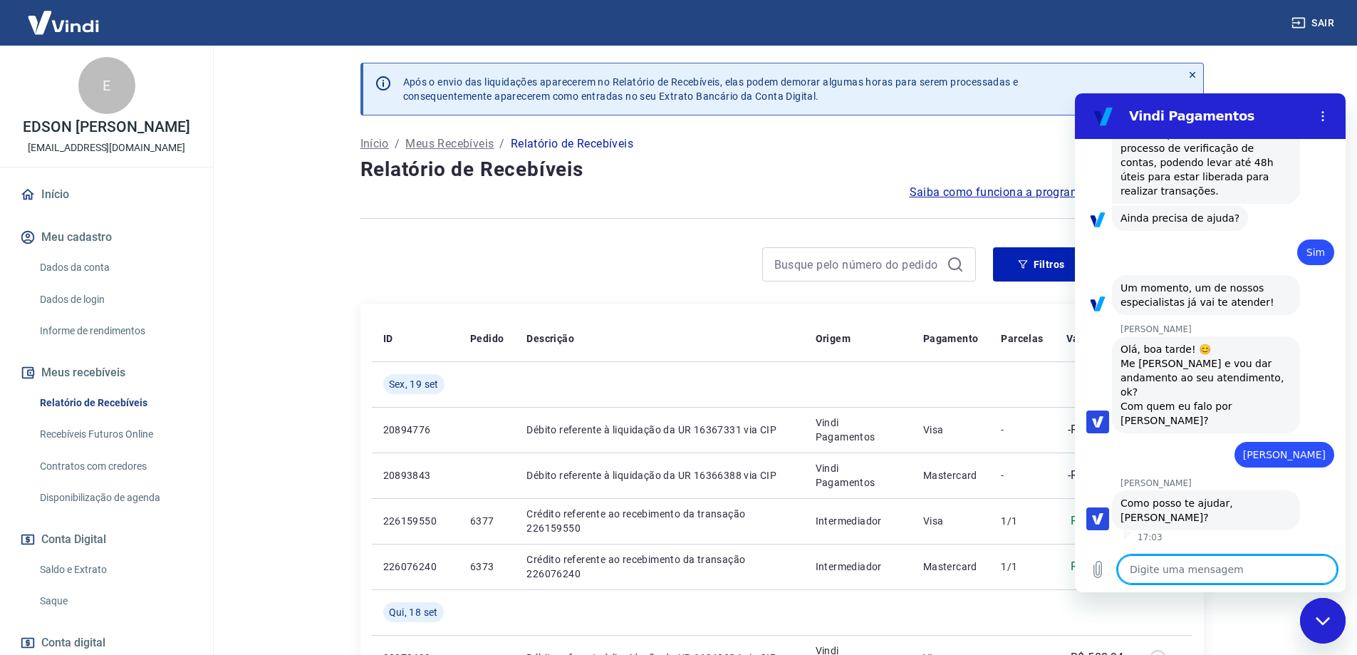
scroll to position [1856, 0]
type textarea "E"
type textarea "x"
type textarea "t"
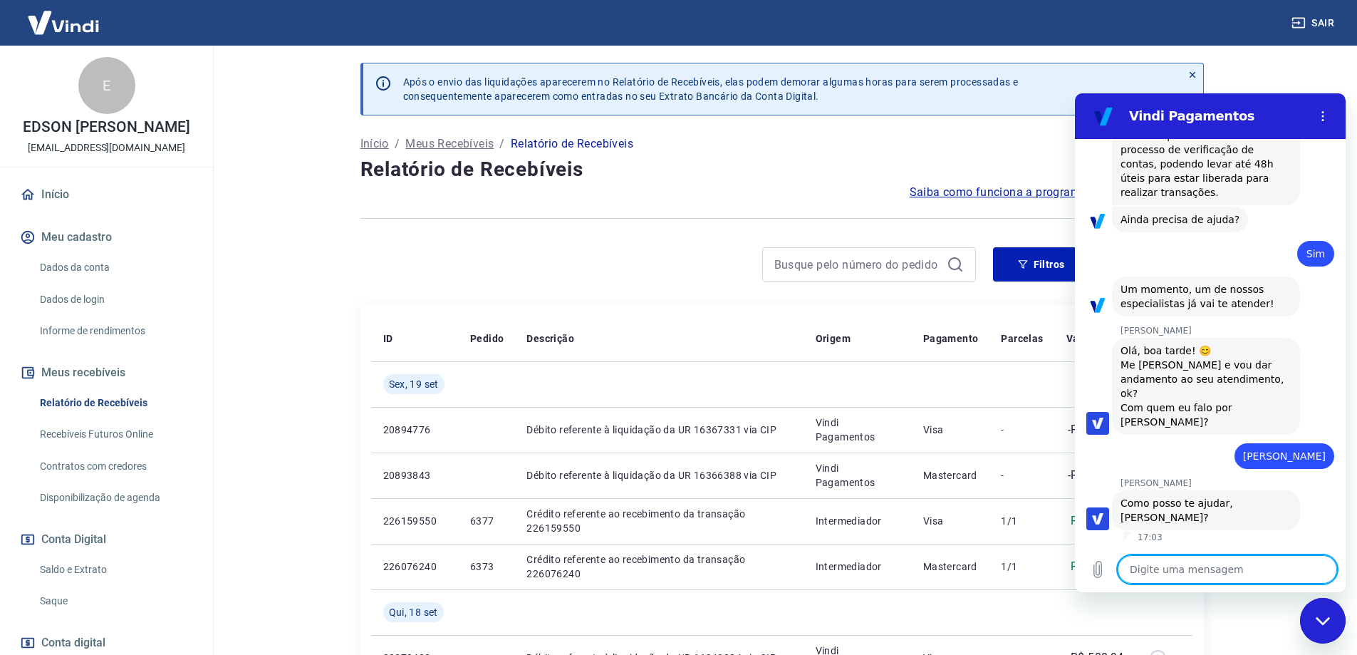
type textarea "x"
type textarea "tE"
type textarea "x"
type textarea "tEM"
type textarea "x"
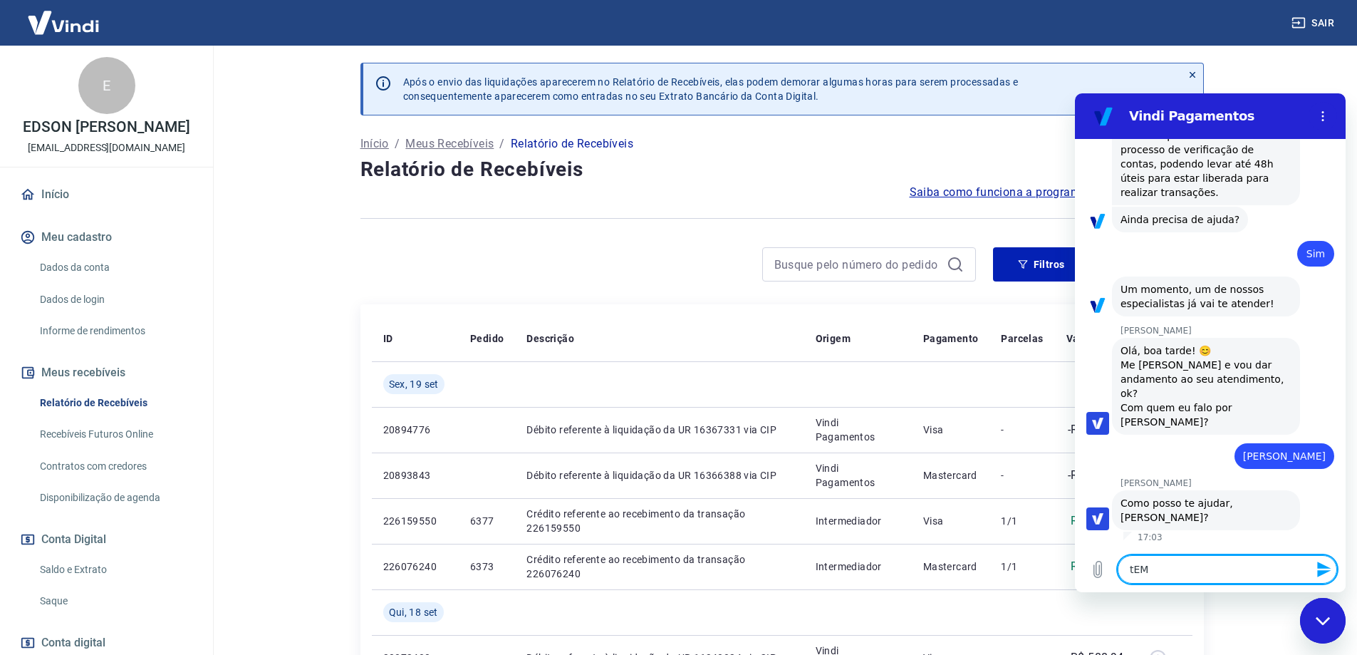
type textarea "tEMO"
type textarea "x"
type textarea "tEMOS"
type textarea "x"
type textarea "tEMOS"
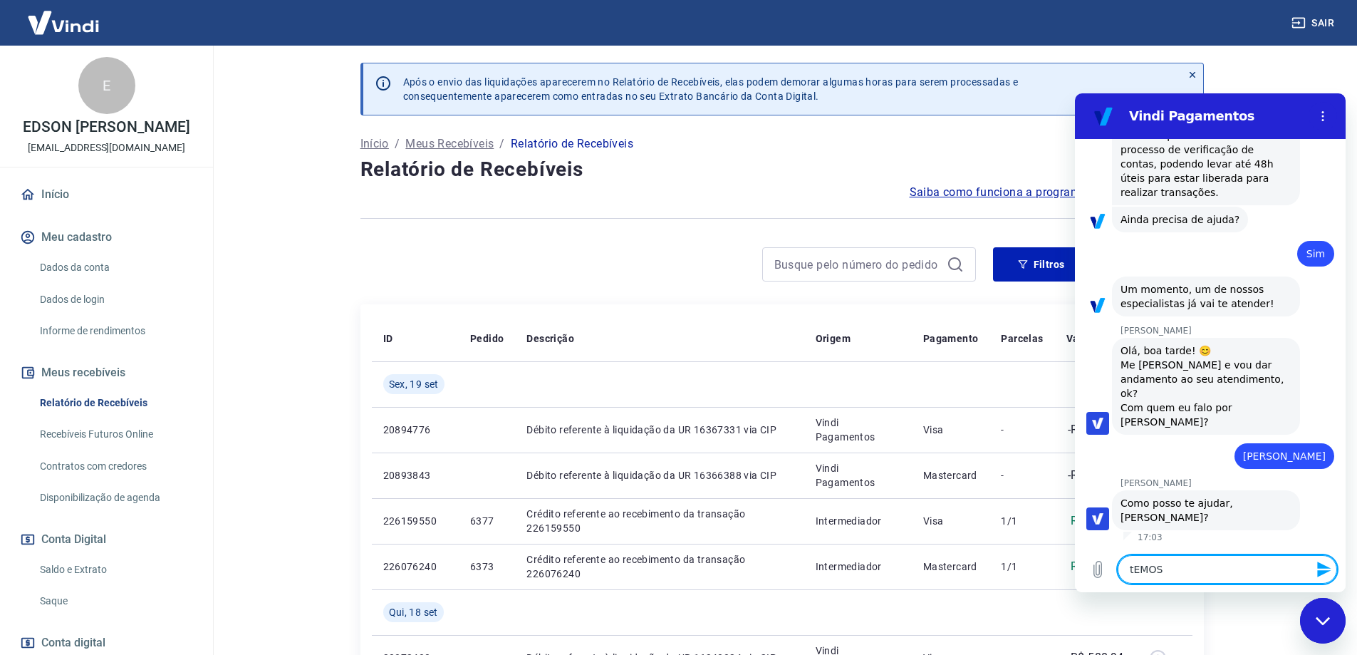
type textarea "x"
type textarea "tEMOS U"
type textarea "x"
type textarea "tEMOS UM"
type textarea "x"
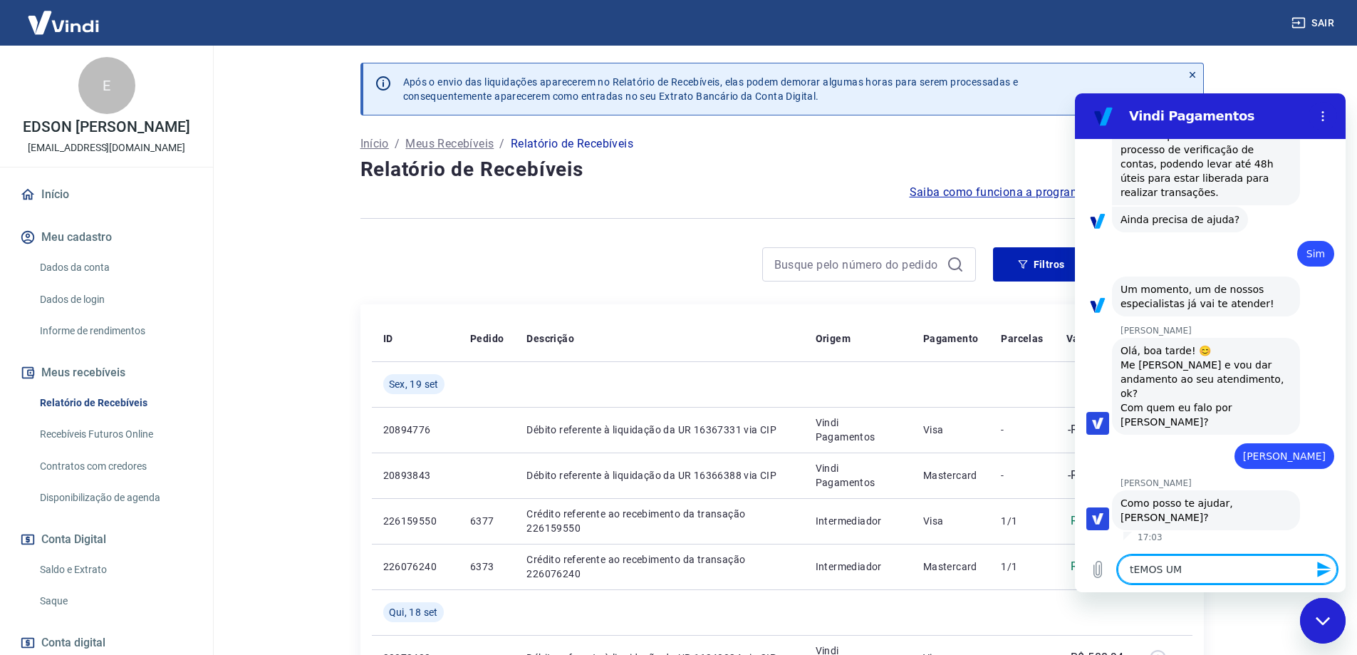
type textarea "tEMOS UMA"
type textarea "x"
type textarea "tEMOS UMA"
type textarea "x"
type textarea "tEMOS UMA C"
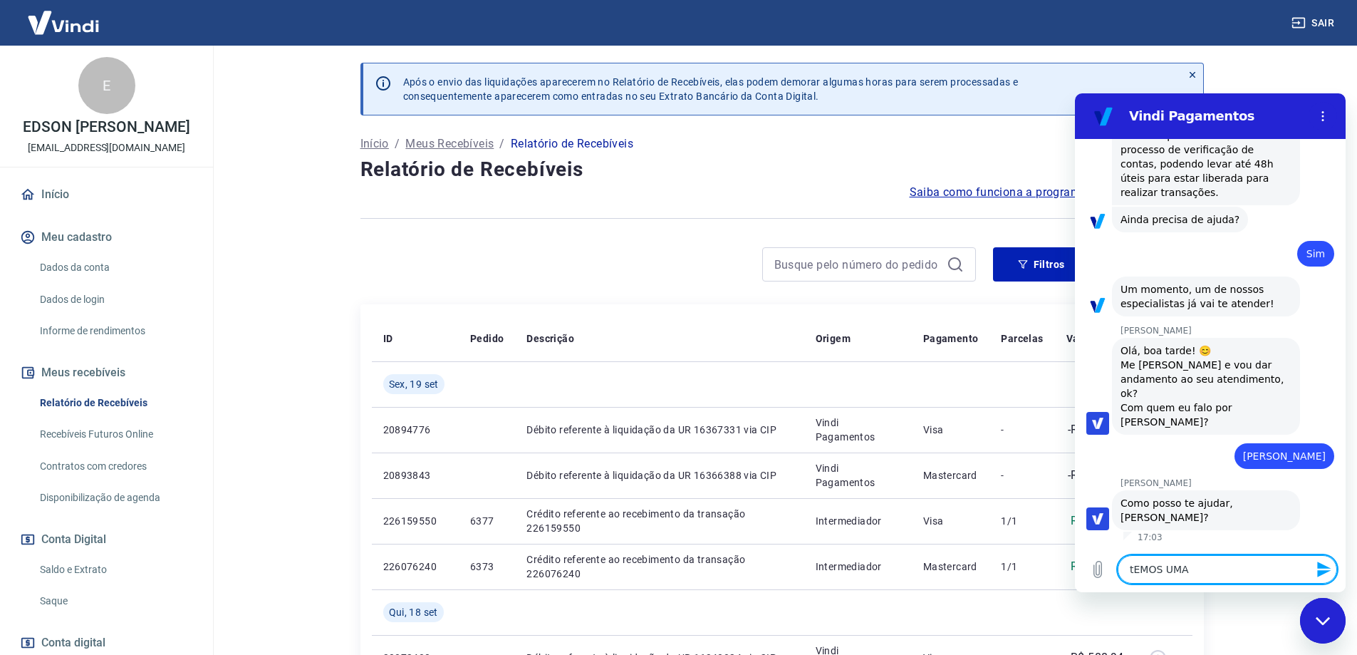
type textarea "x"
type textarea "tEMOS UMA CO"
type textarea "x"
type textarea "tEMOS UMA CON"
type textarea "x"
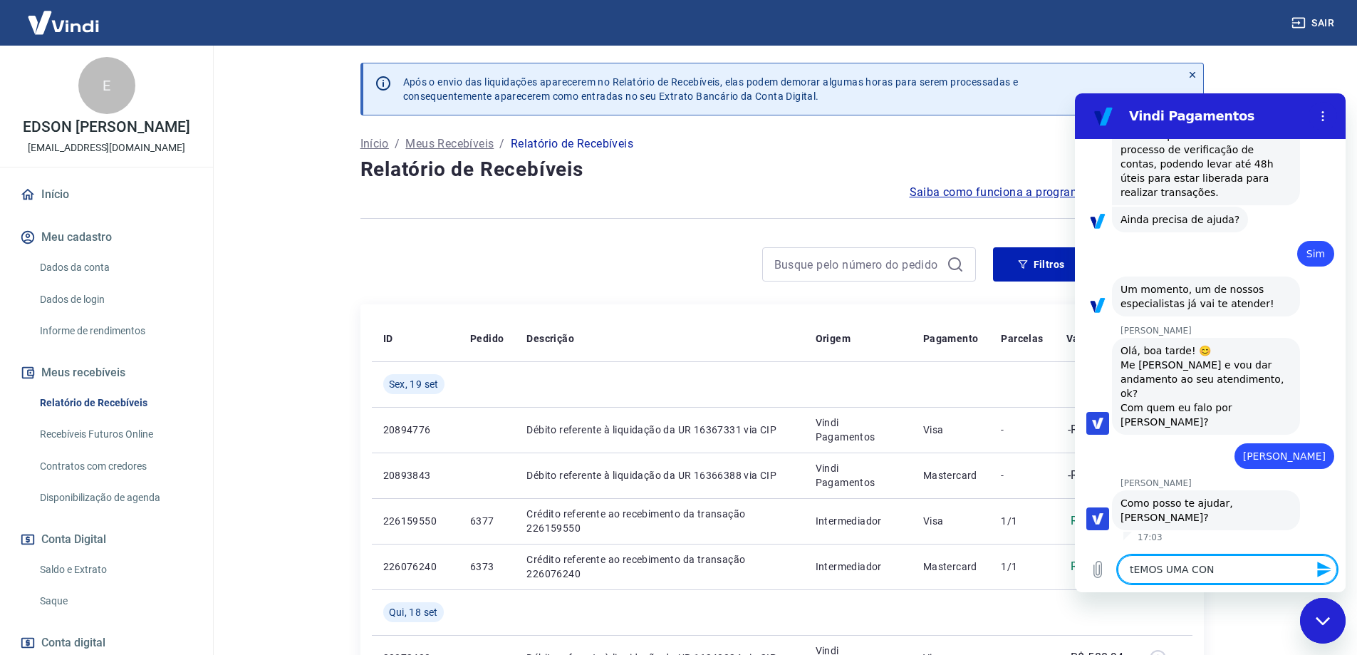
type textarea "tEMOS UMA CONT"
type textarea "x"
type textarea "tEMOS UMA CONTA"
type textarea "x"
type textarea "tEMOS UMA CONT"
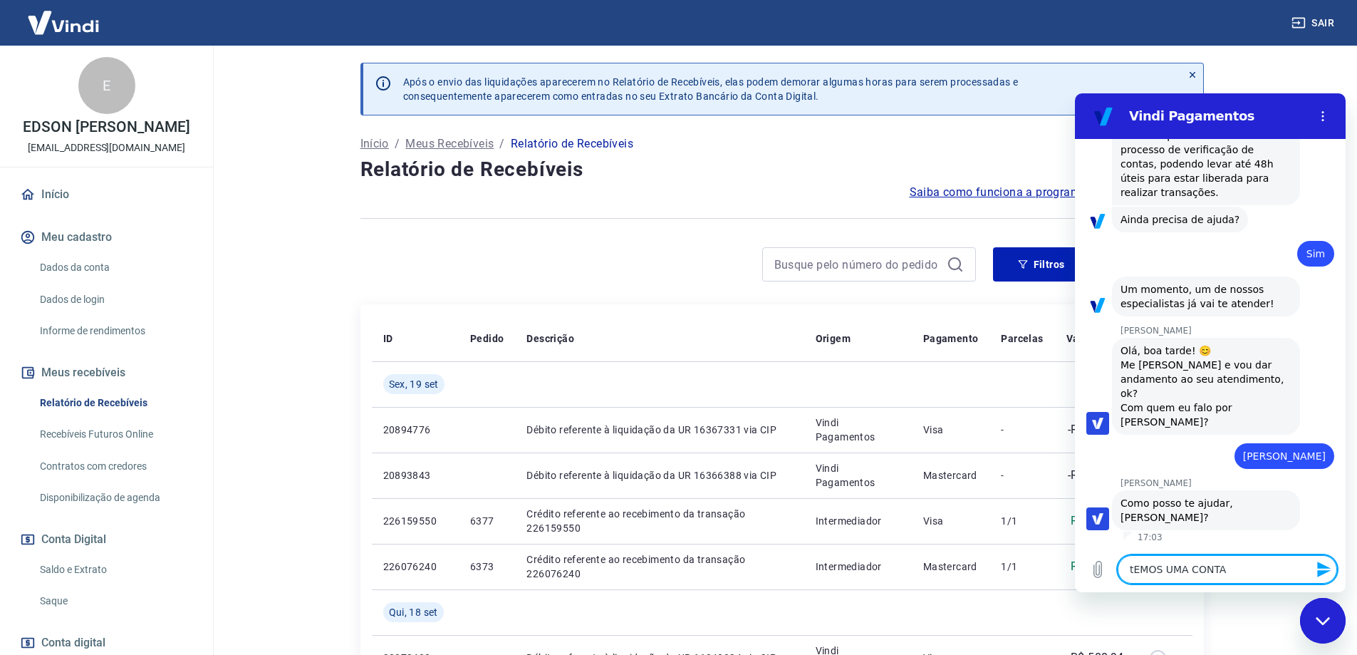
type textarea "x"
type textarea "tEMOS UMA CON"
type textarea "x"
type textarea "tEMOS UMA CO"
type textarea "x"
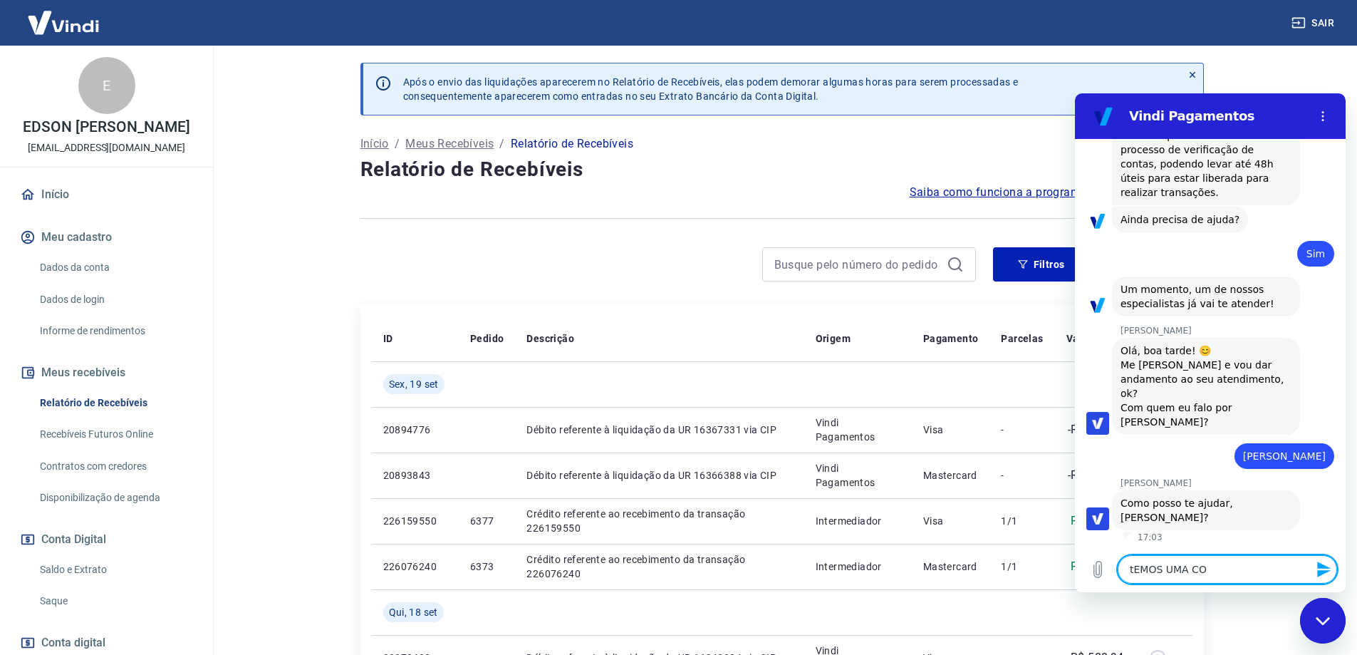
type textarea "tEMOS UMA C"
type textarea "x"
type textarea "tEMOS UMA"
type textarea "x"
type textarea "tEMOS UMA"
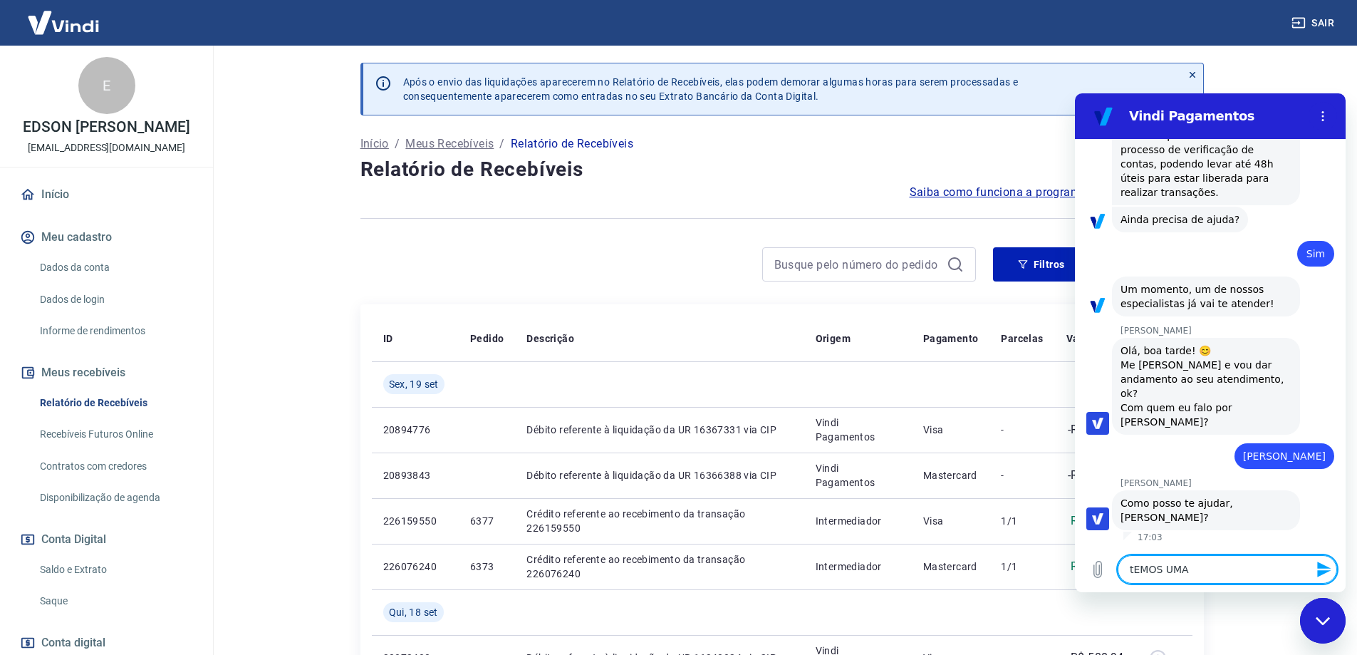
type textarea "x"
type textarea "tEMOS UM"
type textarea "x"
type textarea "tEMOS U"
type textarea "x"
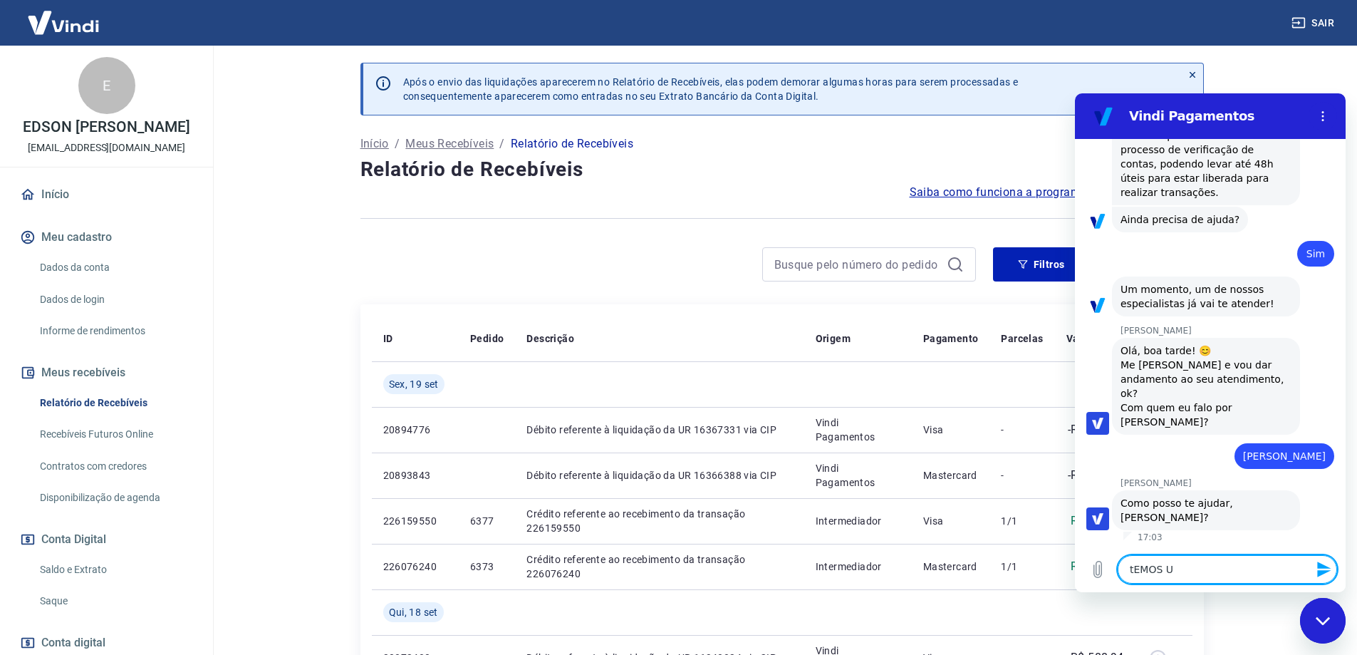
type textarea "tEMOS"
type textarea "x"
type textarea "tEMOS"
type textarea "x"
type textarea "tEMO"
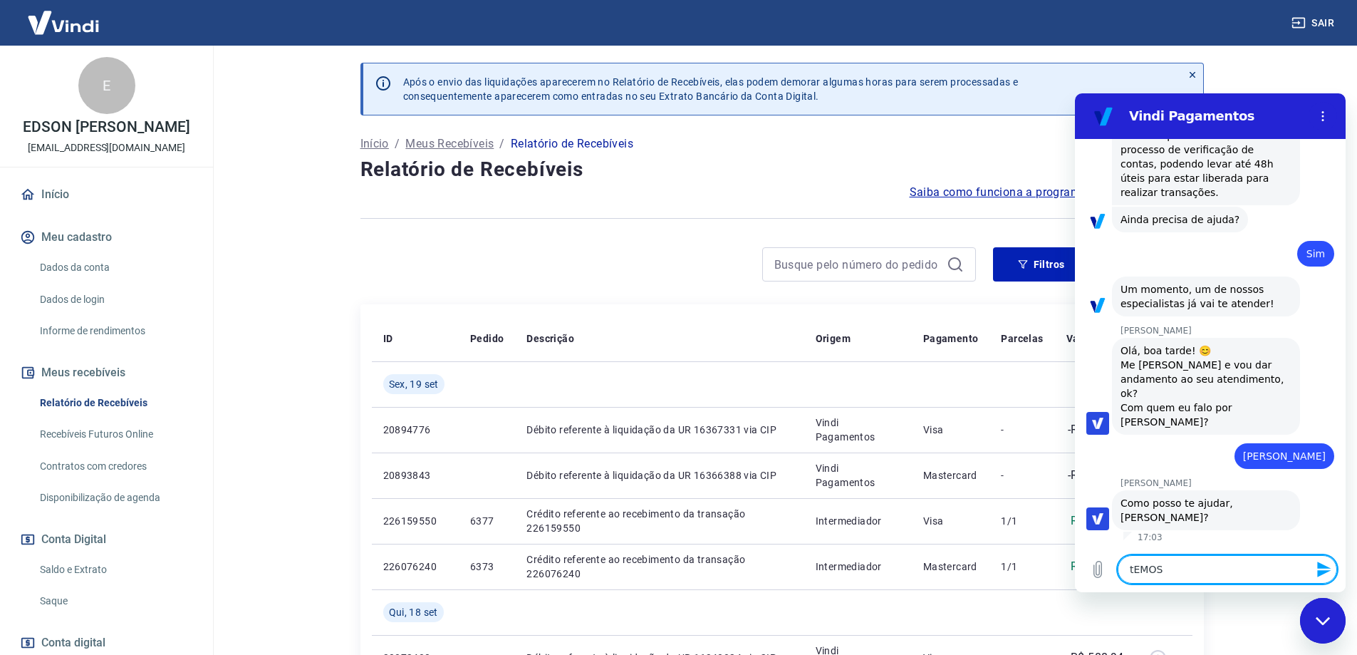
type textarea "x"
type textarea "tEM"
type textarea "x"
type textarea "tE"
type textarea "x"
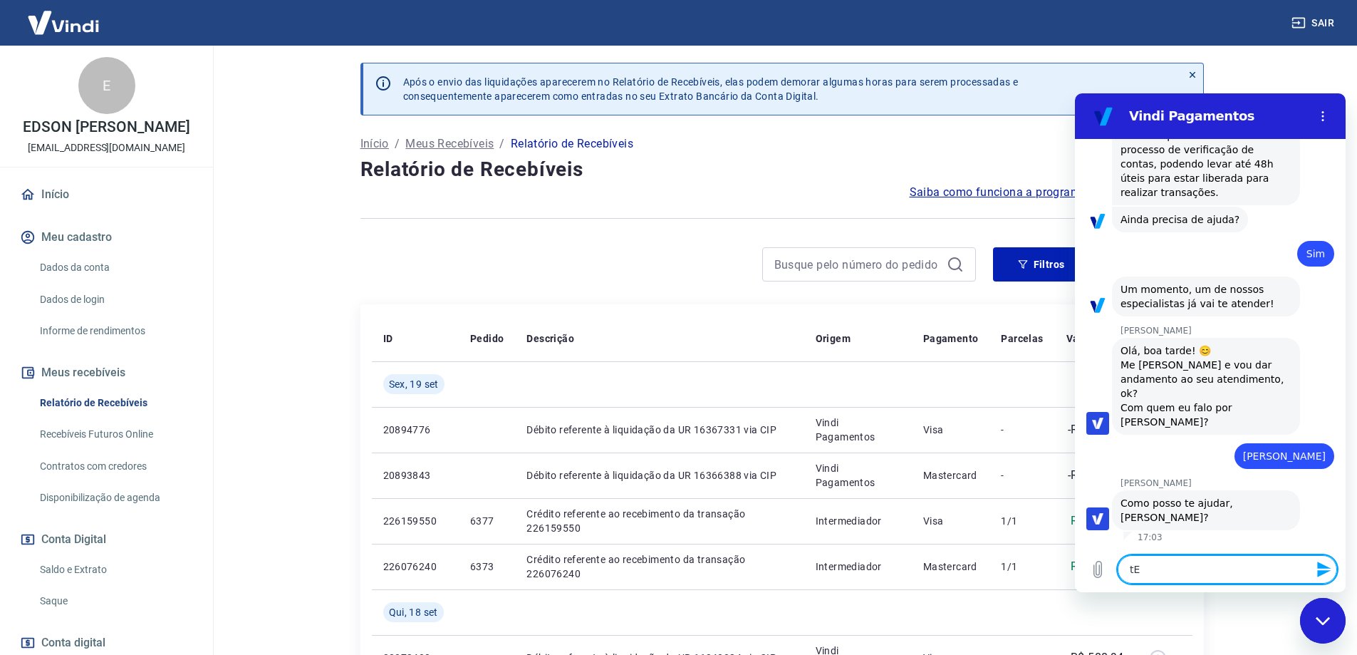
type textarea "t"
type textarea "x"
type textarea "n"
type textarea "x"
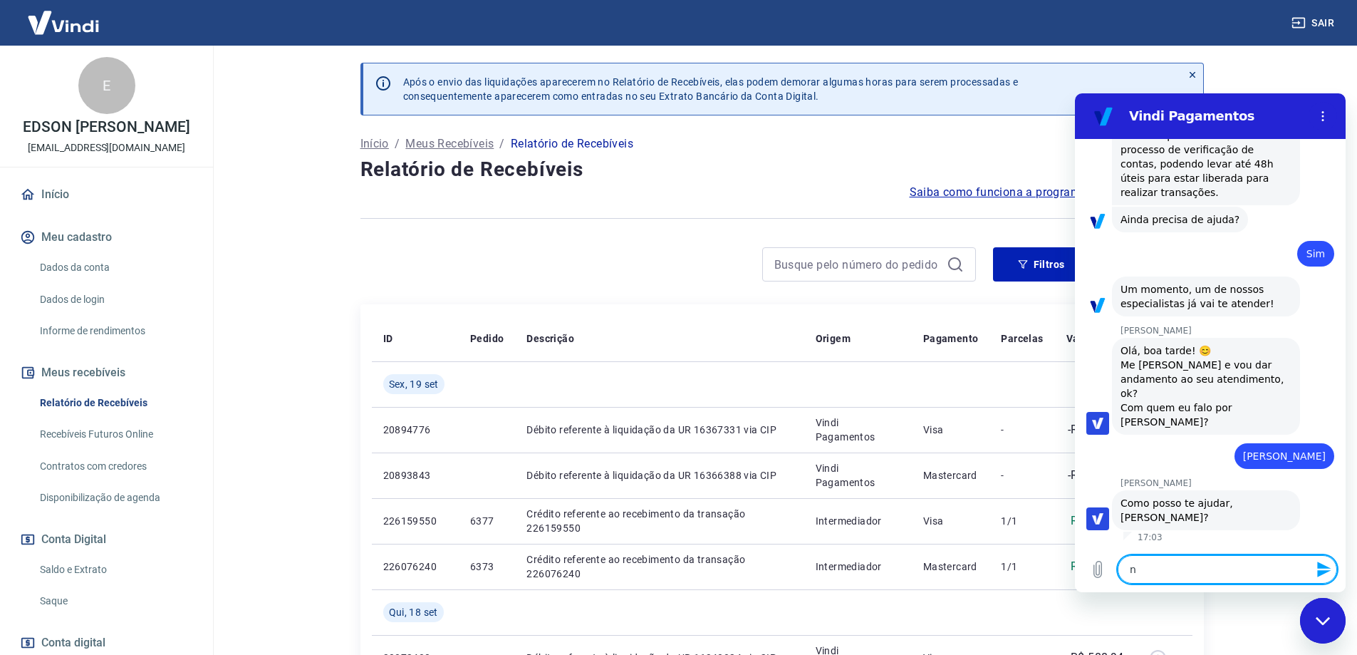
type textarea "x"
type textarea "n"
type textarea "x"
type textarea "nO"
type textarea "x"
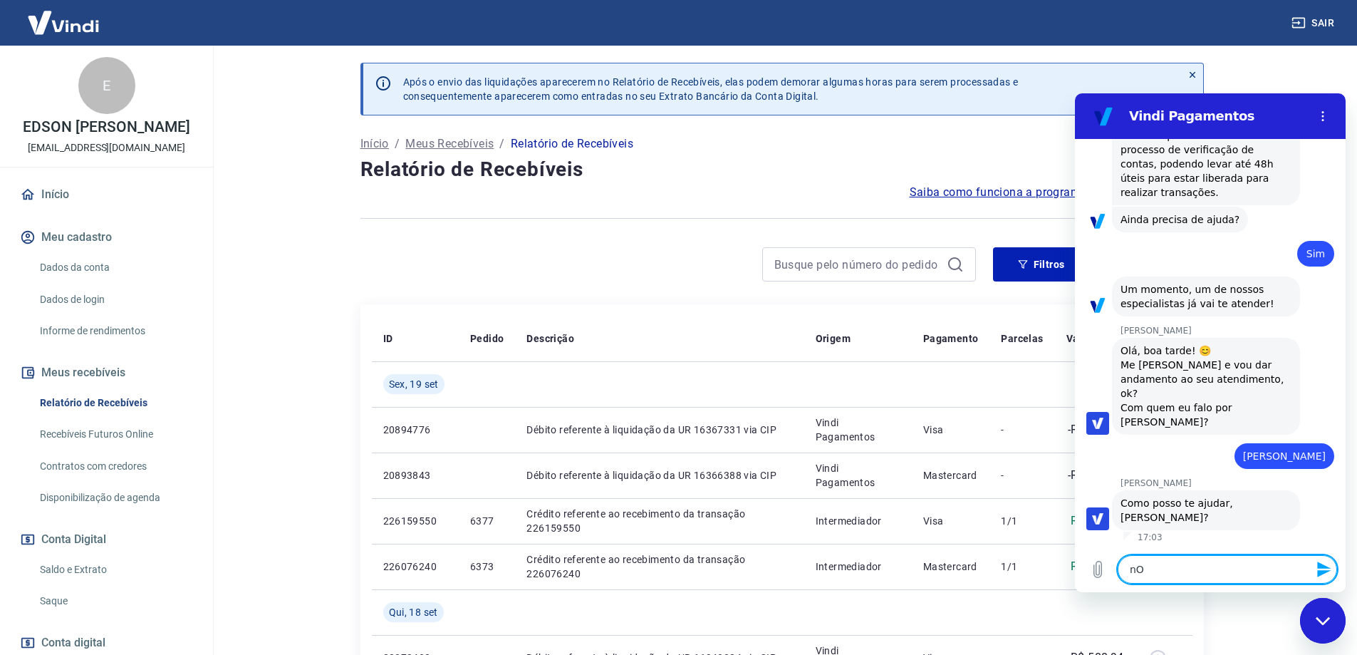
type textarea "nO"
type textarea "x"
type textarea "nO V"
type textarea "x"
type textarea "nO VI"
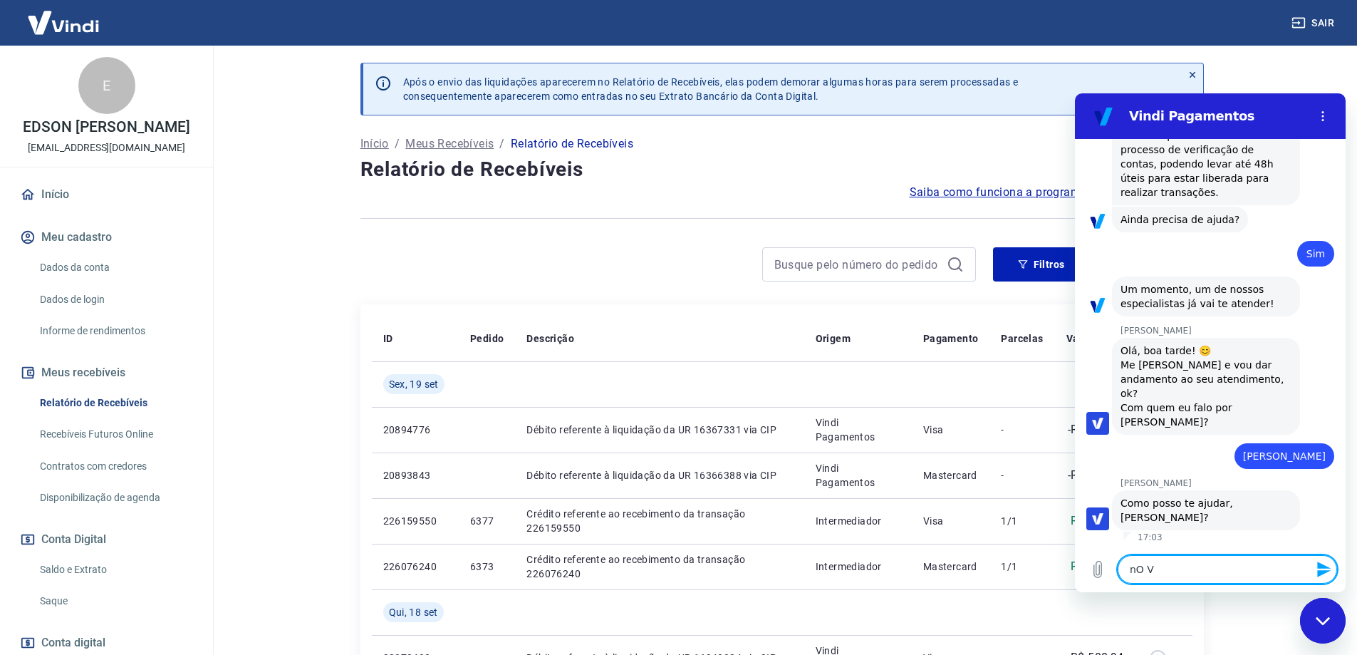
type textarea "x"
type textarea "nO VIN"
type textarea "x"
type textarea "nO VIND"
type textarea "x"
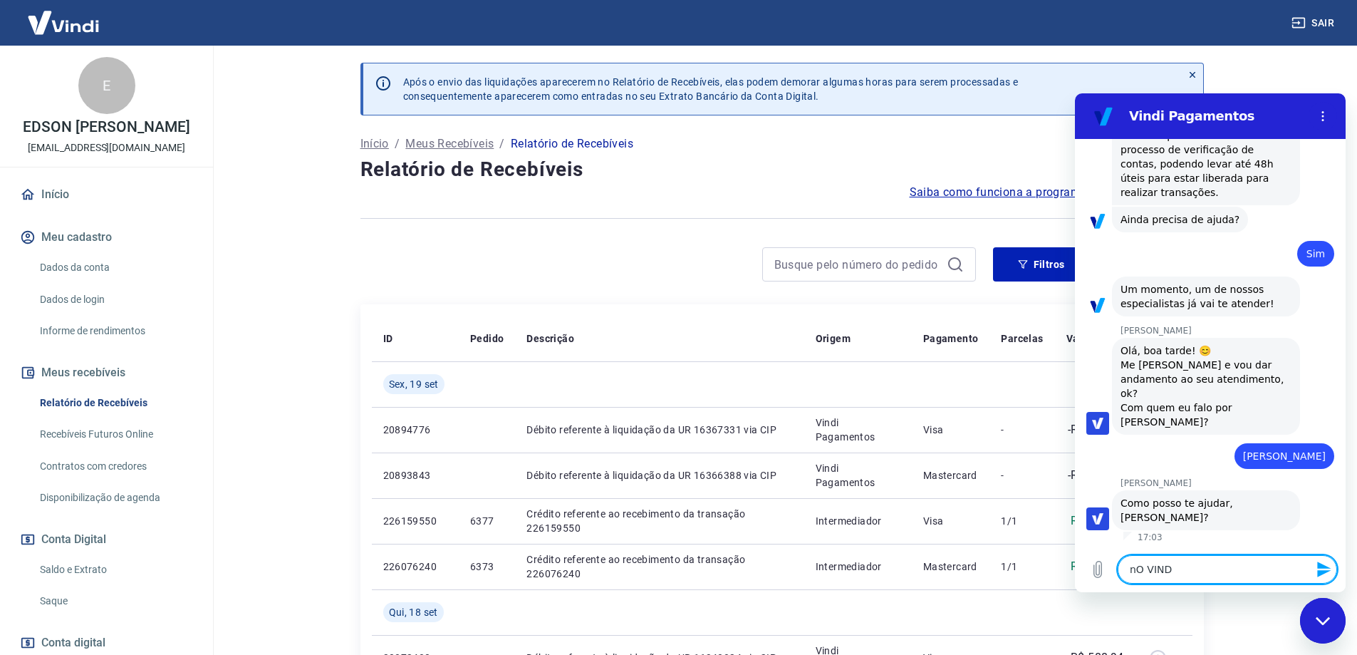
type textarea "nO VINDI"
type textarea "x"
type textarea "nO VINDI"
type textarea "x"
type textarea "nO VINDI"
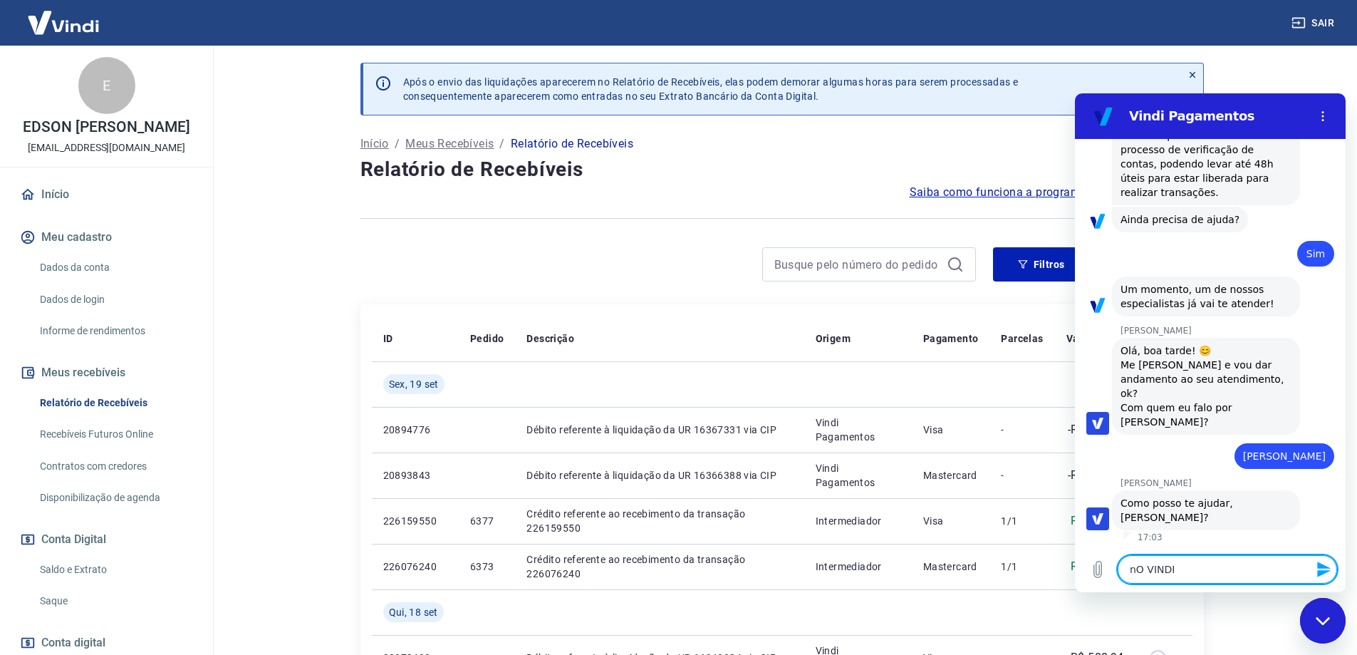
type textarea "x"
type textarea "nO VIND"
type textarea "x"
type textarea "nO VIN"
type textarea "x"
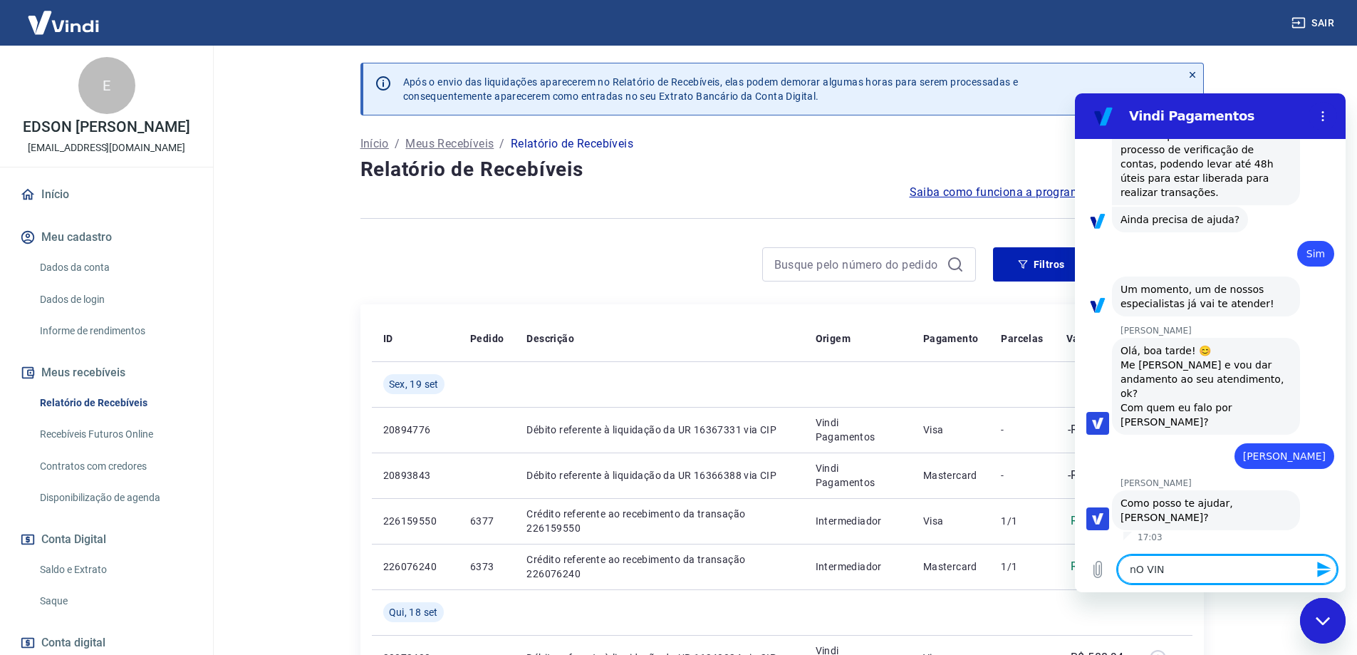
type textarea "nO VI"
type textarea "x"
type textarea "nO V"
type textarea "x"
type textarea "nO"
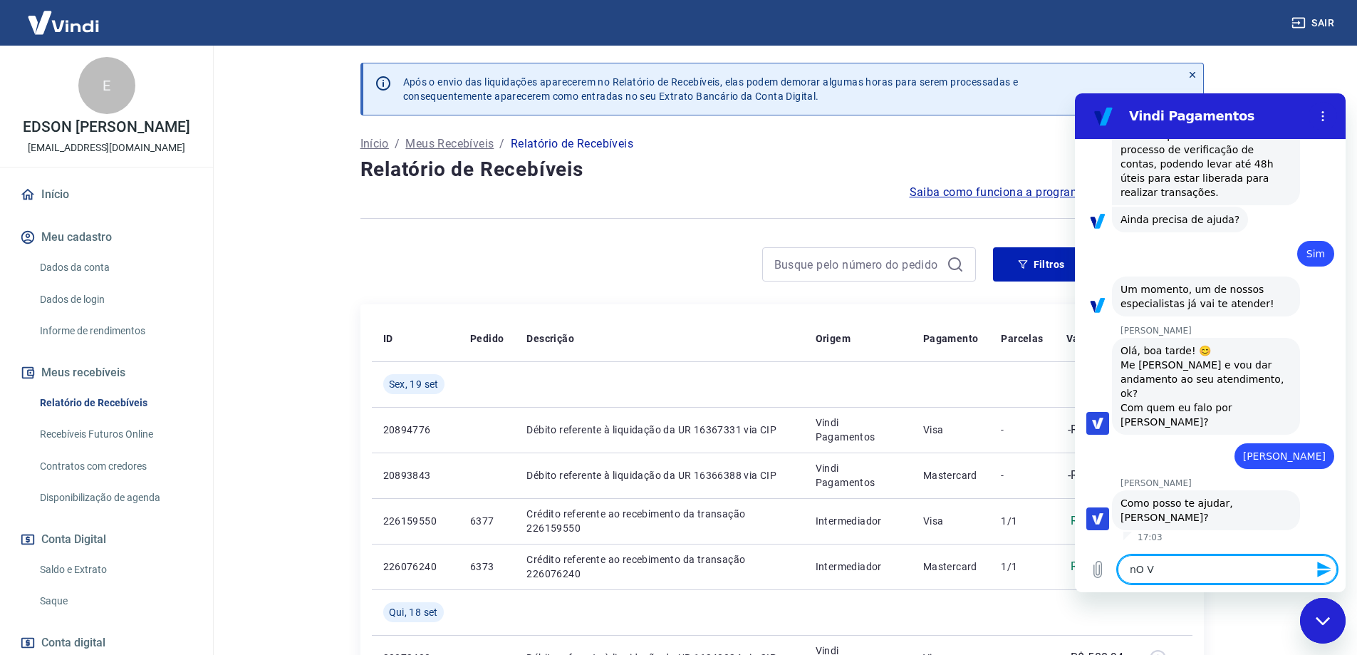
type textarea "x"
type textarea "nO"
type textarea "x"
type textarea "n"
type textarea "x"
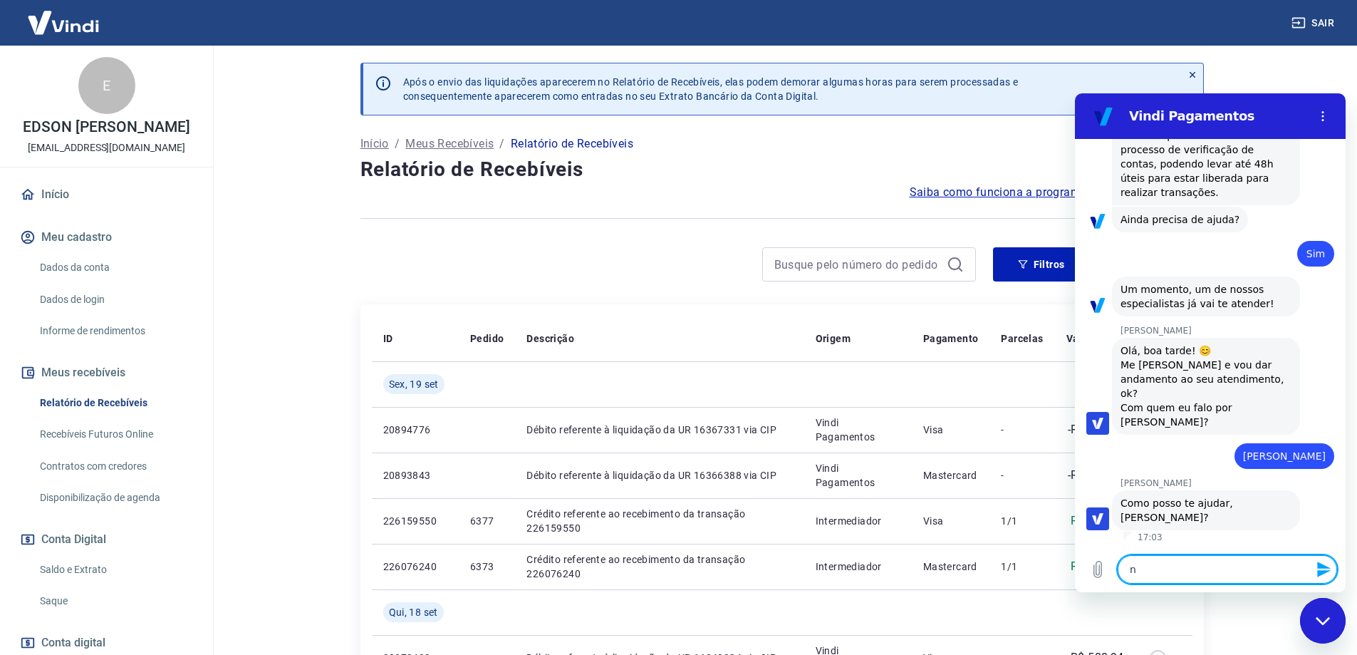
type textarea "x"
type textarea "N"
type textarea "x"
type textarea "No"
type textarea "x"
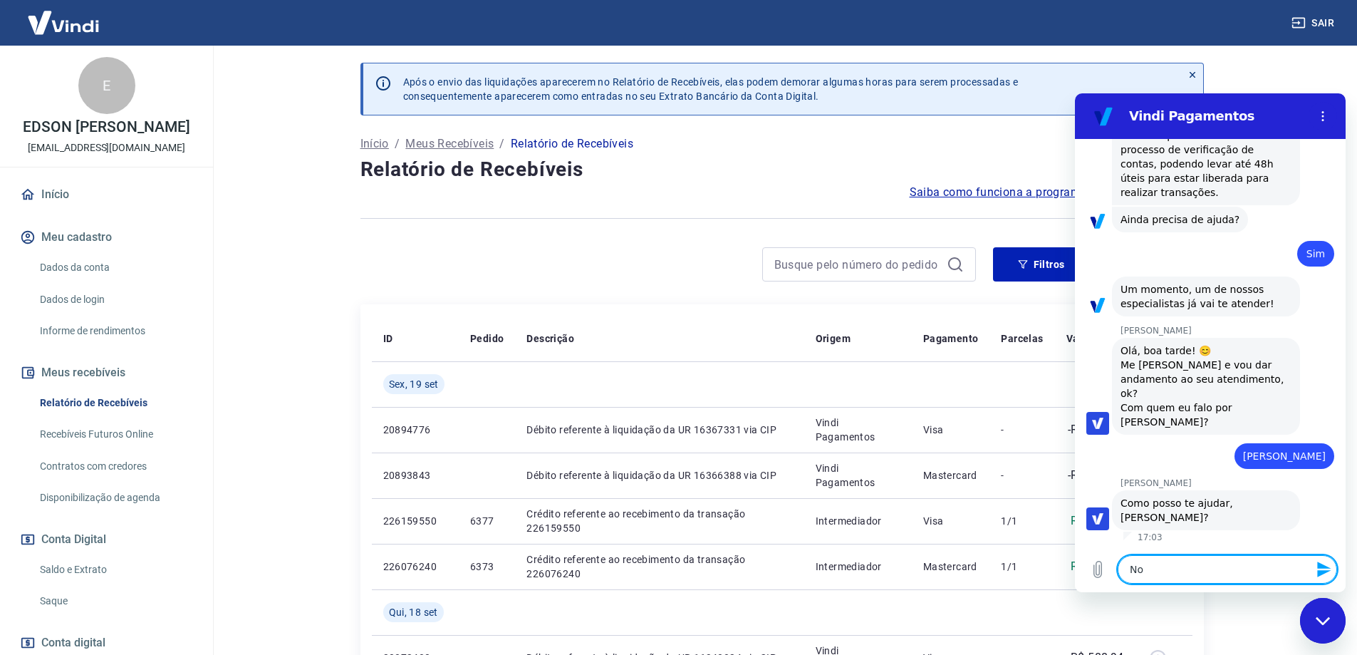
type textarea "No"
type textarea "x"
type textarea "No v"
type textarea "x"
type textarea "No vi"
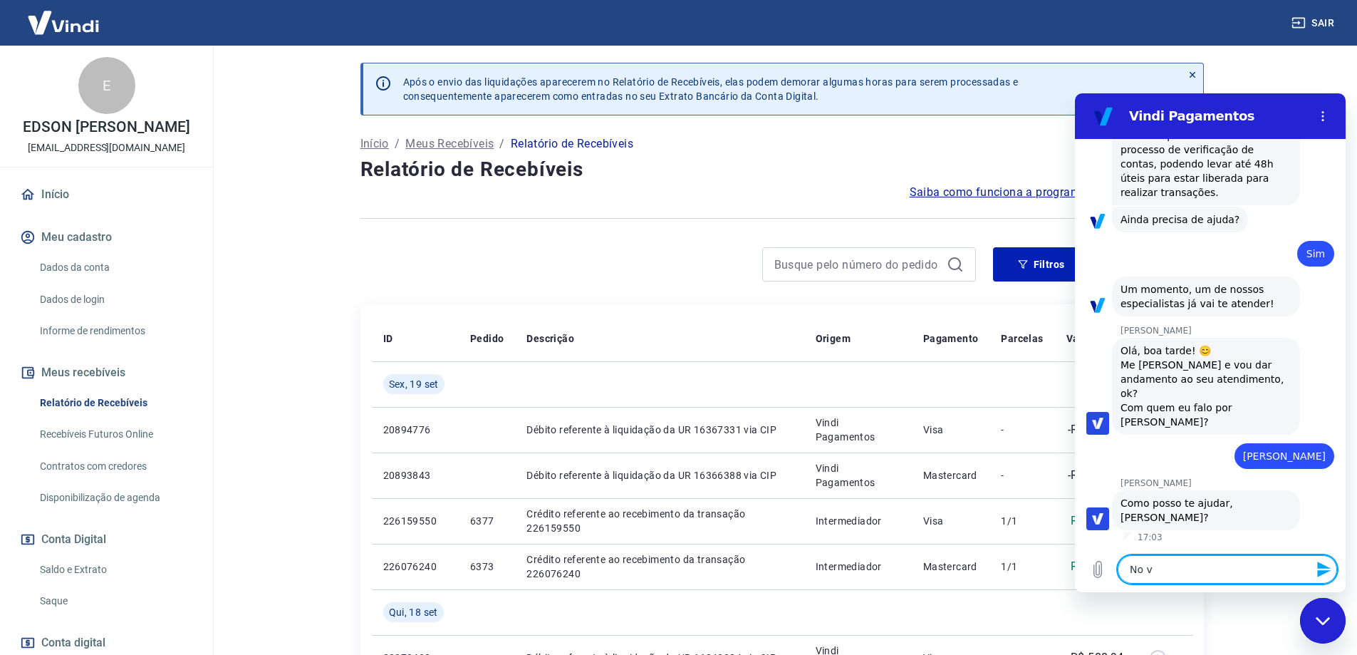
type textarea "x"
type textarea "No vin"
type textarea "x"
type textarea "No vind"
type textarea "x"
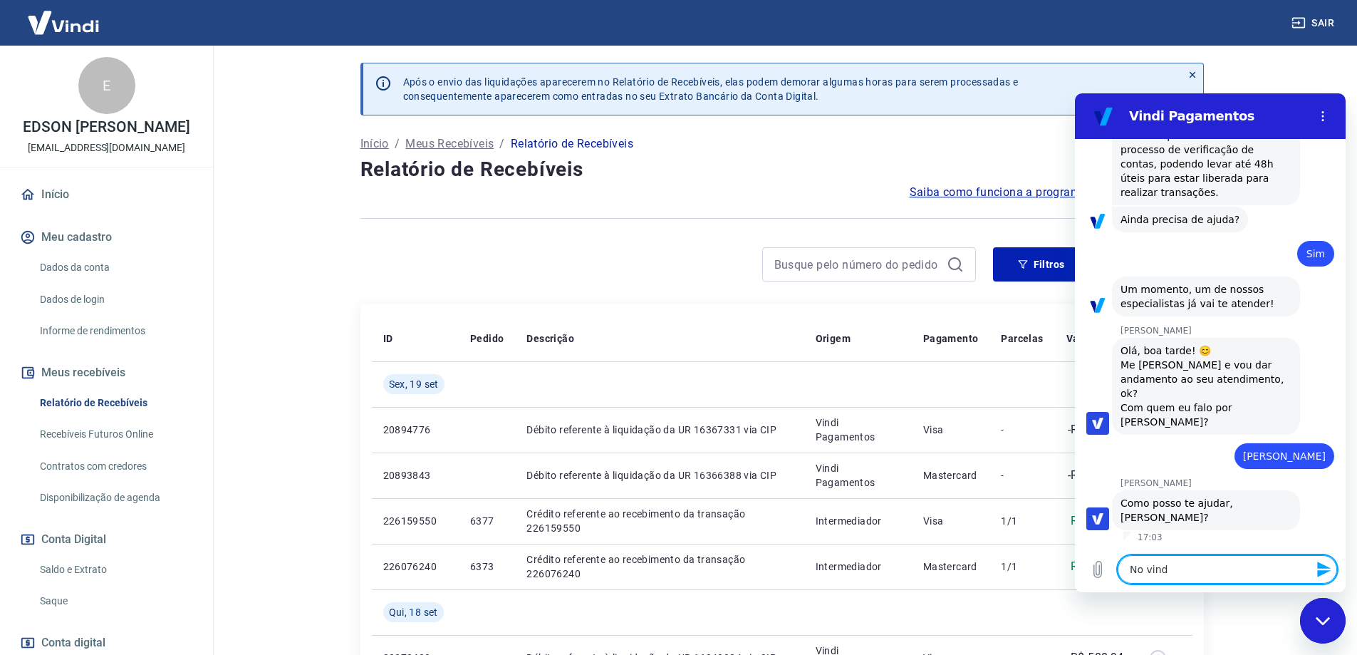
type textarea "No vindi"
type textarea "x"
type textarea "No vindi"
type textarea "x"
type textarea "No vindi m"
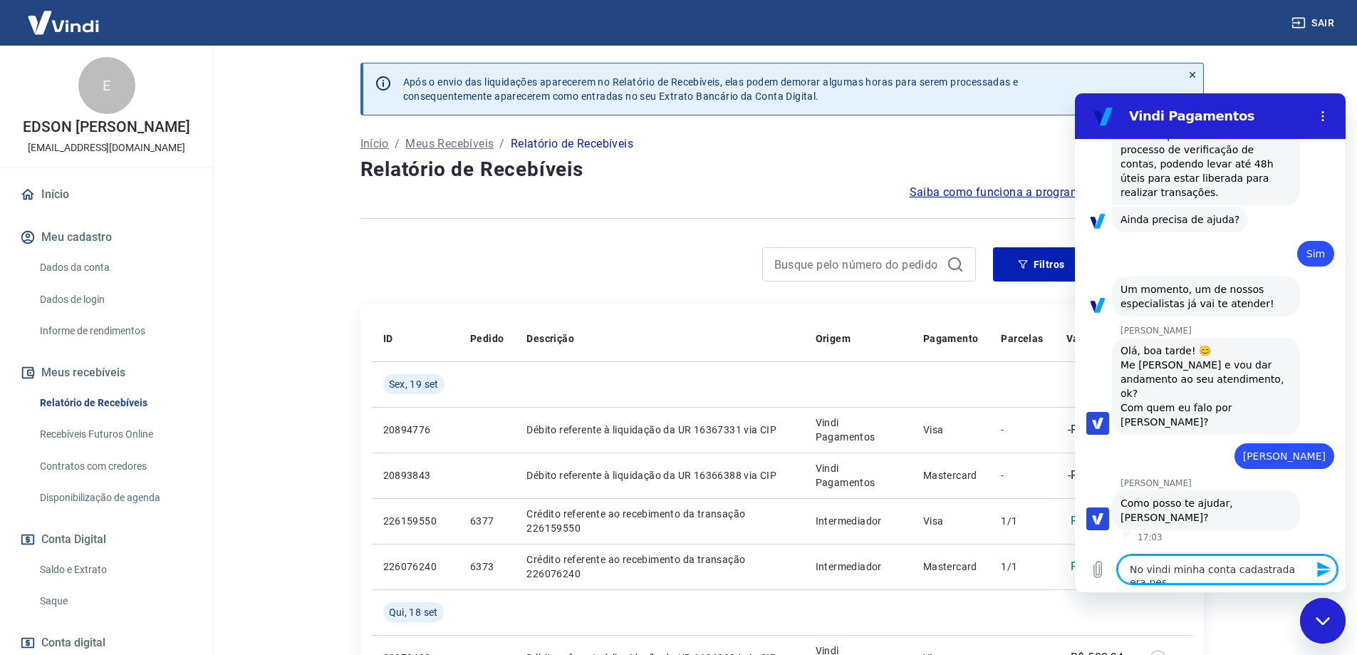
scroll to position [1858, 0]
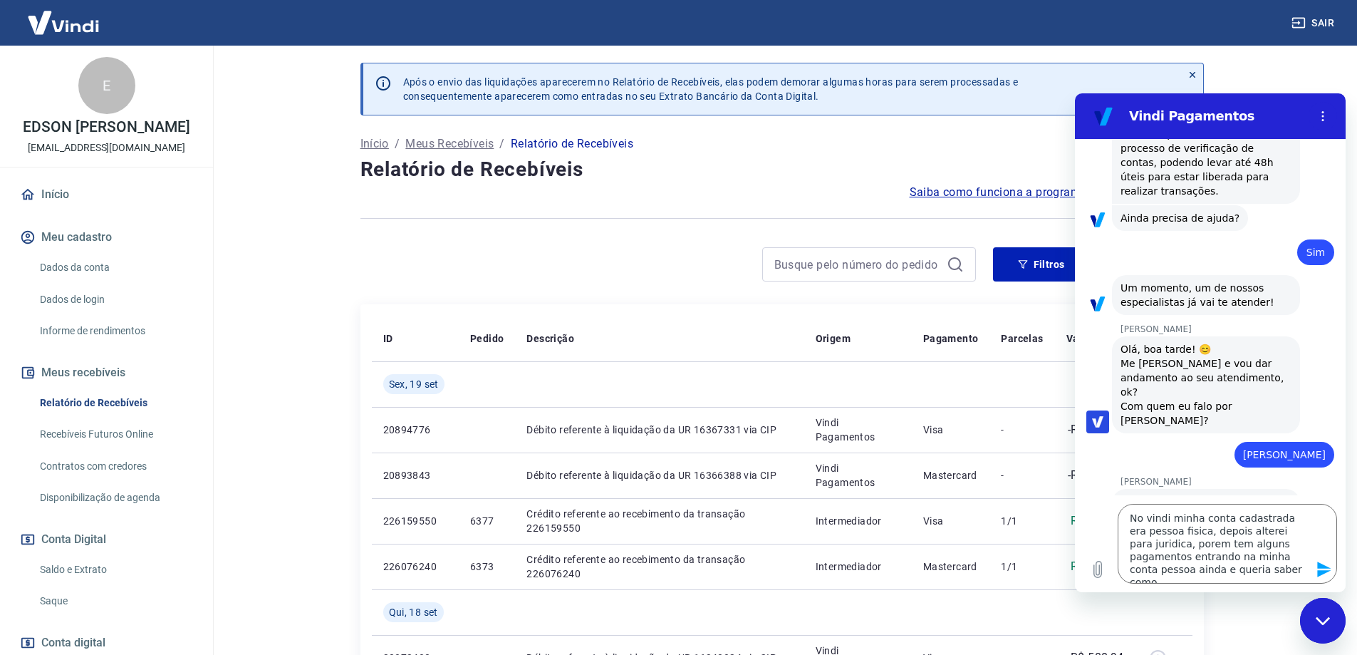
click at [1320, 572] on icon "Enviar mensagem" at bounding box center [1325, 570] width 14 height 16
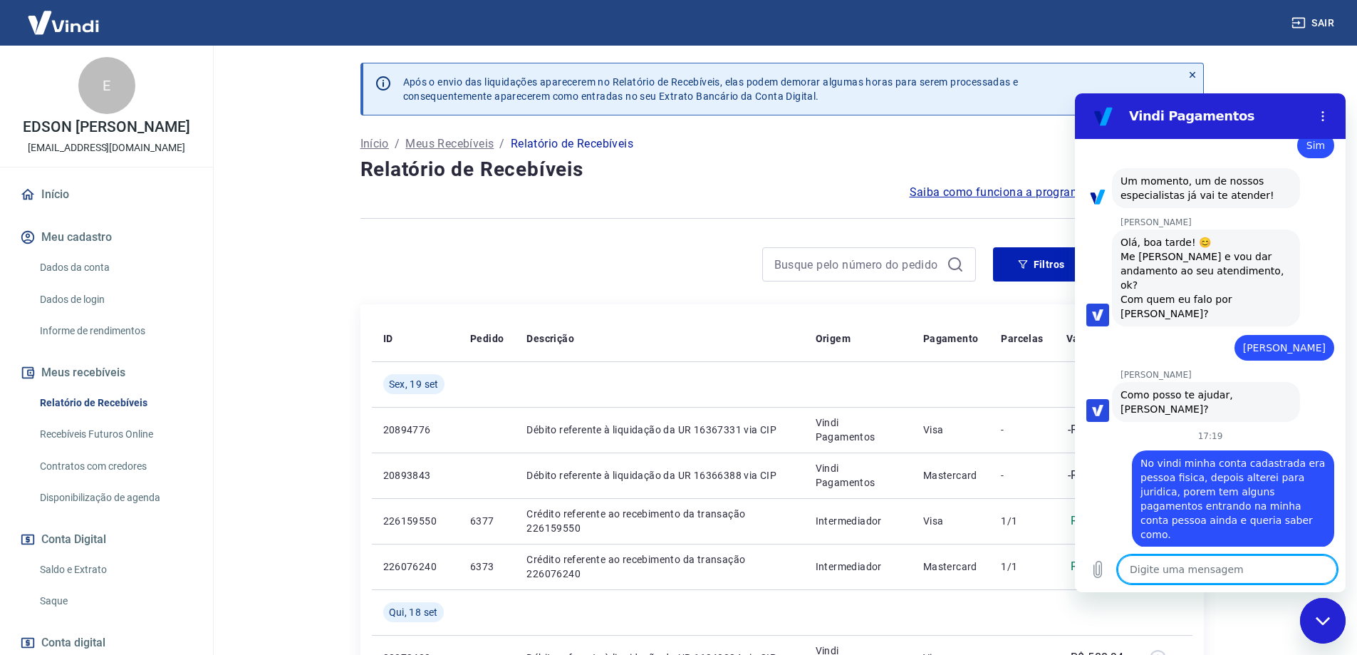
scroll to position [1967, 0]
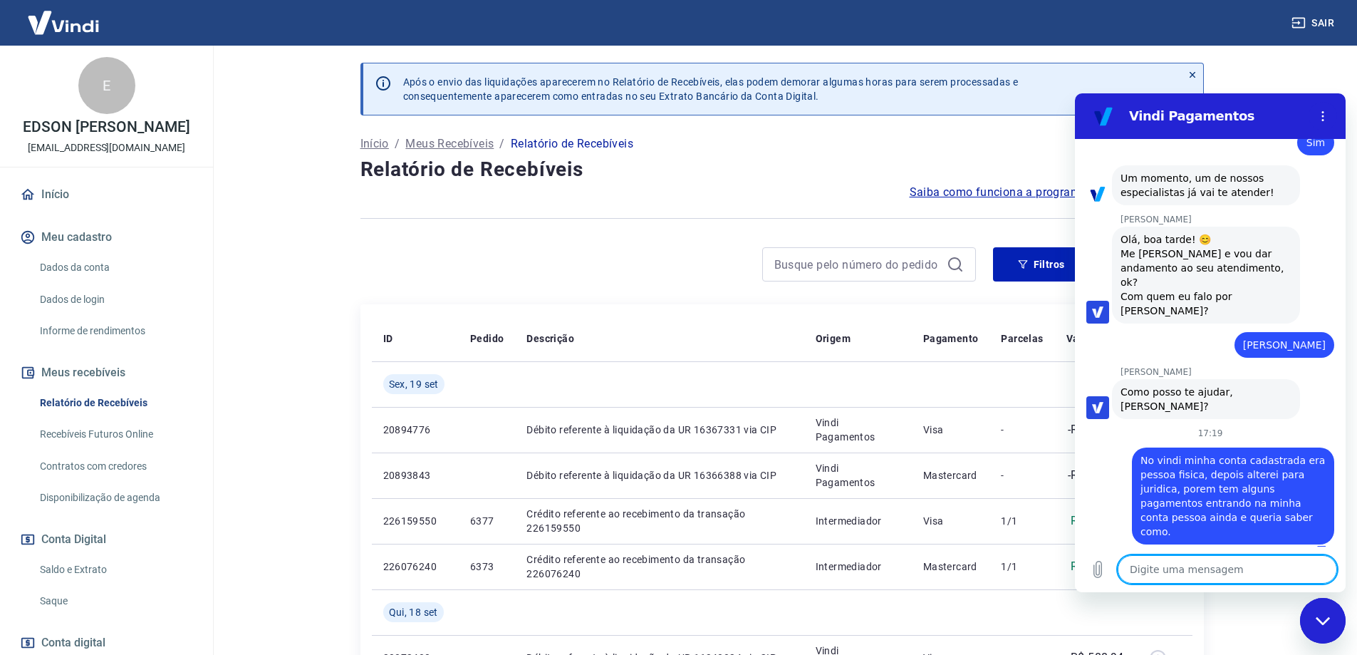
click at [1181, 571] on textarea at bounding box center [1227, 569] width 219 height 29
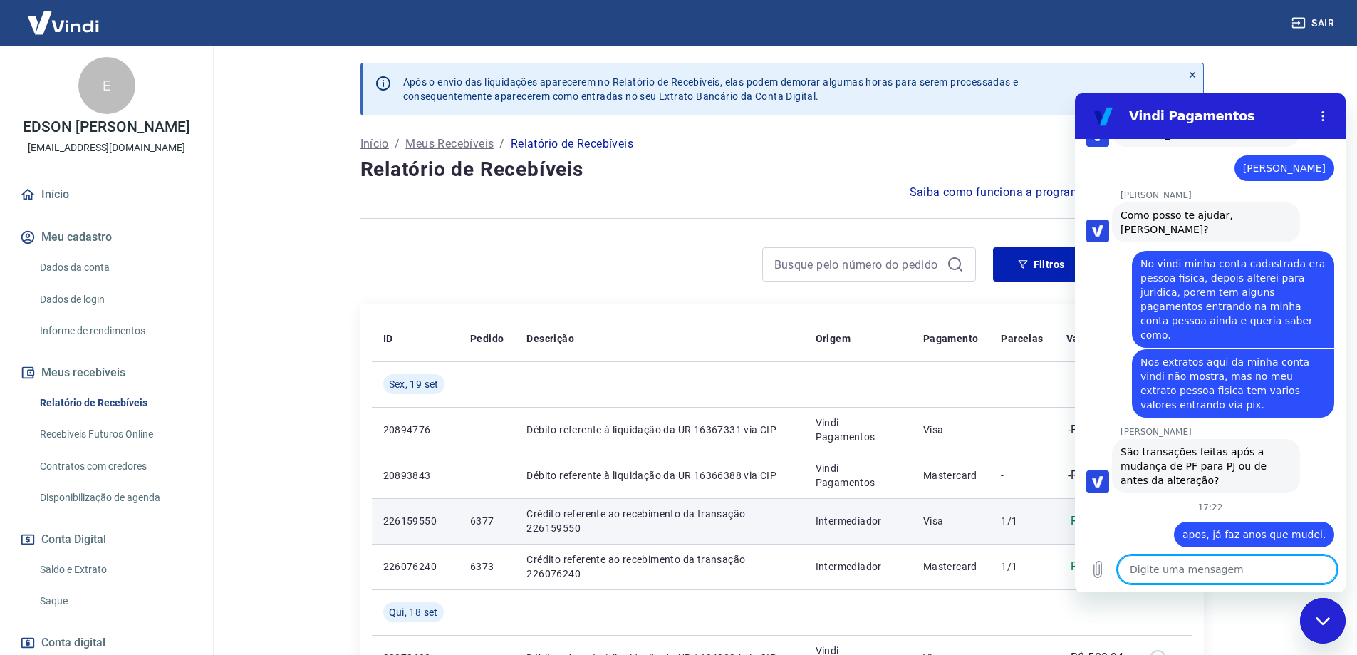
scroll to position [2147, 0]
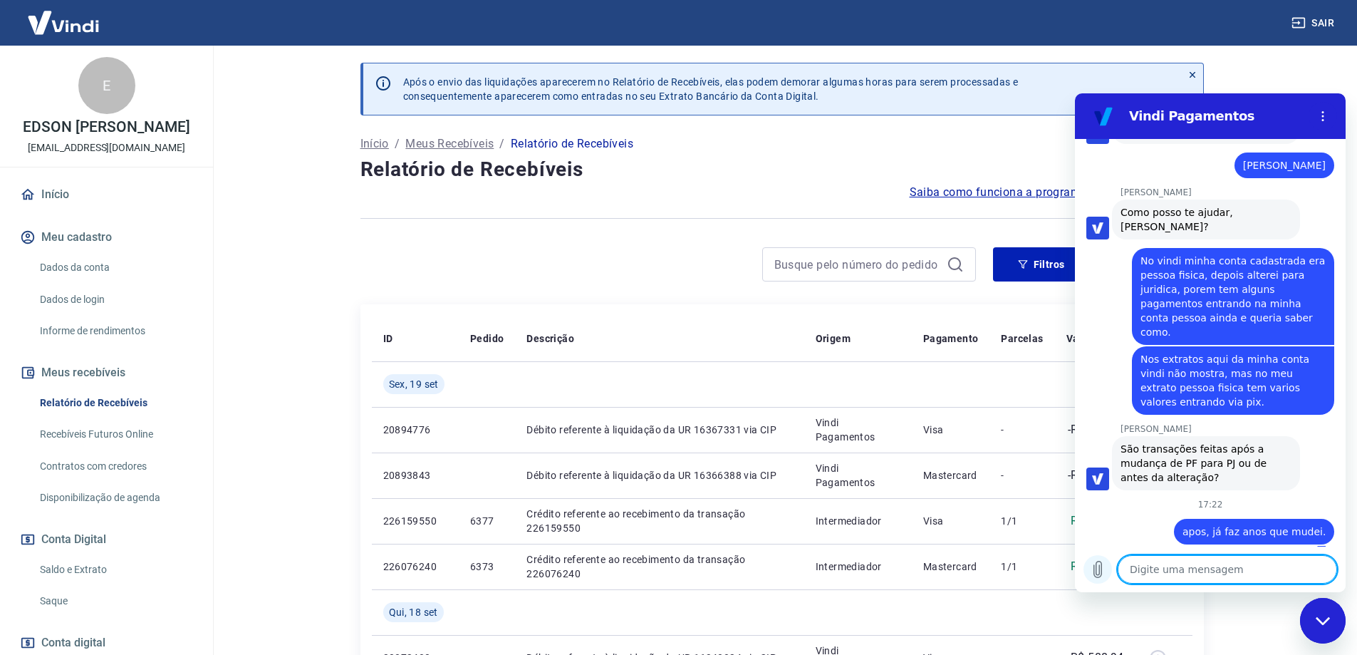
click at [1096, 567] on icon "Carregar arquivo" at bounding box center [1099, 570] width 8 height 16
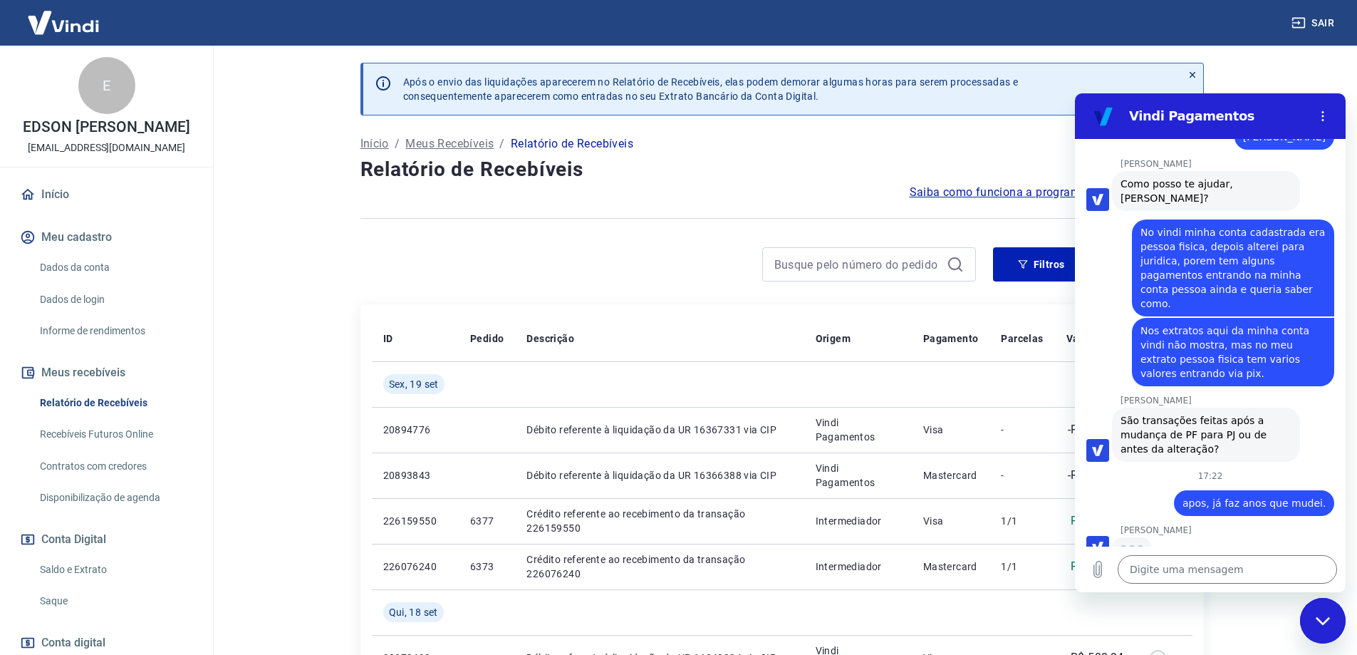
scroll to position [2174, 0]
click at [1100, 573] on icon "Carregar arquivo" at bounding box center [1099, 570] width 8 height 16
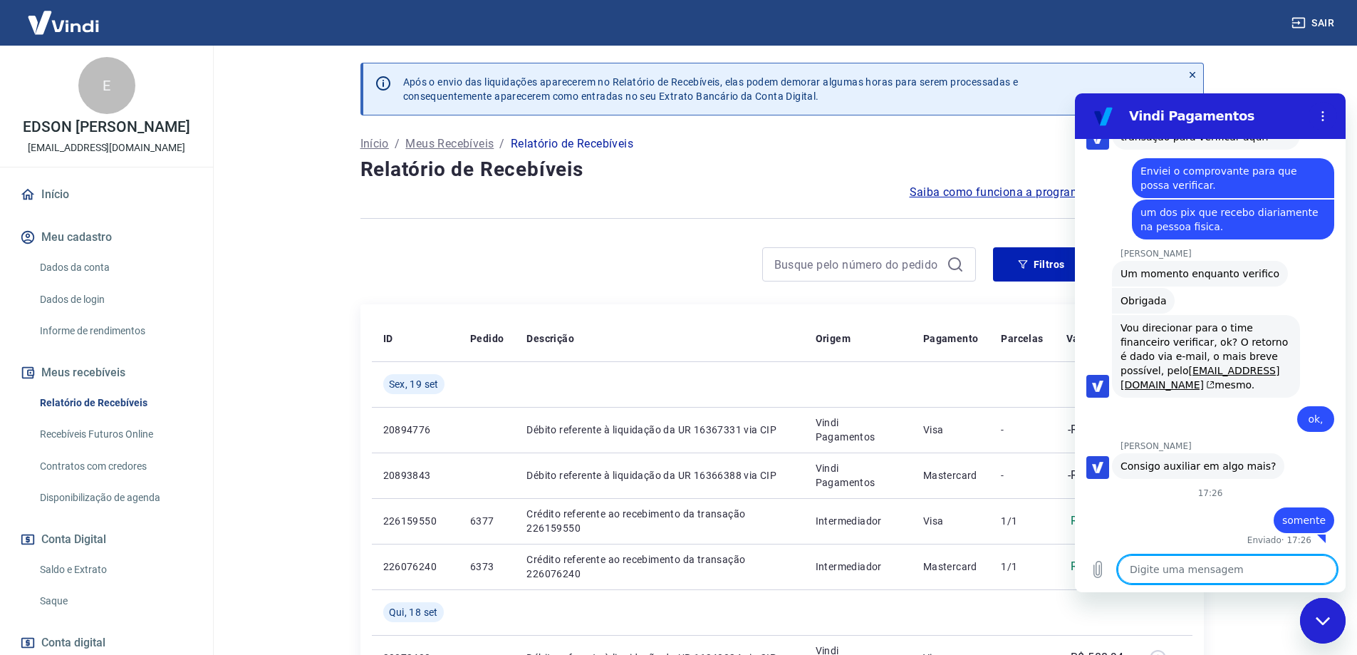
scroll to position [2657, 0]
